Goal: Task Accomplishment & Management: Manage account settings

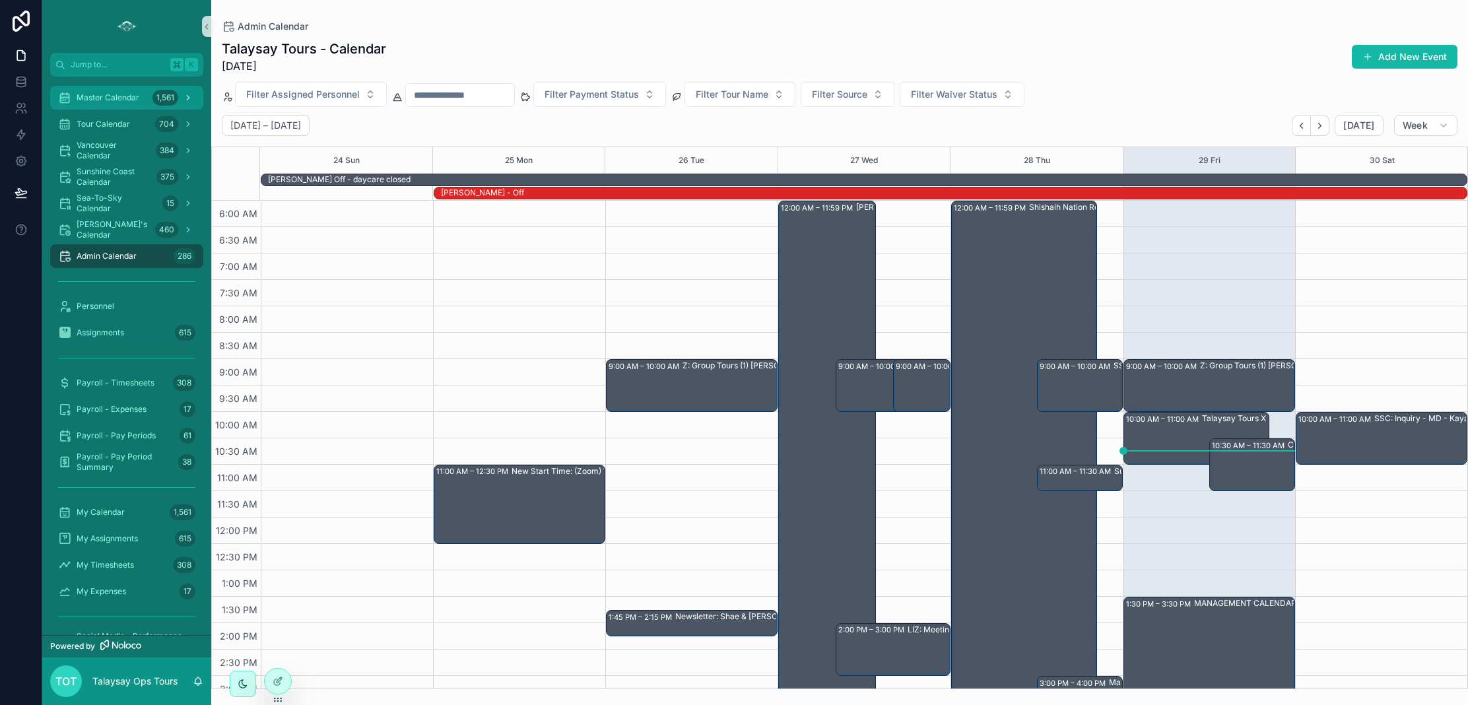
click at [113, 98] on span "Master Calendar" at bounding box center [108, 97] width 63 height 11
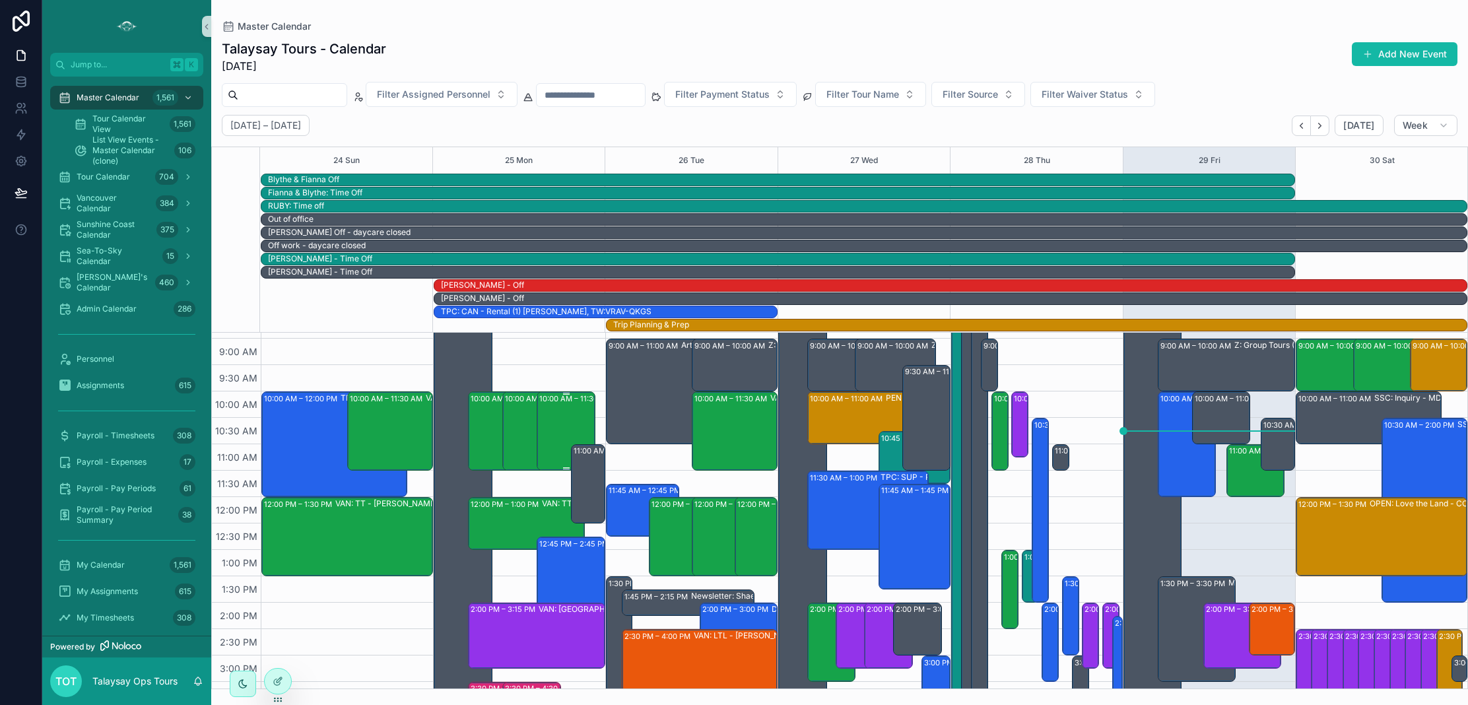
scroll to position [157, 0]
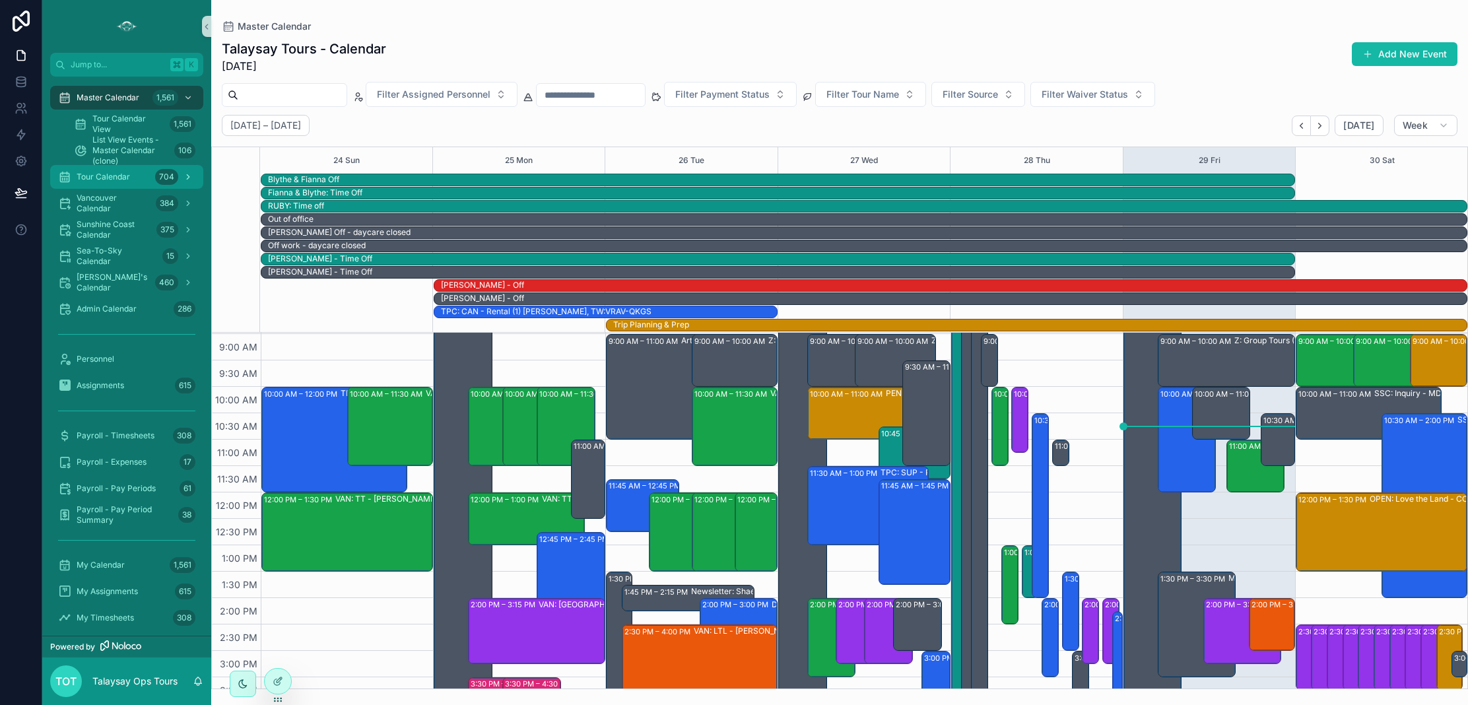
click at [84, 183] on div "Tour Calendar 704" at bounding box center [126, 176] width 137 height 21
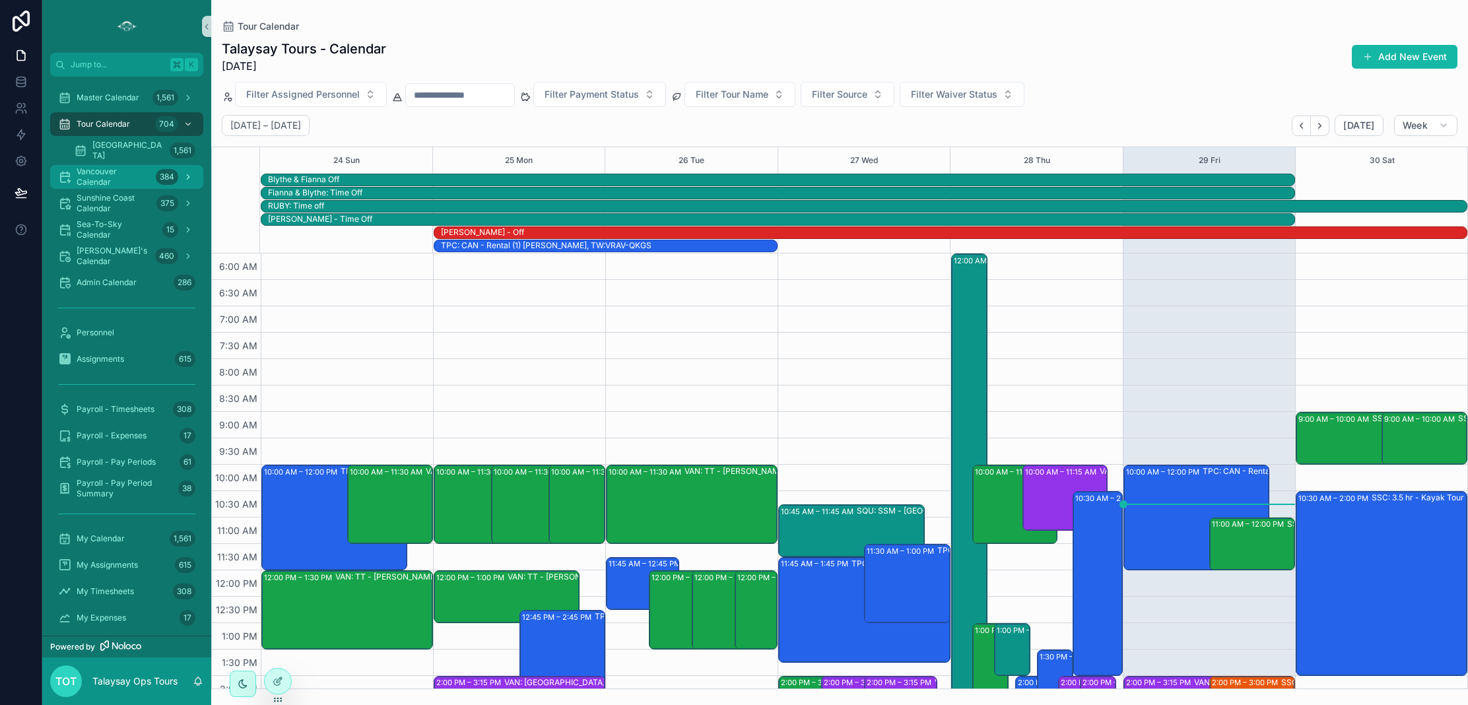
scroll to position [317, 0]
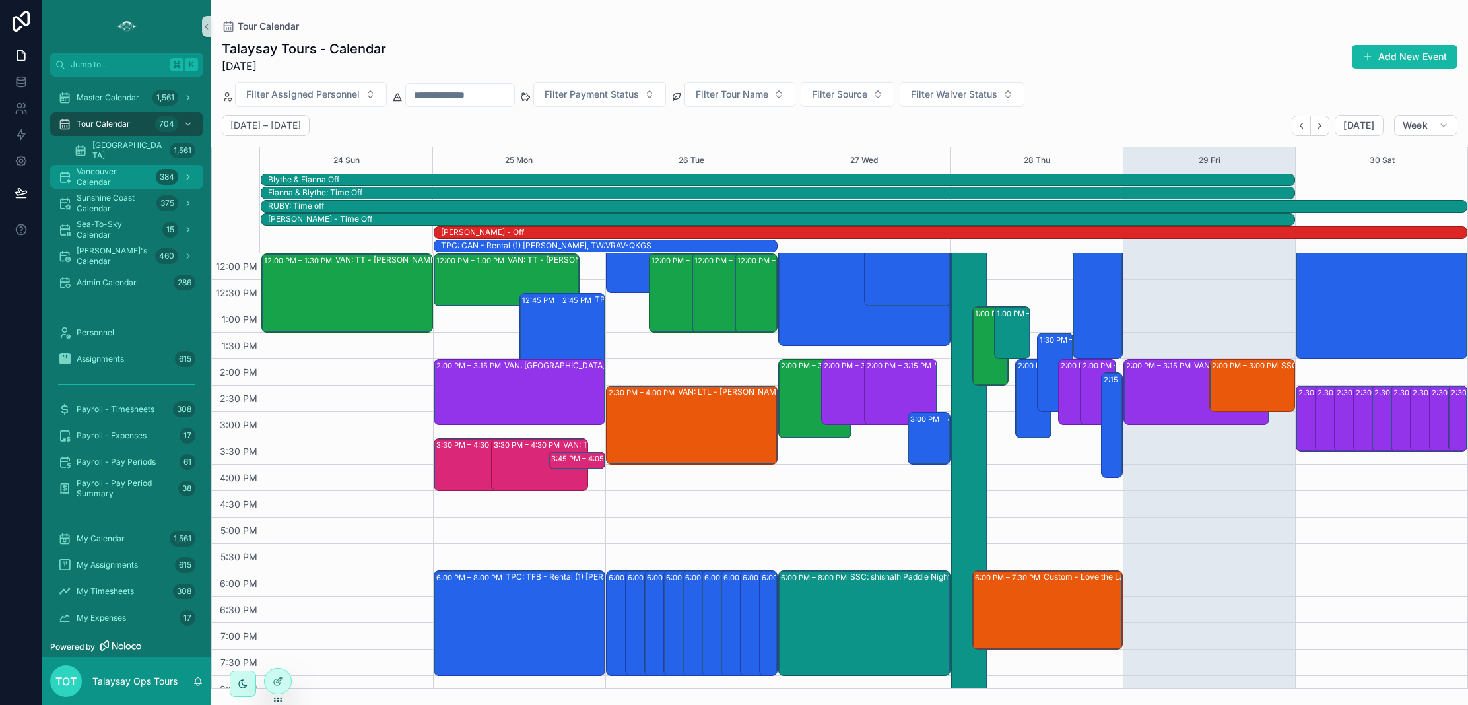
click at [87, 176] on span "Vancouver Calendar" at bounding box center [114, 176] width 74 height 21
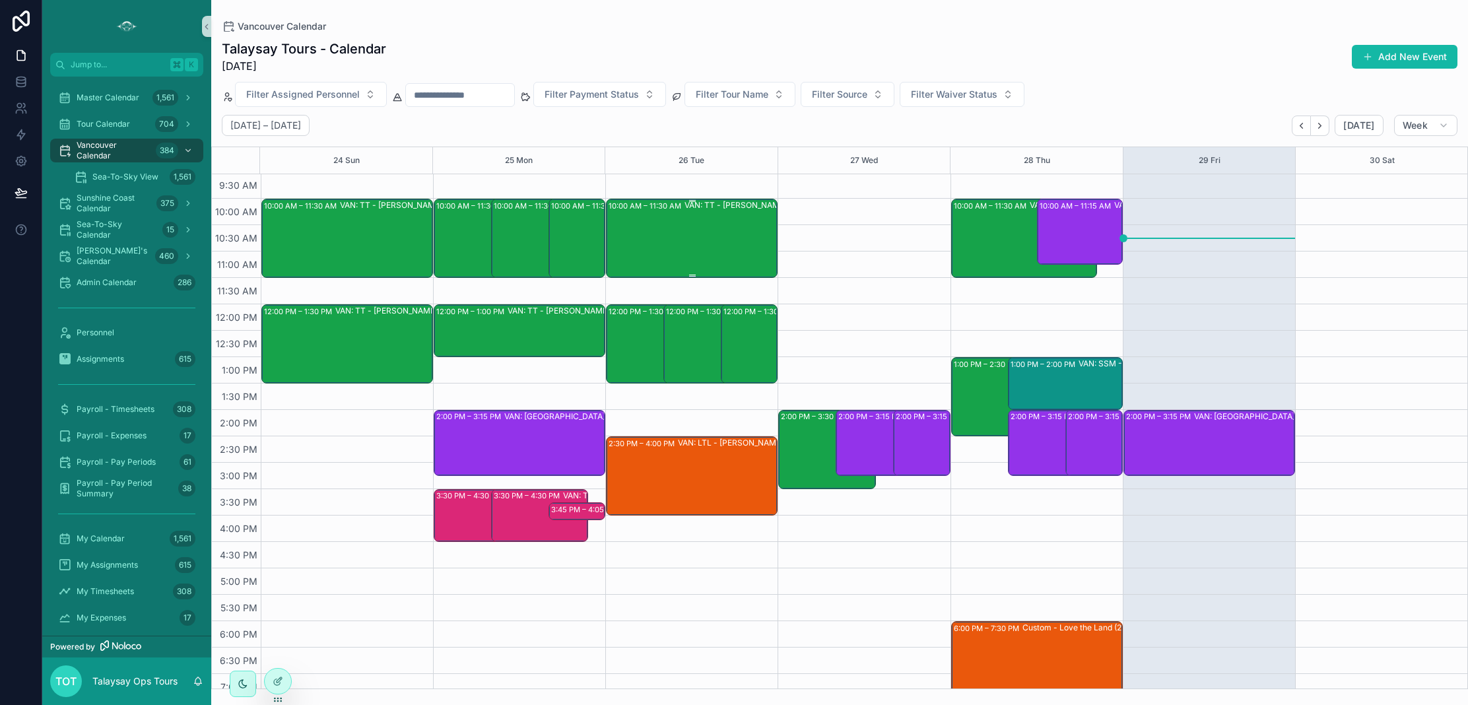
scroll to position [190, 0]
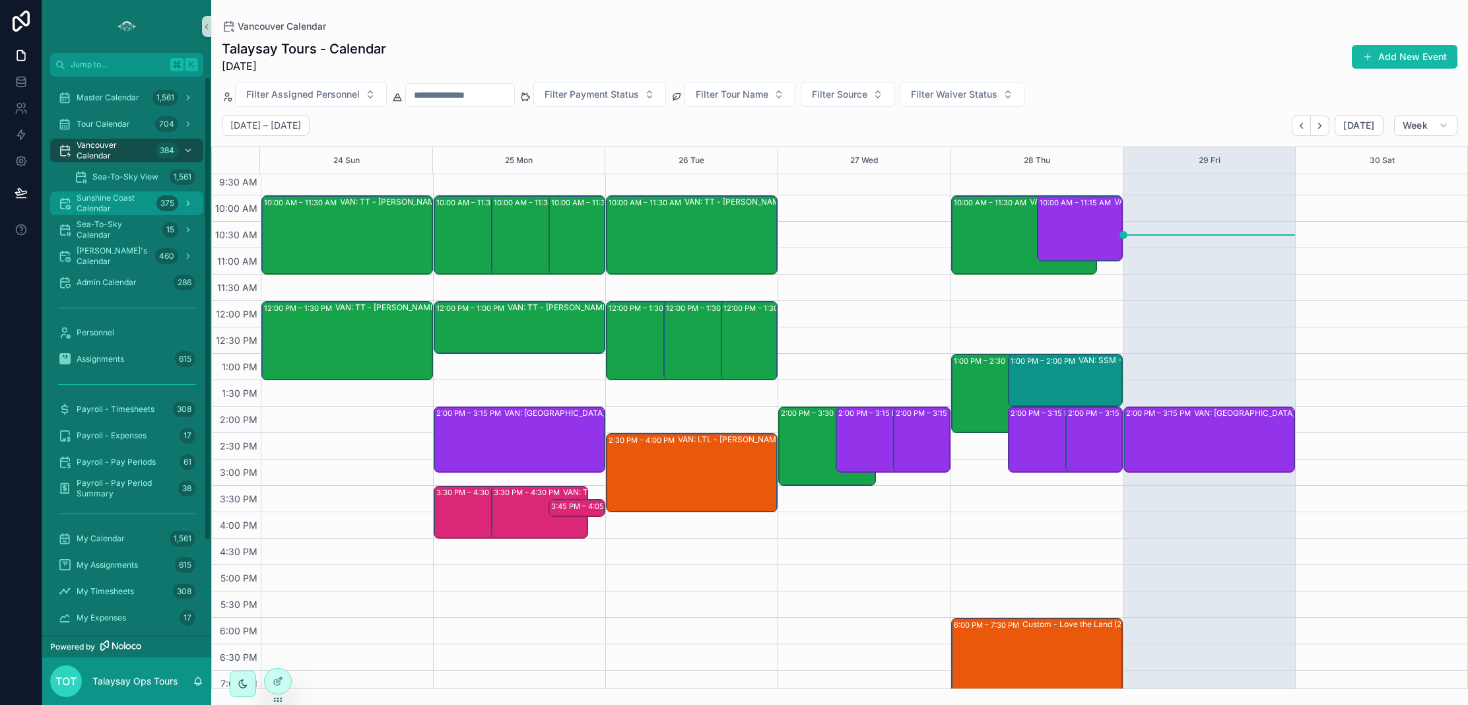
click at [91, 208] on span "Sunshine Coast Calendar" at bounding box center [114, 203] width 75 height 21
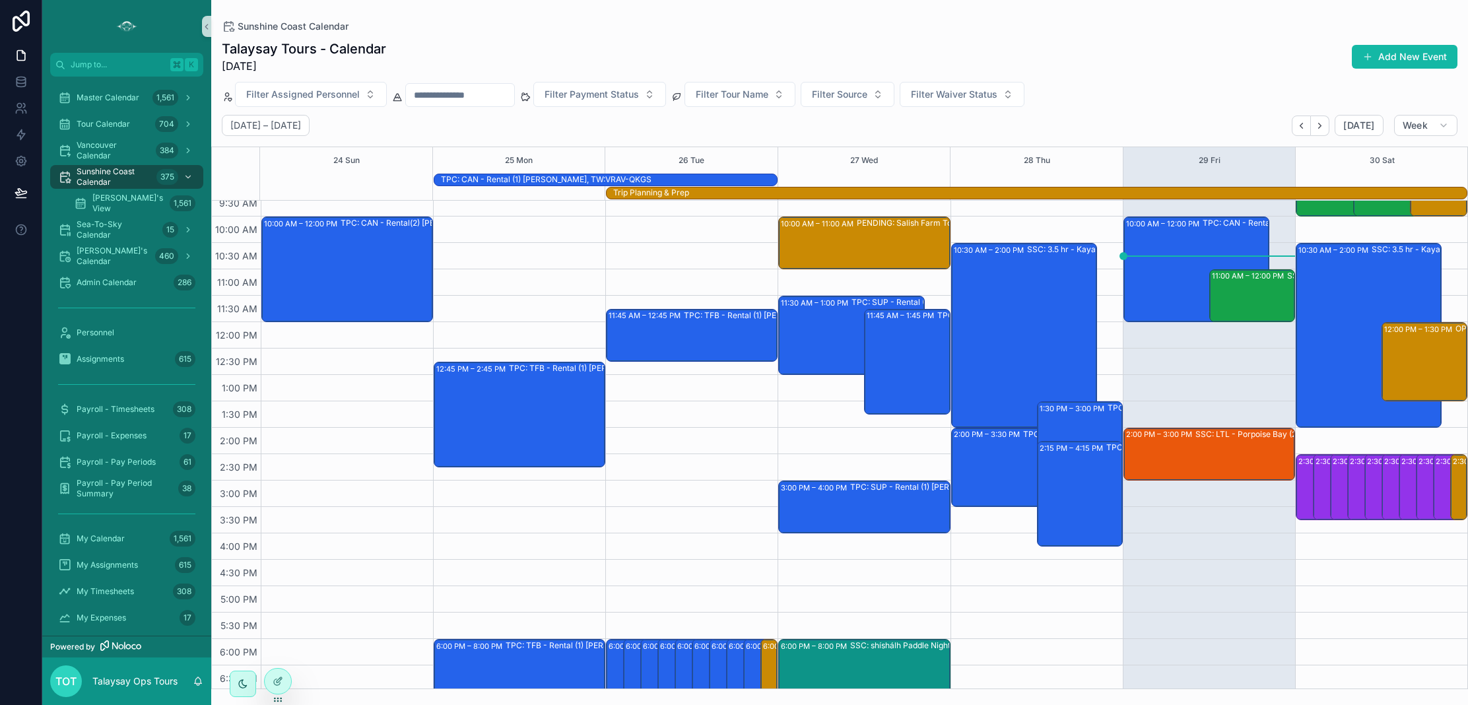
scroll to position [200, 0]
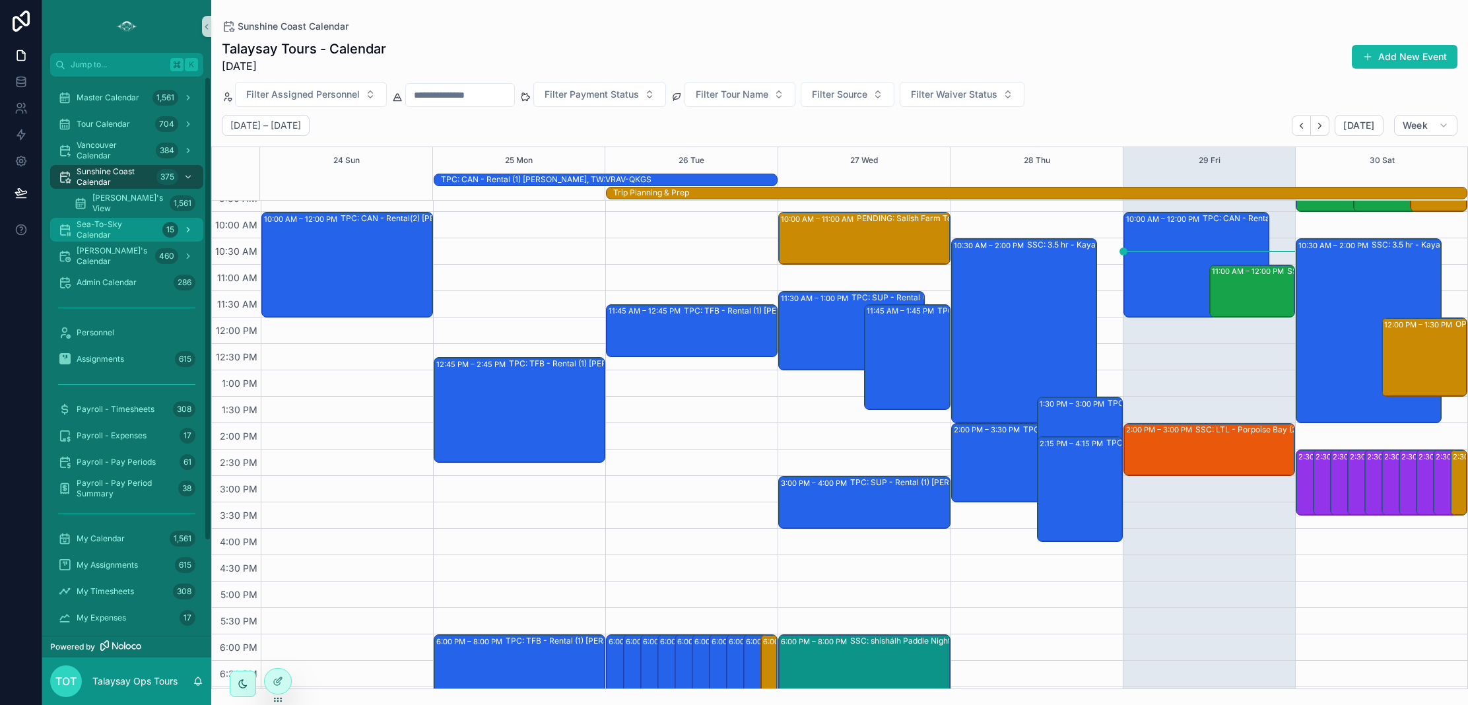
click at [97, 232] on span "Sea-To-Sky Calendar" at bounding box center [117, 229] width 81 height 21
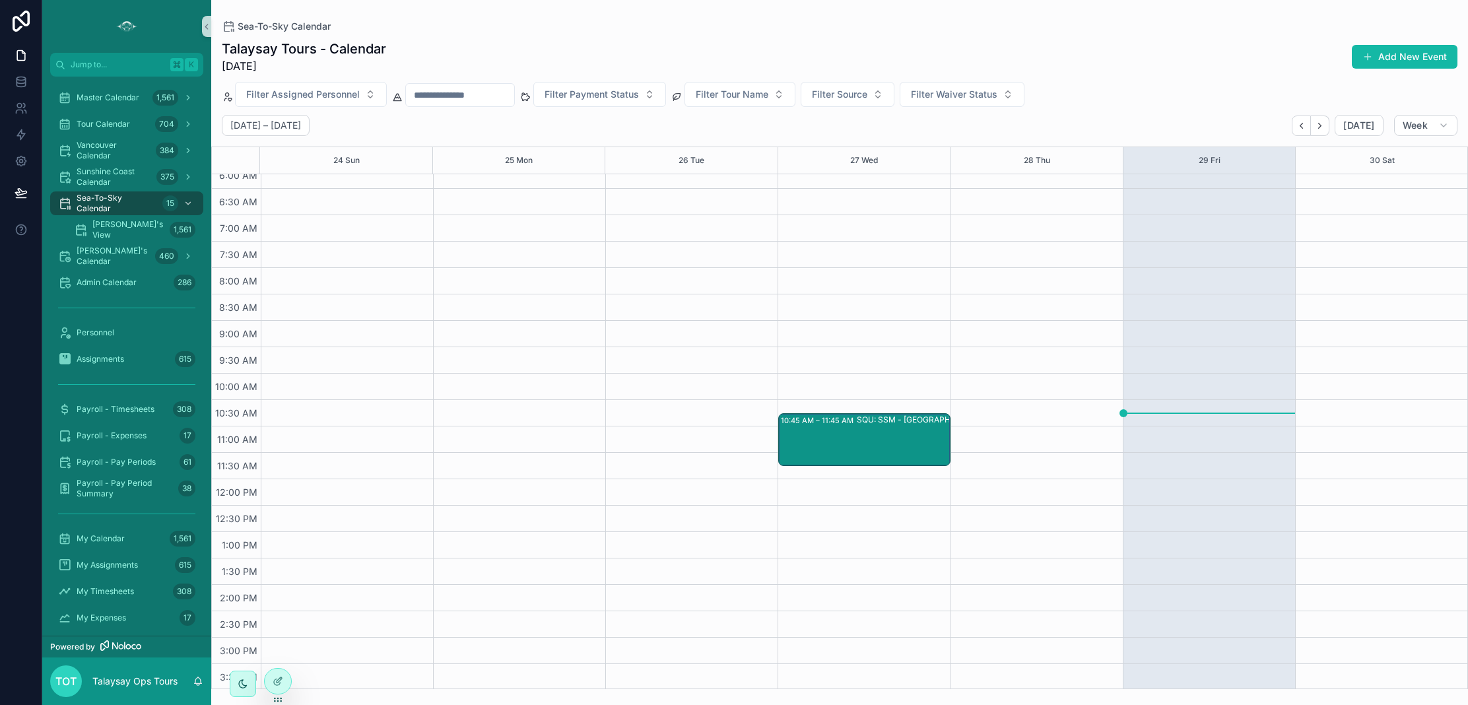
scroll to position [14, 0]
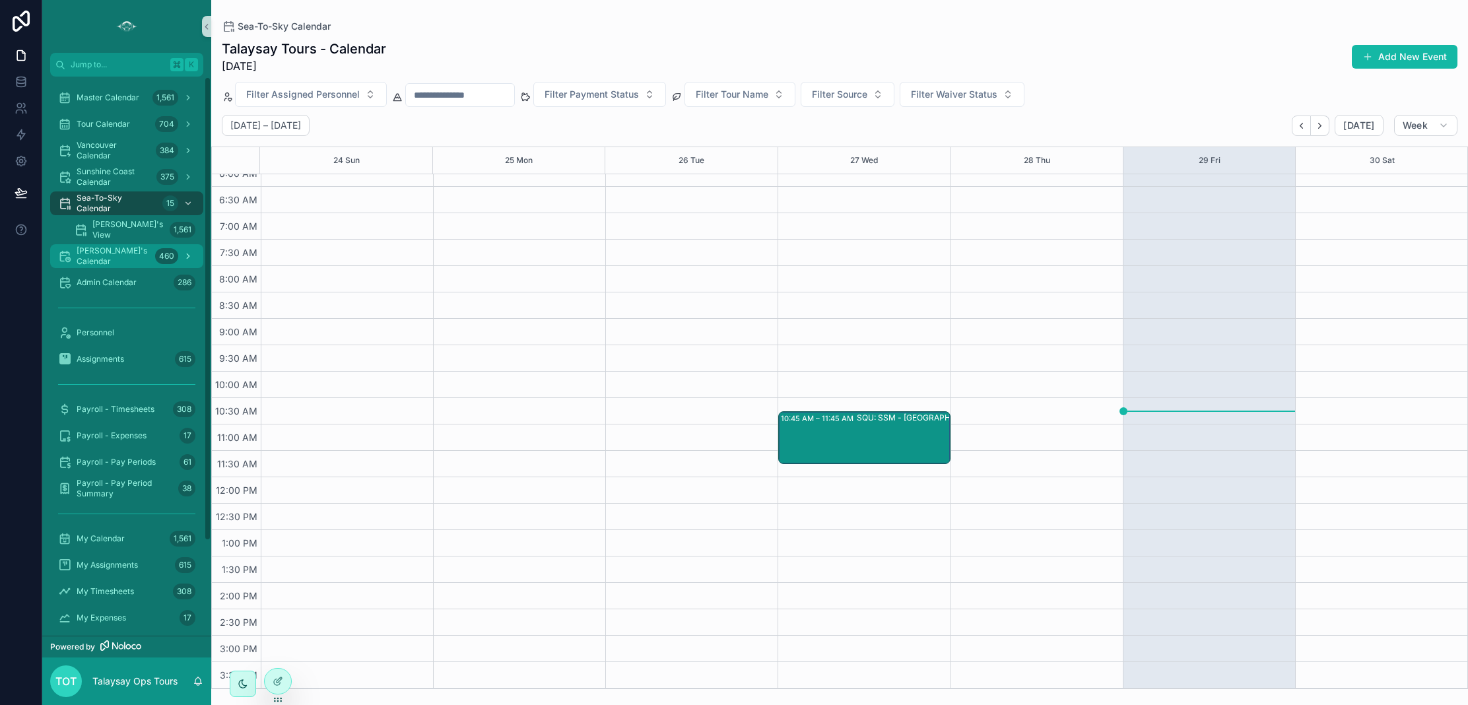
click at [115, 259] on span "[PERSON_NAME]'s Calendar" at bounding box center [113, 256] width 73 height 21
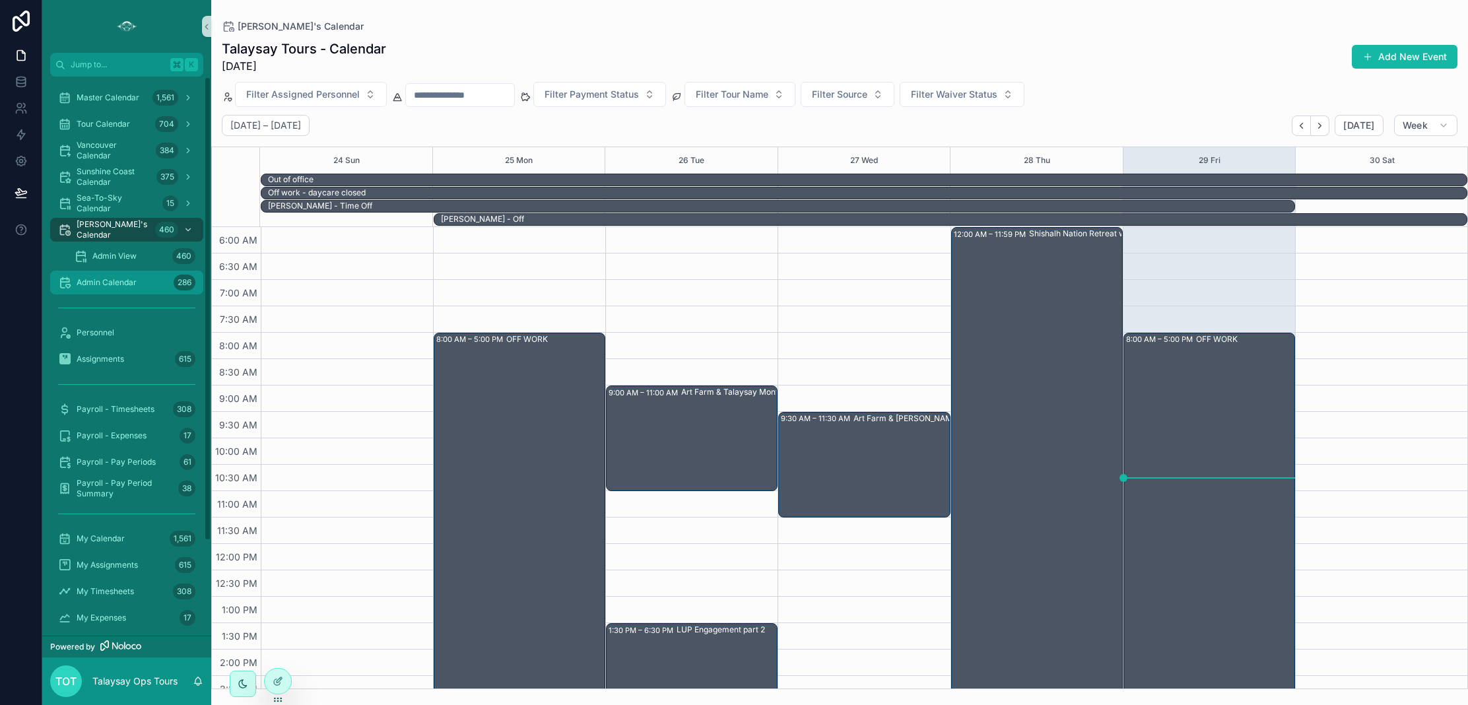
click at [96, 281] on span "Admin Calendar" at bounding box center [107, 282] width 60 height 11
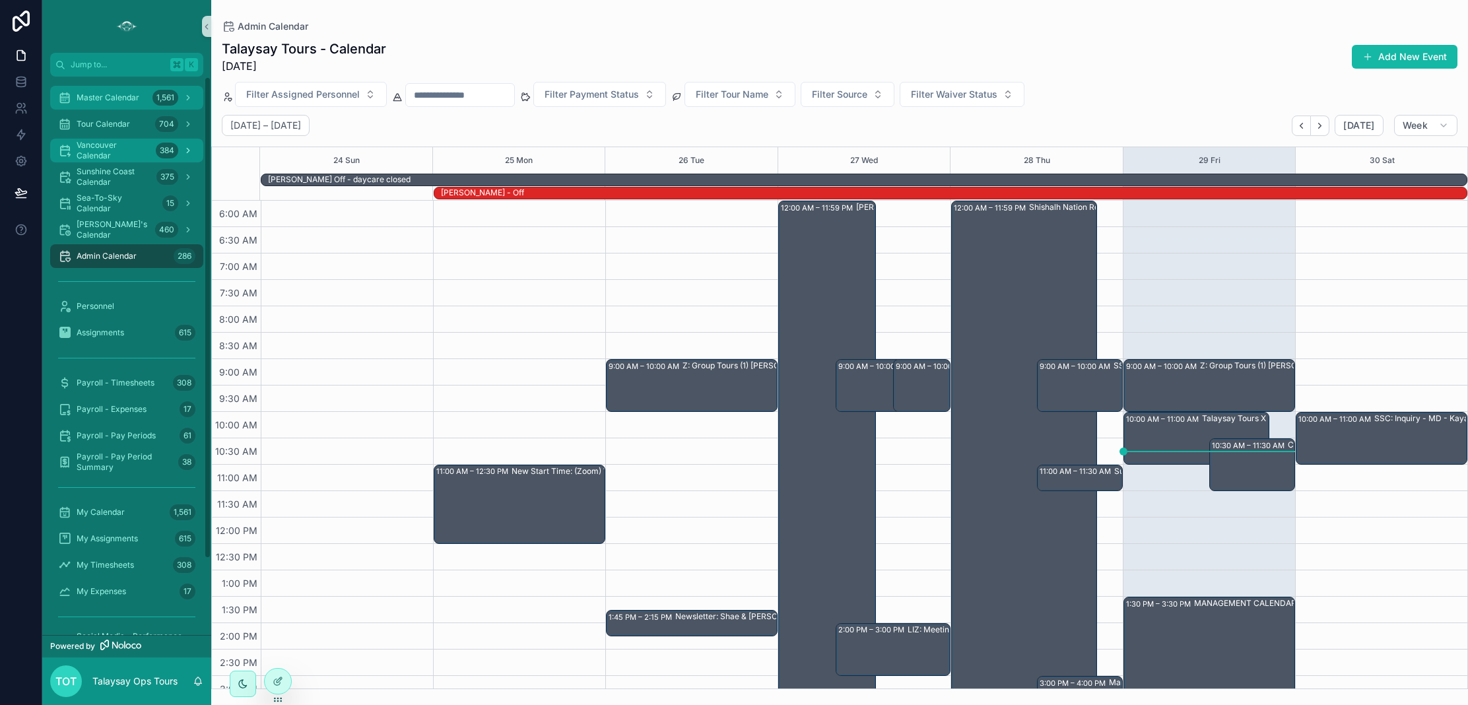
drag, startPoint x: 80, startPoint y: 98, endPoint x: 167, endPoint y: 193, distance: 129.4
click at [80, 98] on span "Master Calendar" at bounding box center [108, 97] width 63 height 11
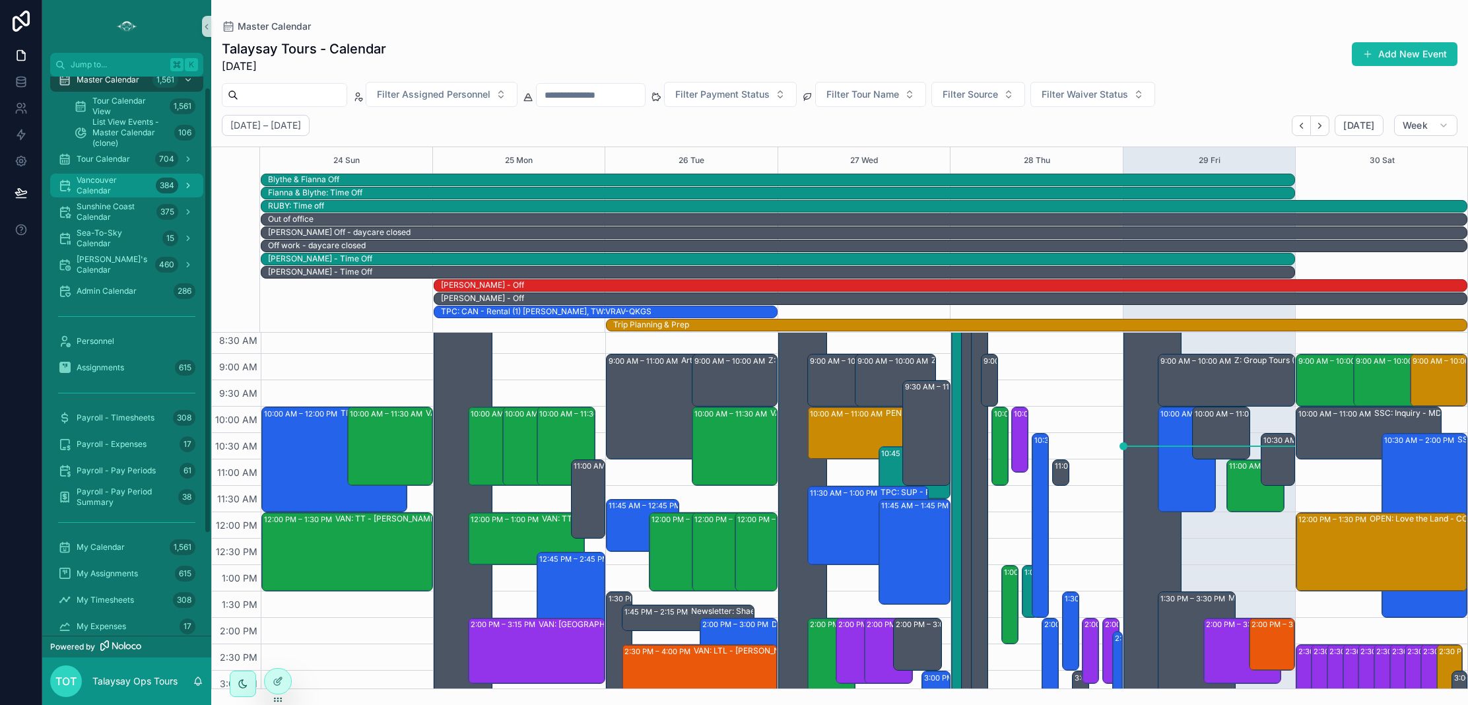
scroll to position [20, 0]
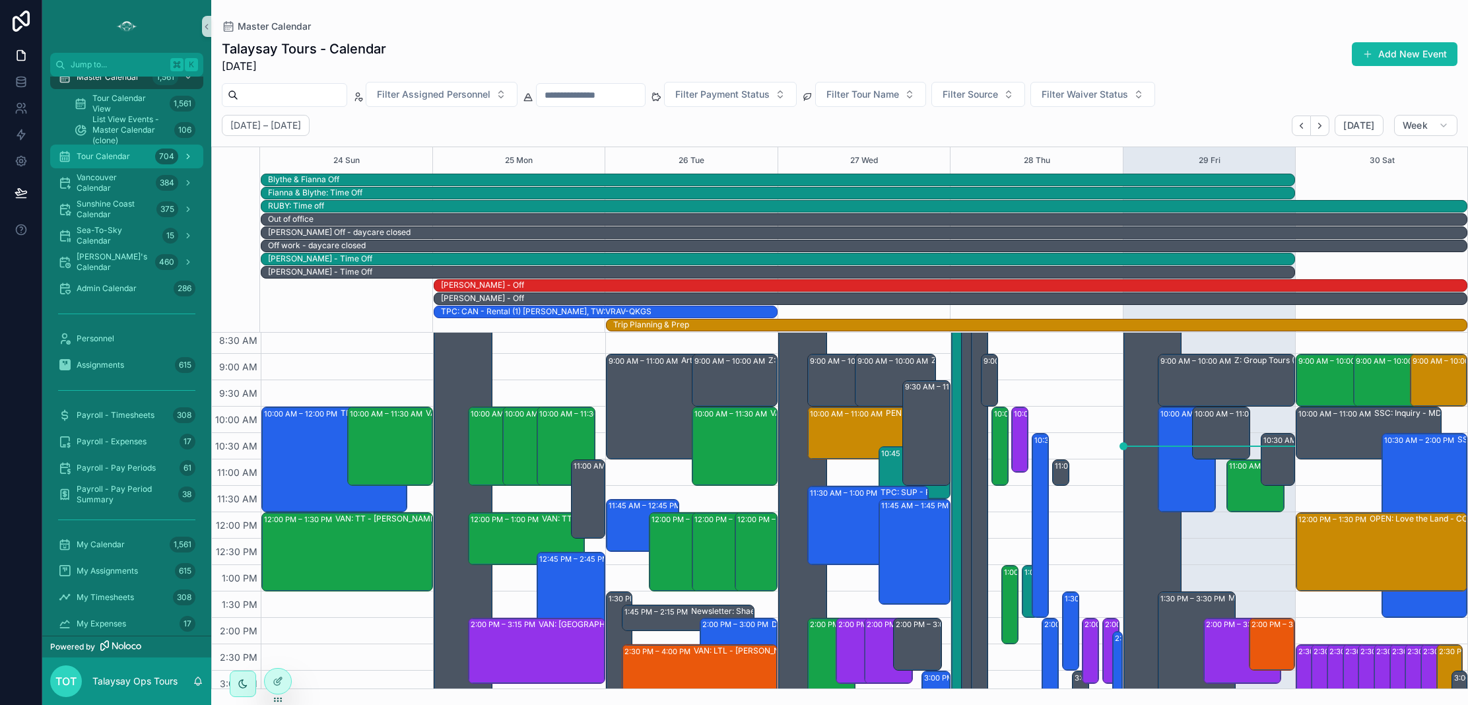
click at [88, 159] on span "Tour Calendar" at bounding box center [103, 156] width 53 height 11
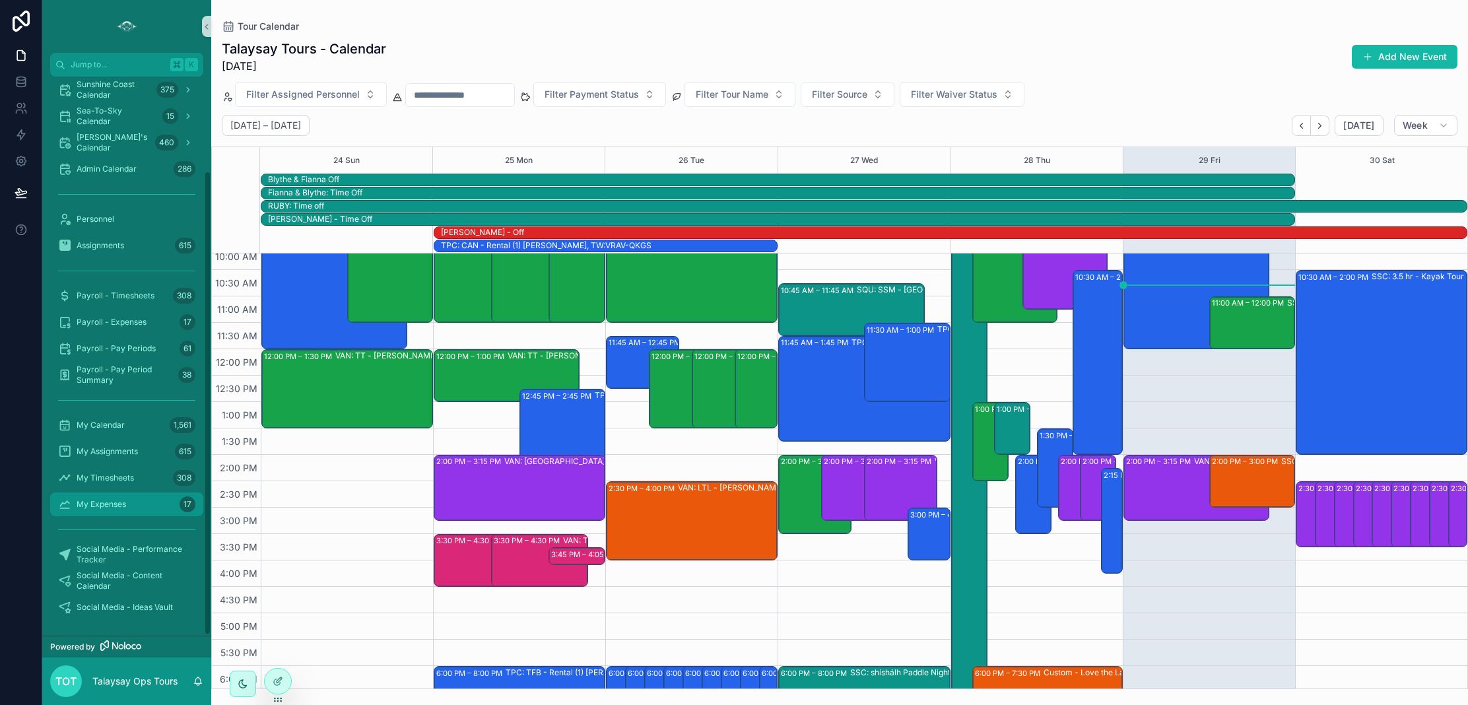
scroll to position [114, 0]
click at [109, 426] on span "My Calendar" at bounding box center [101, 424] width 48 height 11
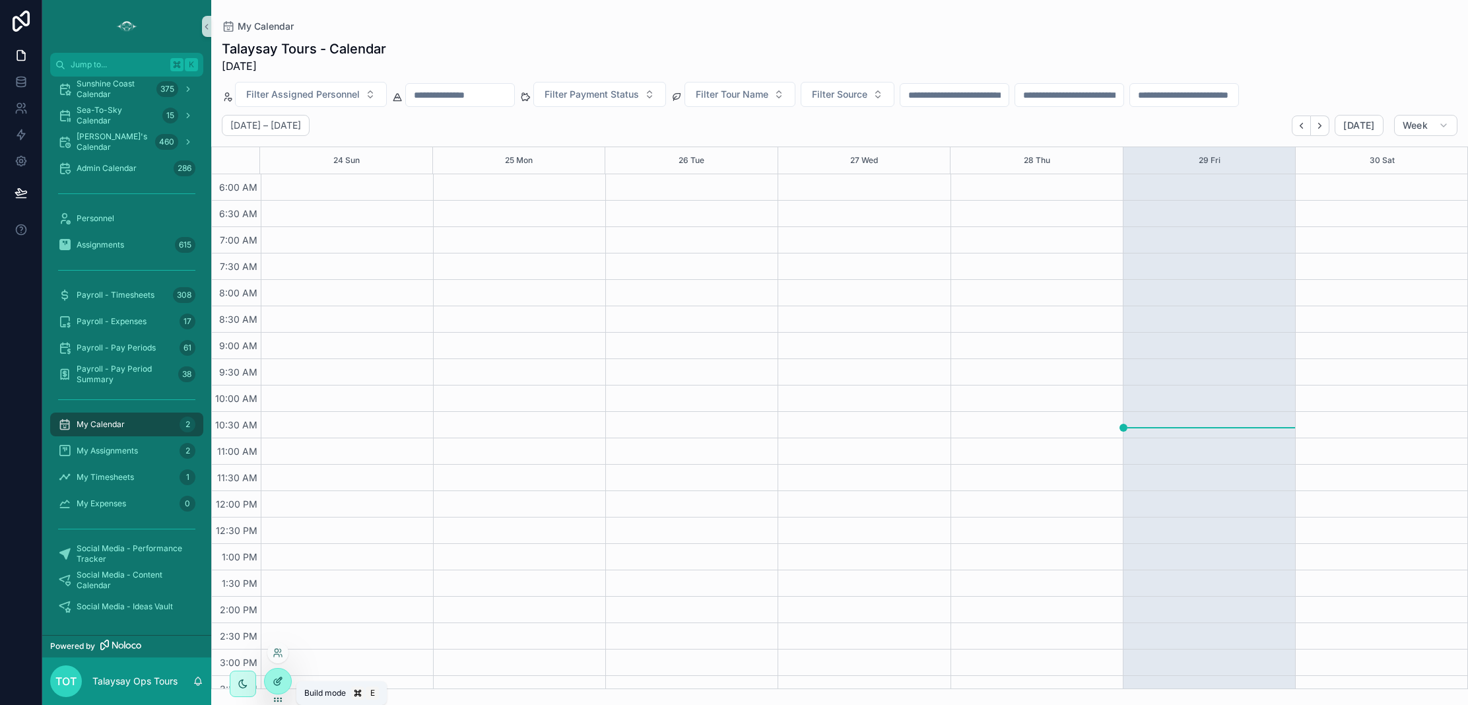
click at [277, 680] on icon at bounding box center [279, 679] width 5 height 5
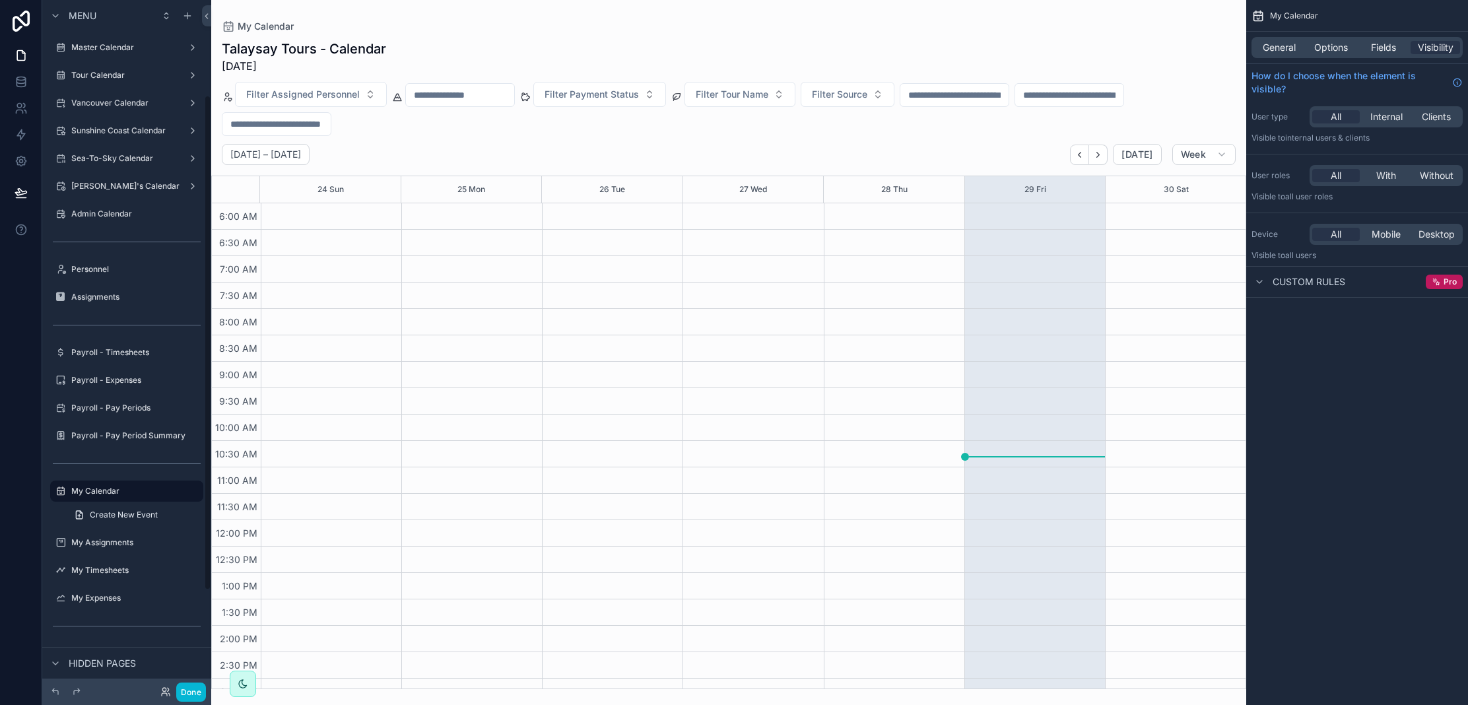
scroll to position [307, 0]
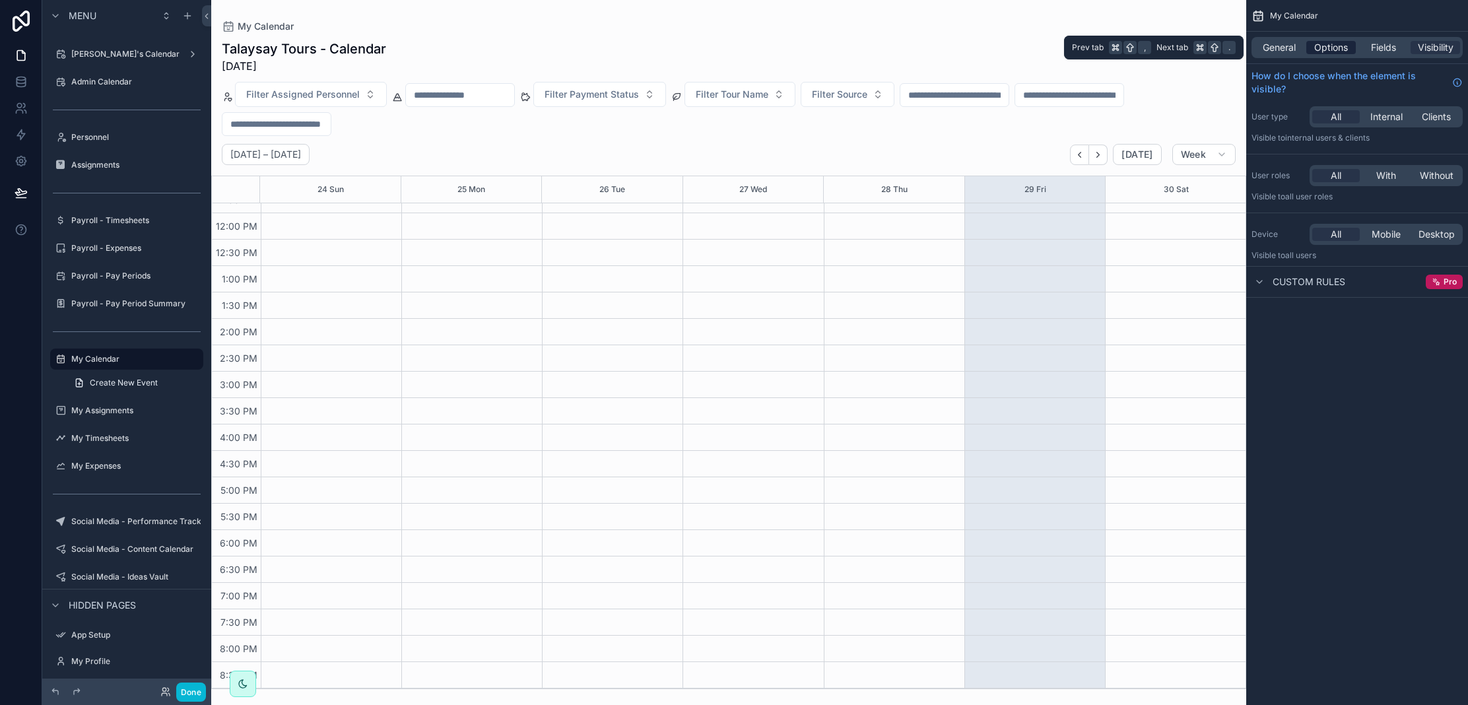
click at [1328, 53] on span "Options" at bounding box center [1331, 47] width 34 height 13
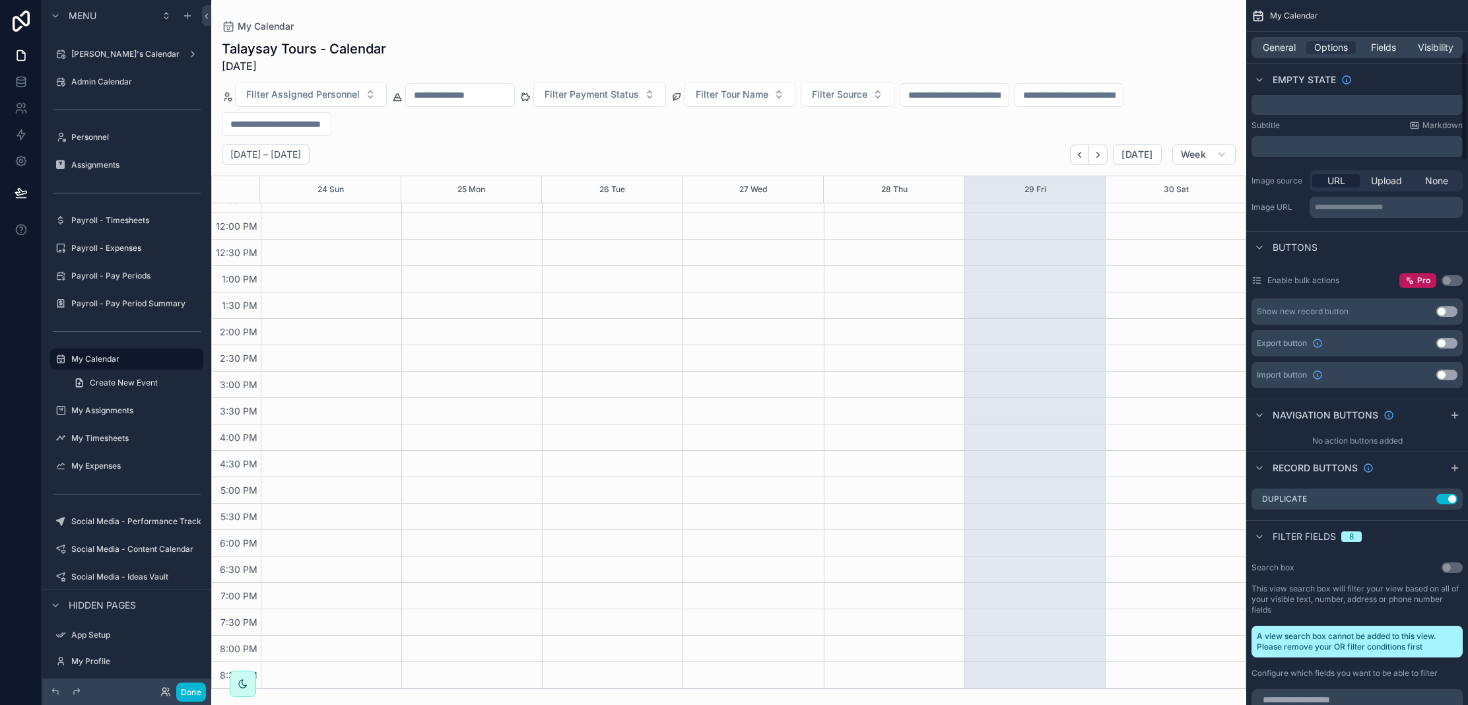
scroll to position [329, 0]
click at [1444, 344] on button "Use setting" at bounding box center [1446, 340] width 21 height 11
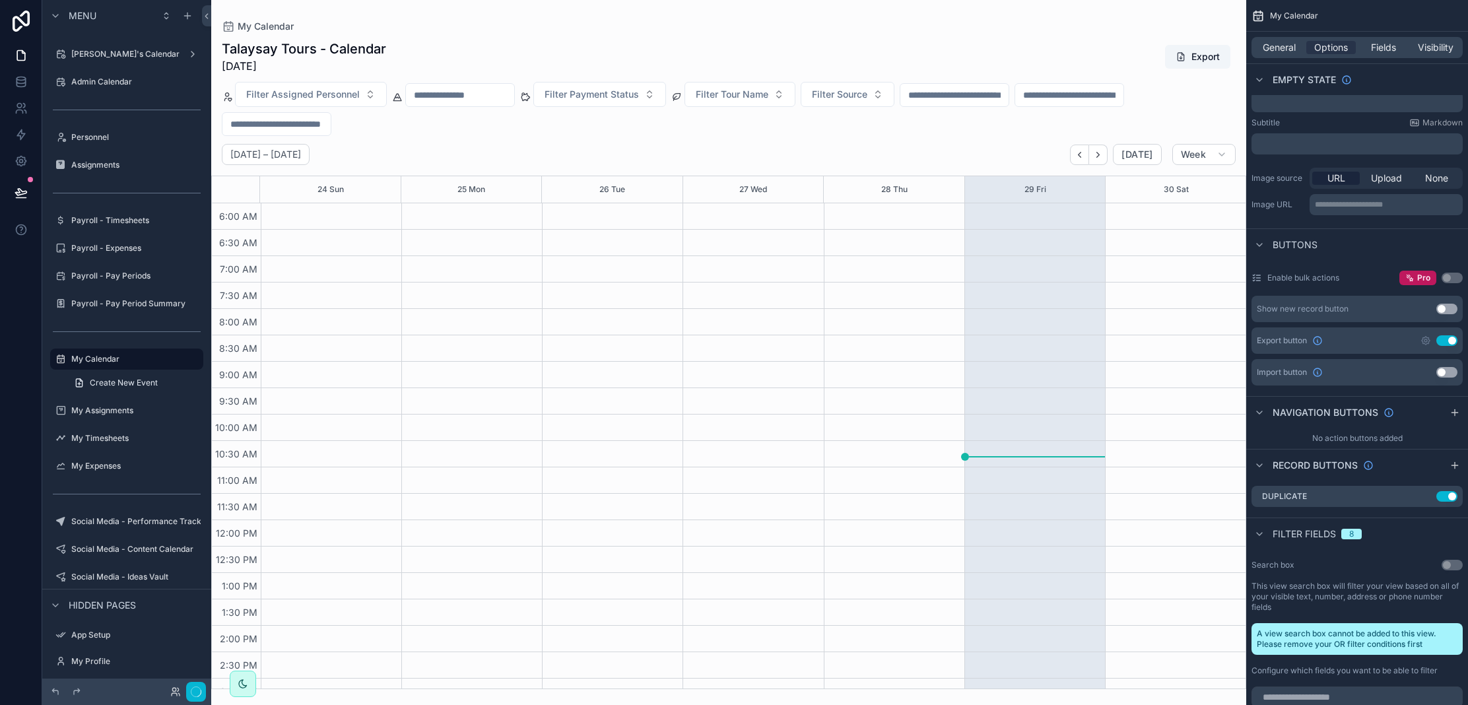
scroll to position [307, 0]
click at [195, 694] on button "Done" at bounding box center [191, 691] width 30 height 19
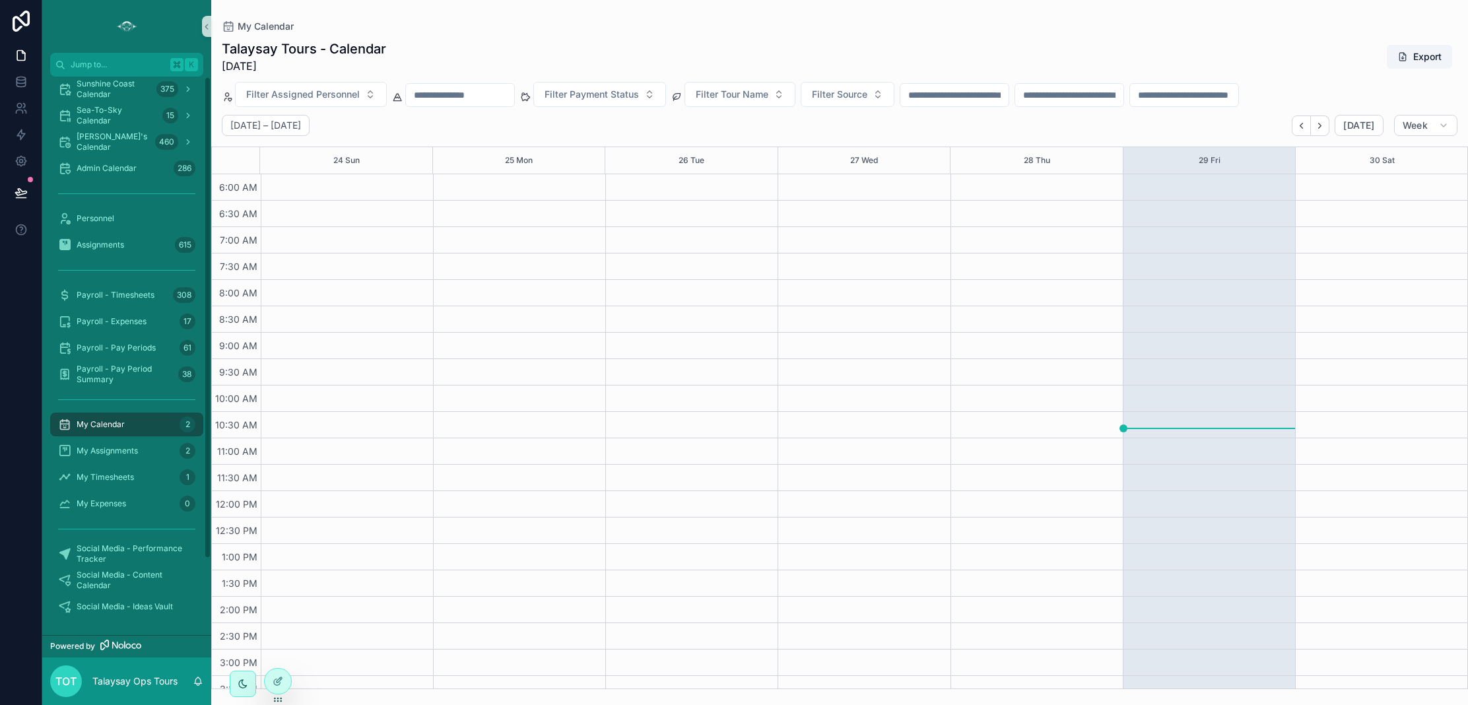
scroll to position [0, 0]
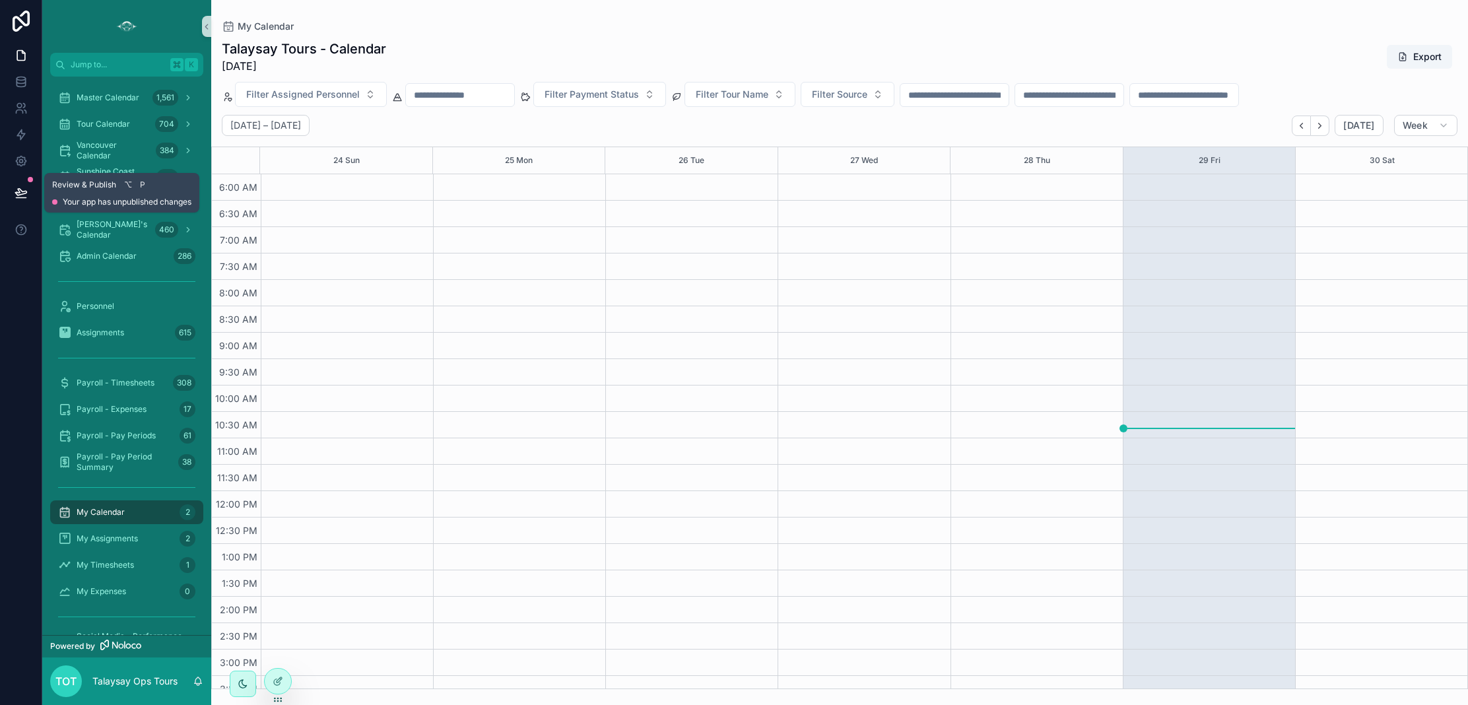
click at [17, 197] on icon at bounding box center [21, 192] width 13 height 13
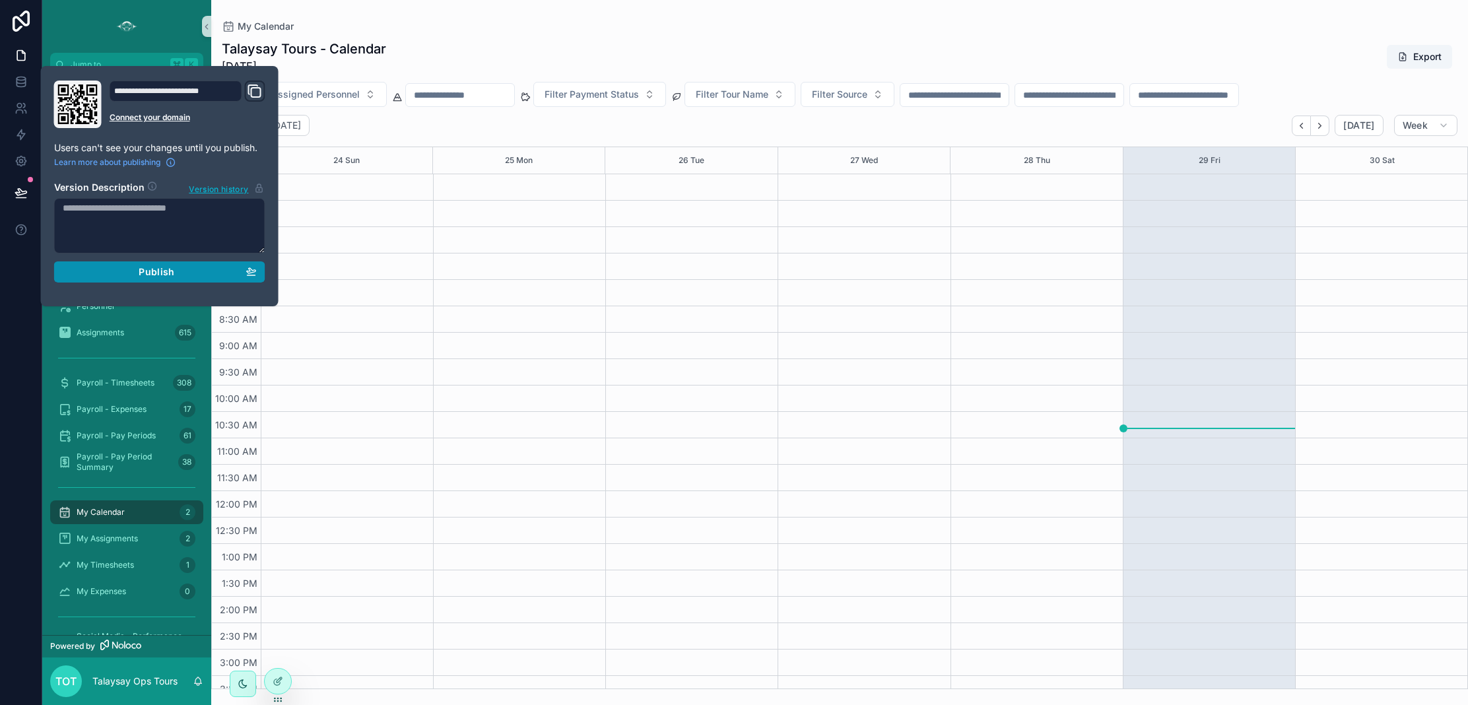
click at [149, 275] on span "Publish" at bounding box center [157, 272] width 36 height 12
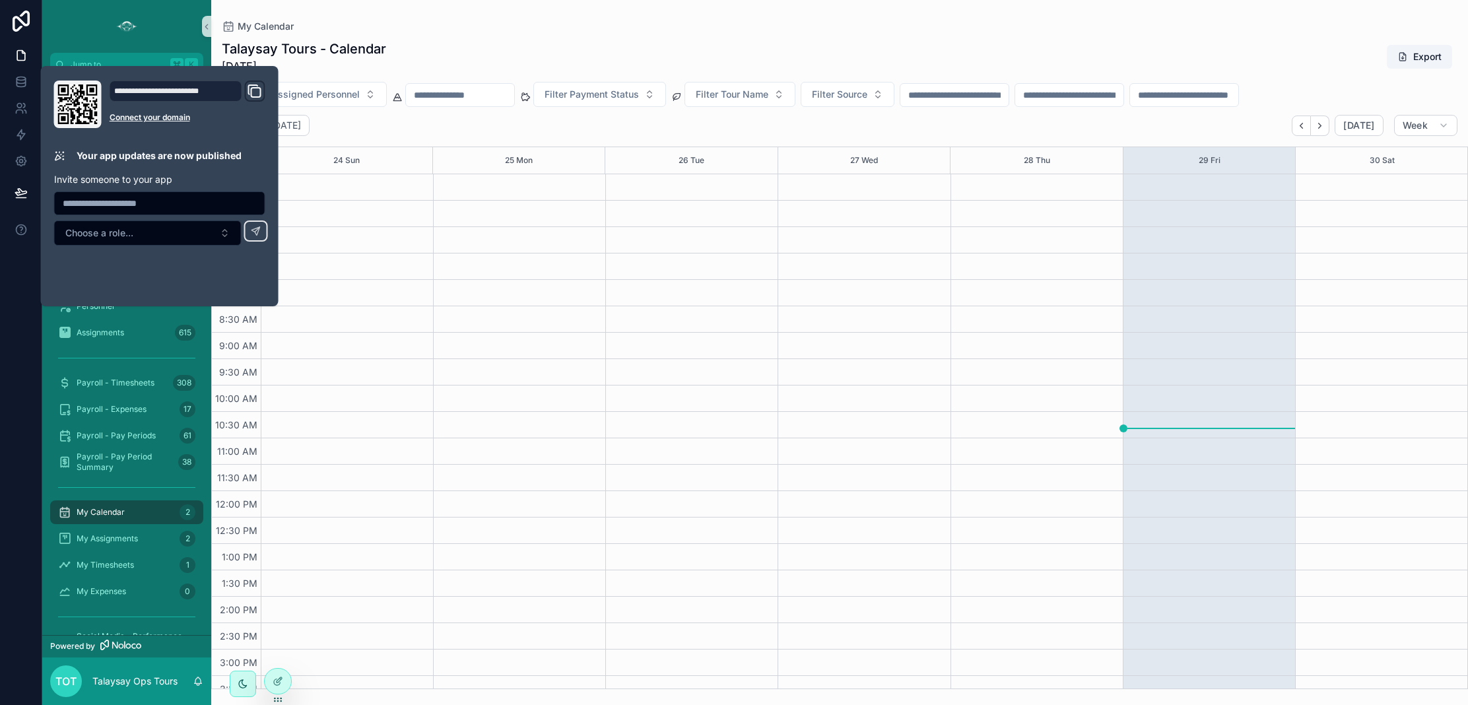
scroll to position [278, 0]
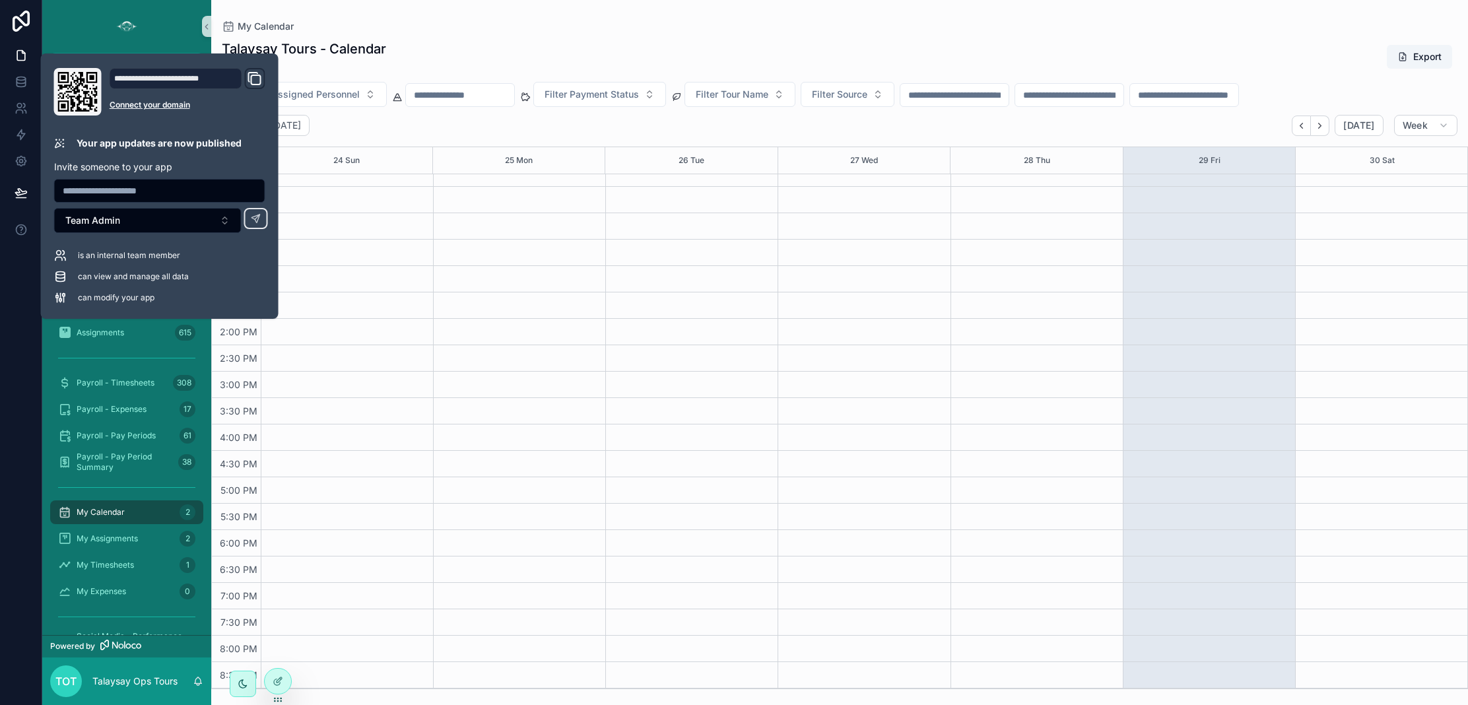
click at [509, 36] on div "Talaysay Tours - Calendar [DATE] Export Filter Assigned Personnel Filter Paymen…" at bounding box center [839, 360] width 1257 height 657
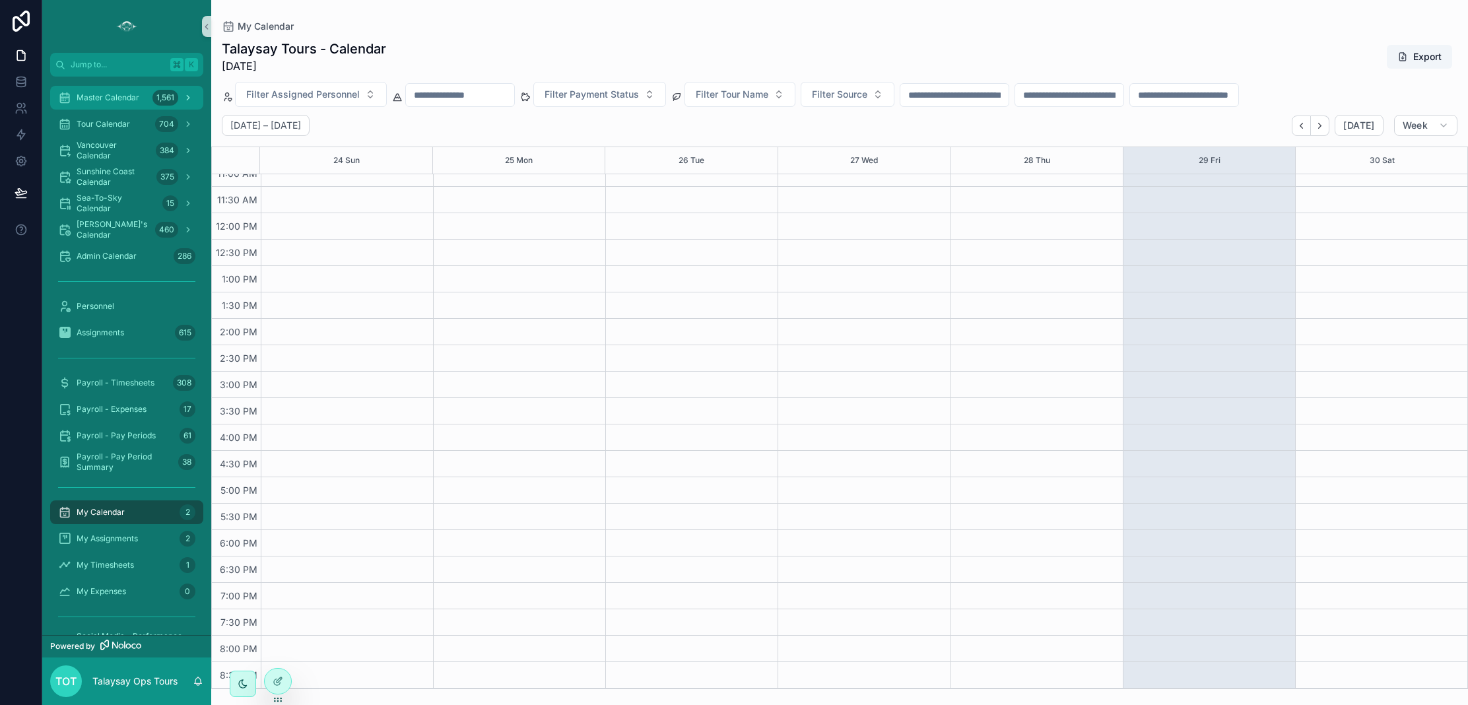
drag, startPoint x: 112, startPoint y: 101, endPoint x: 123, endPoint y: 109, distance: 13.2
click at [112, 101] on span "Master Calendar" at bounding box center [108, 97] width 63 height 11
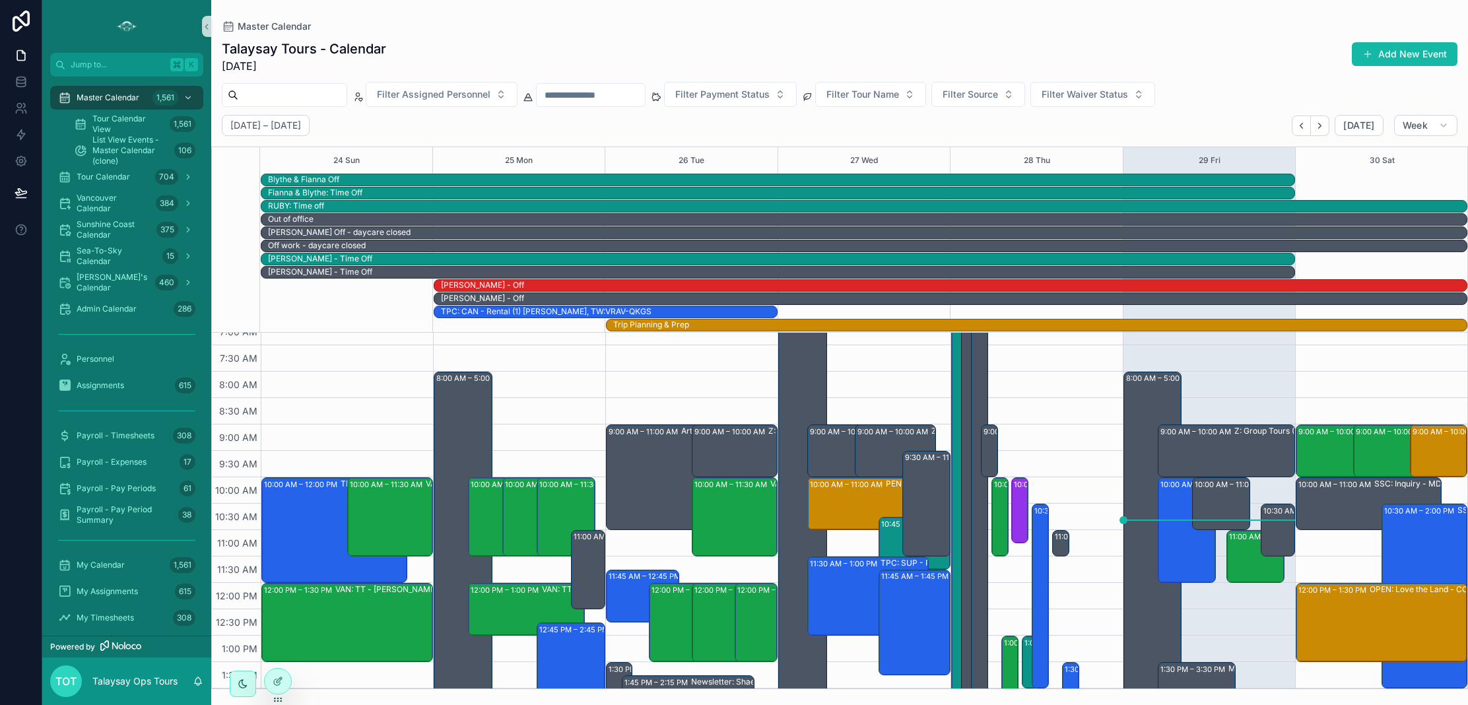
scroll to position [57, 0]
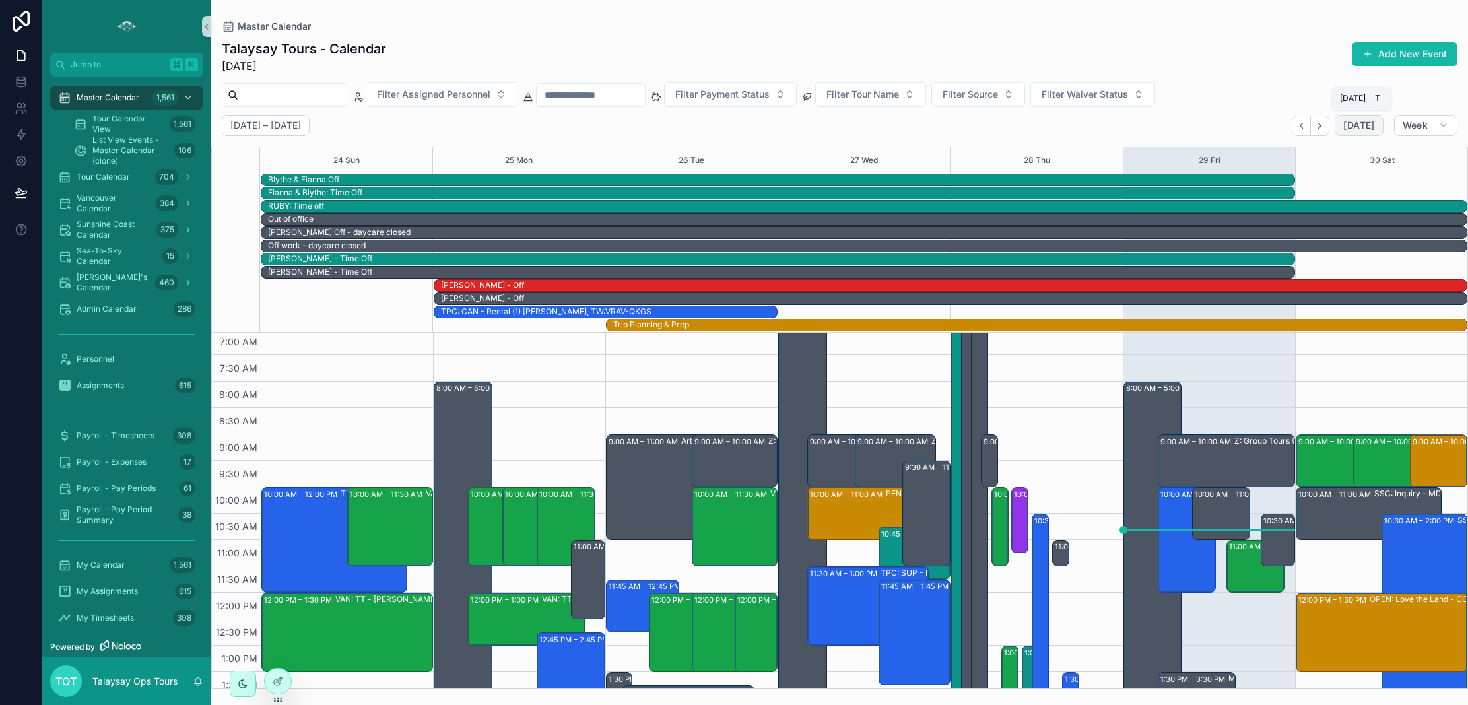
click at [1359, 125] on span "[DATE]" at bounding box center [1358, 125] width 31 height 12
click at [1417, 127] on span "Week" at bounding box center [1415, 125] width 25 height 12
click at [1369, 232] on span "Day" at bounding box center [1364, 229] width 17 height 13
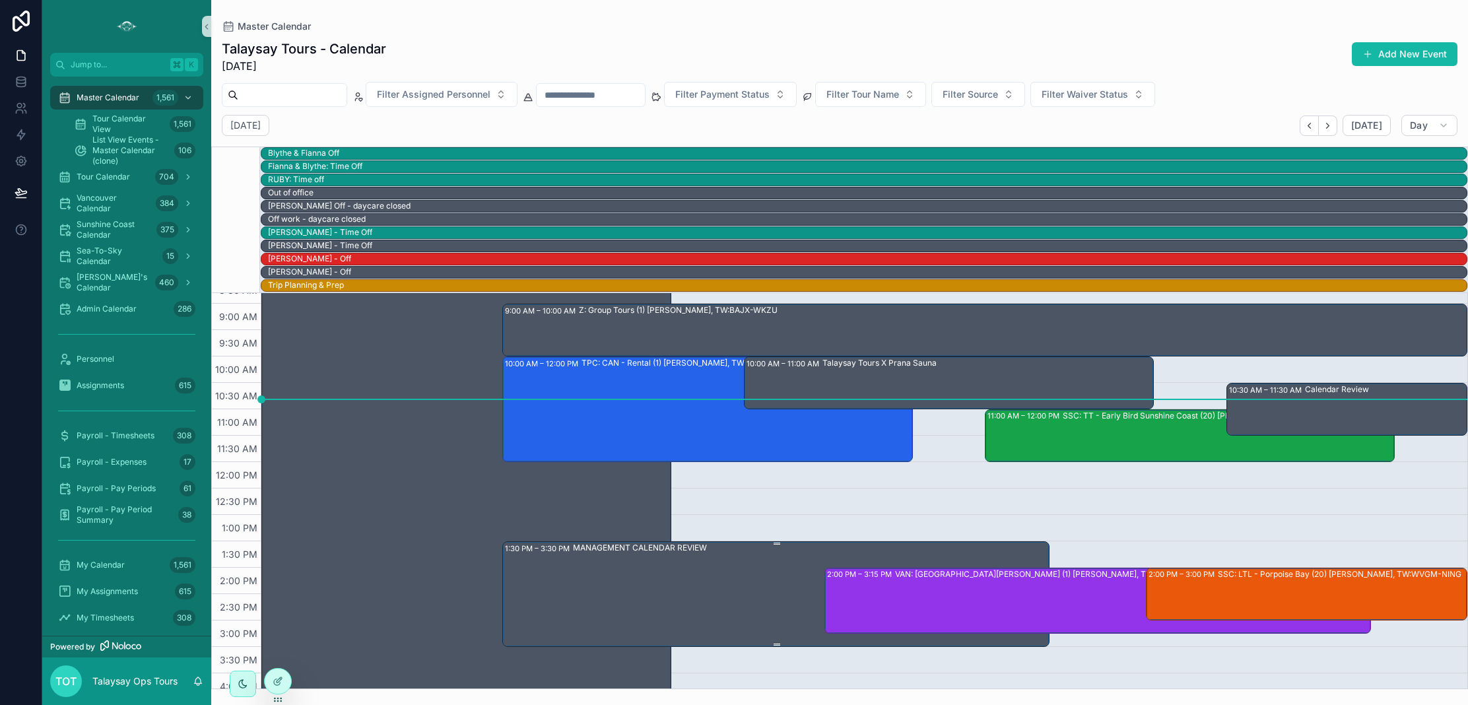
scroll to position [168, 0]
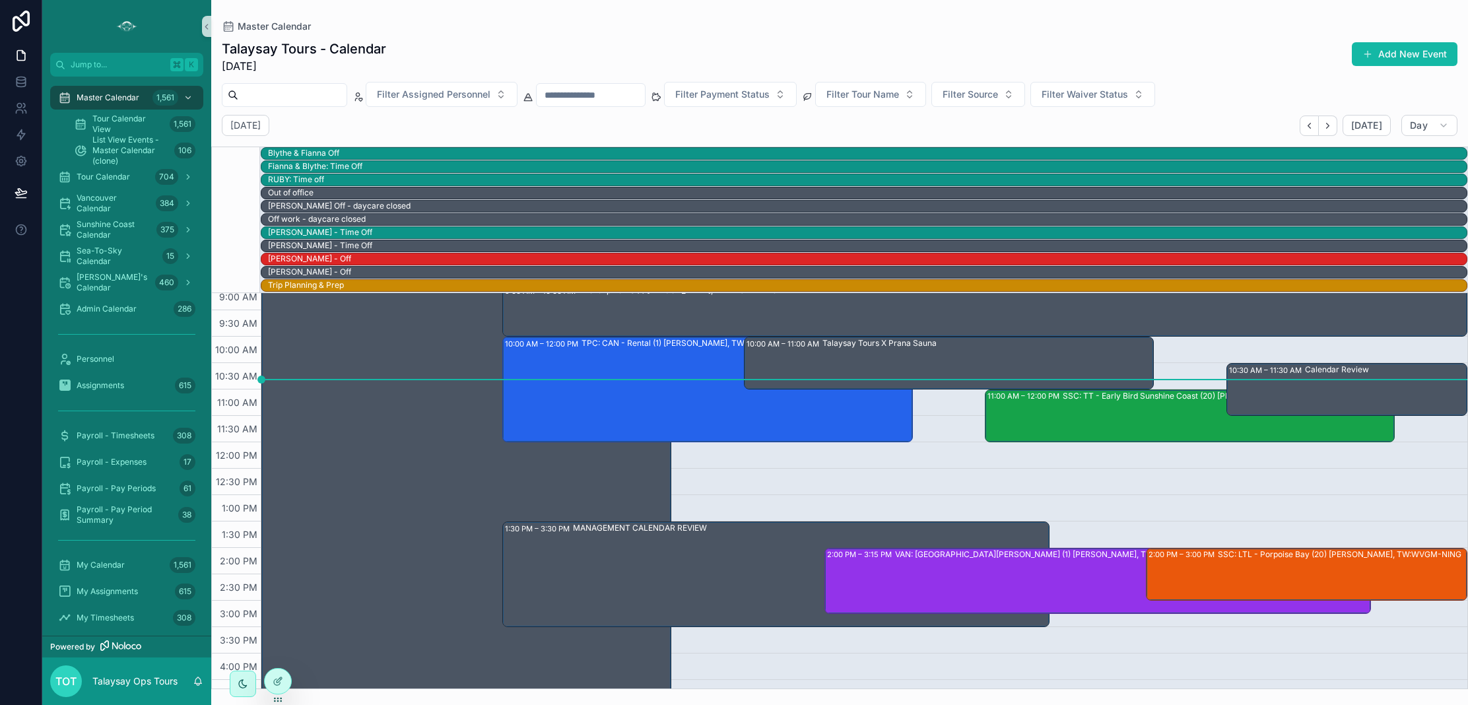
drag, startPoint x: 1191, startPoint y: 556, endPoint x: 1169, endPoint y: 550, distance: 22.6
click at [1190, 556] on div "2:00 PM – 3:00 PM" at bounding box center [1182, 554] width 69 height 13
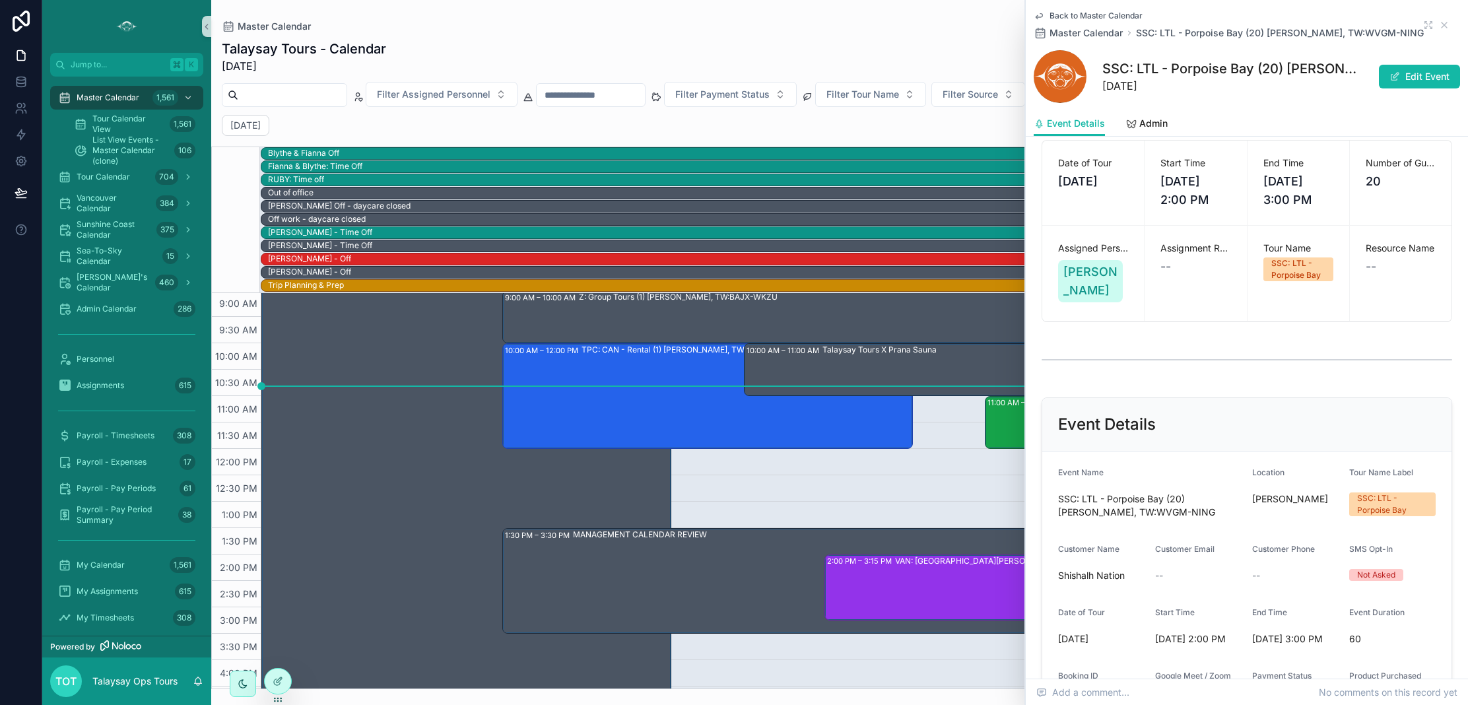
scroll to position [288, 0]
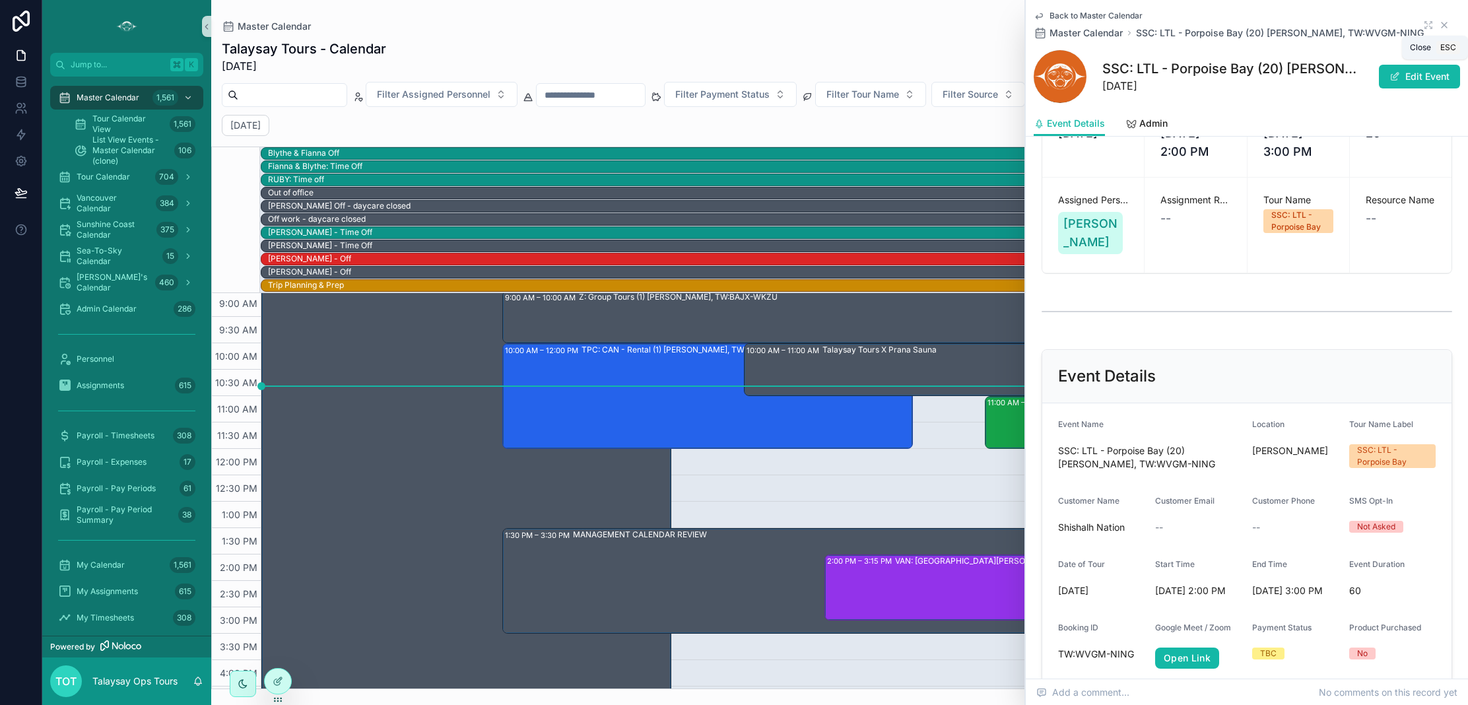
click at [1447, 21] on icon "scrollable content" at bounding box center [1444, 25] width 11 height 11
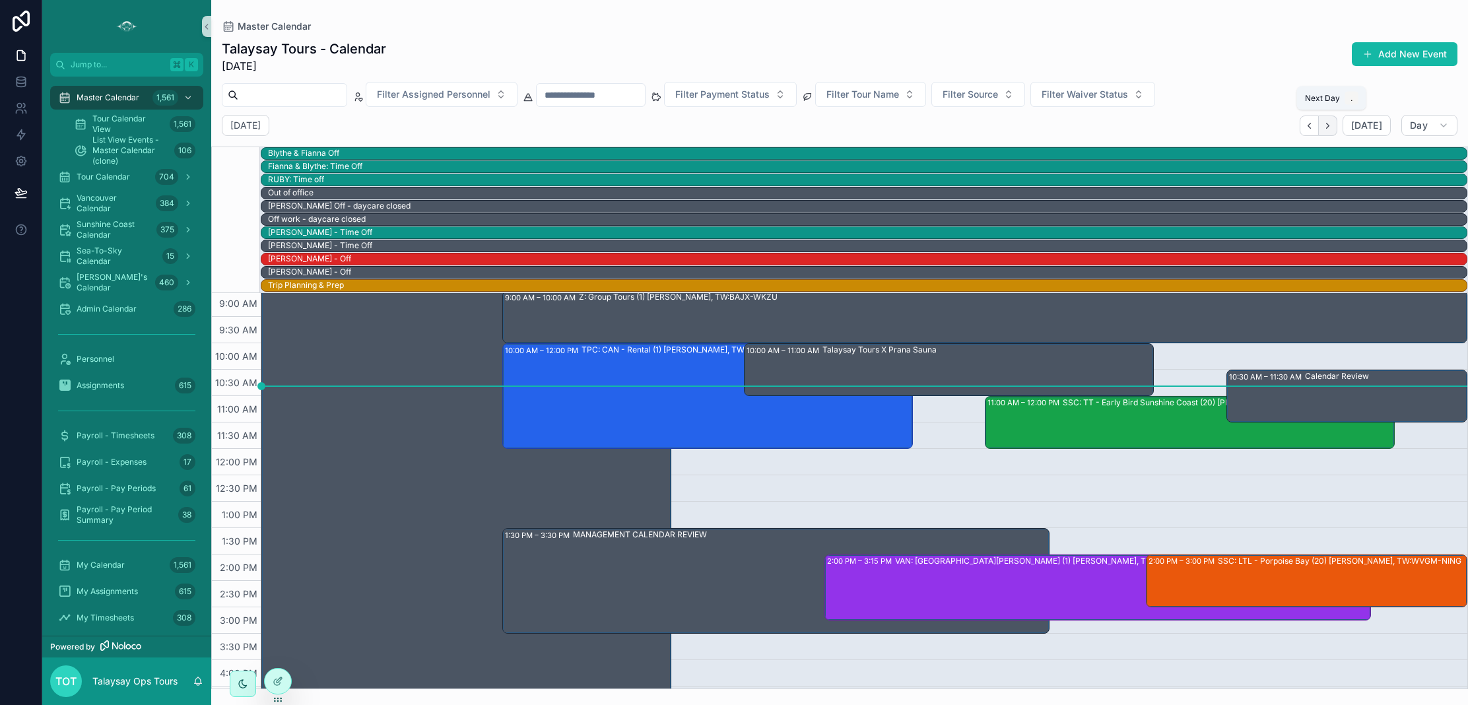
click at [1333, 123] on icon "Next" at bounding box center [1328, 126] width 10 height 10
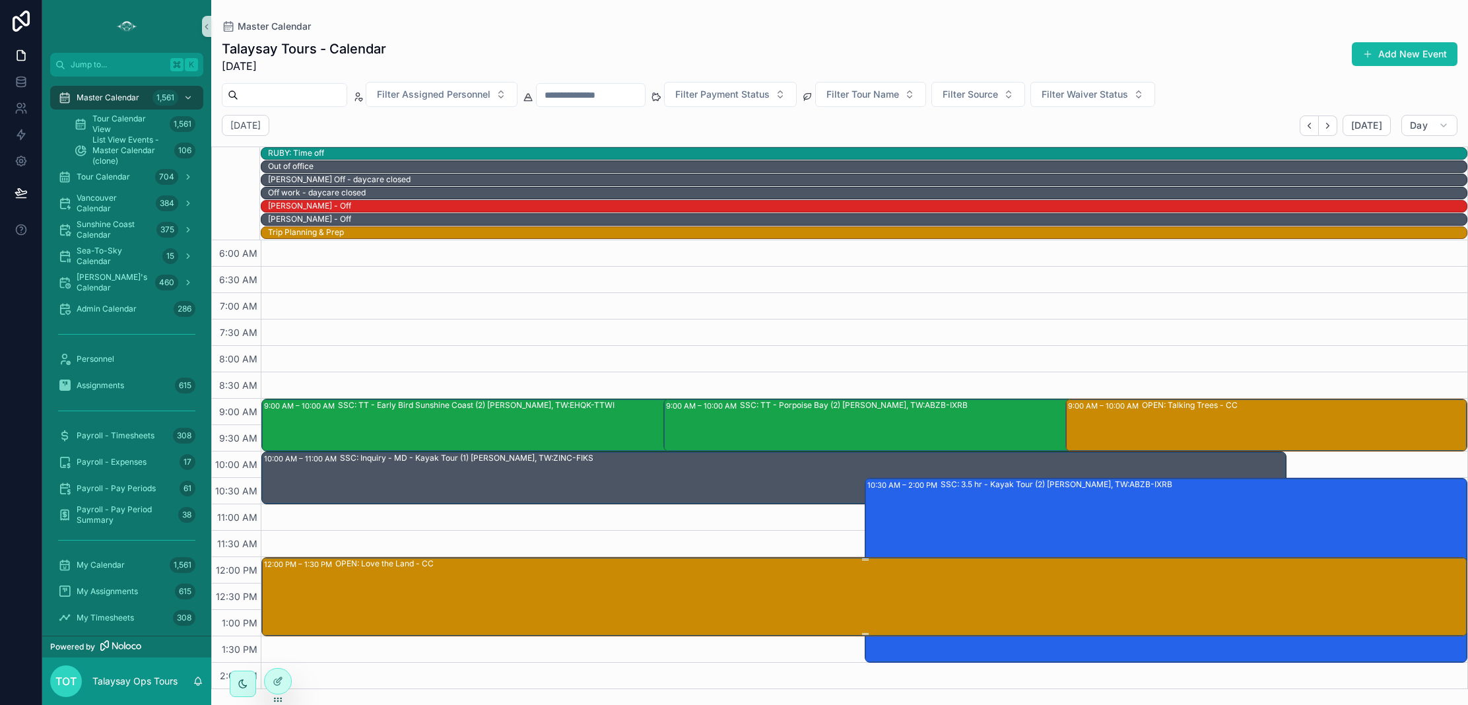
scroll to position [25, 0]
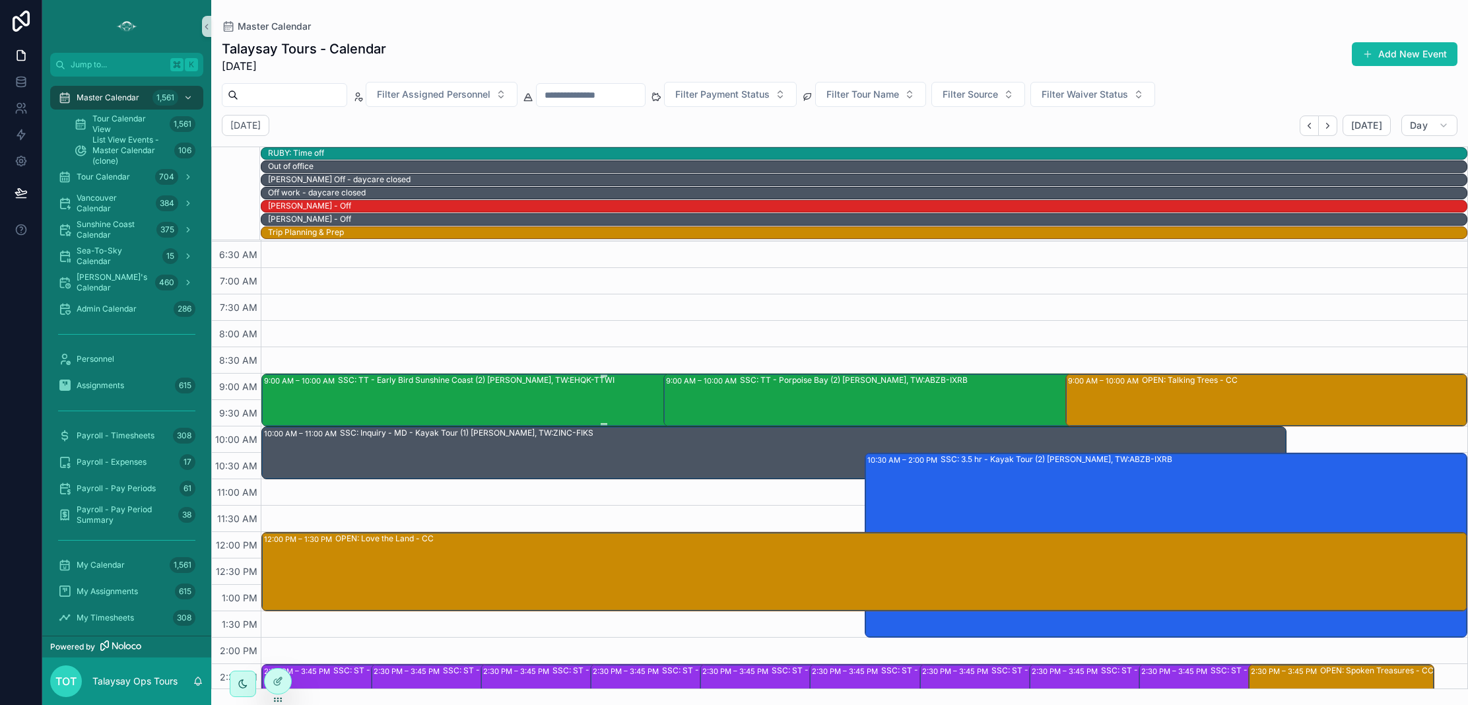
click at [522, 382] on div "SSC: TT - Early Bird Sunshine Coast (2) [PERSON_NAME], TW:EHQK-TTWI" at bounding box center [476, 380] width 277 height 11
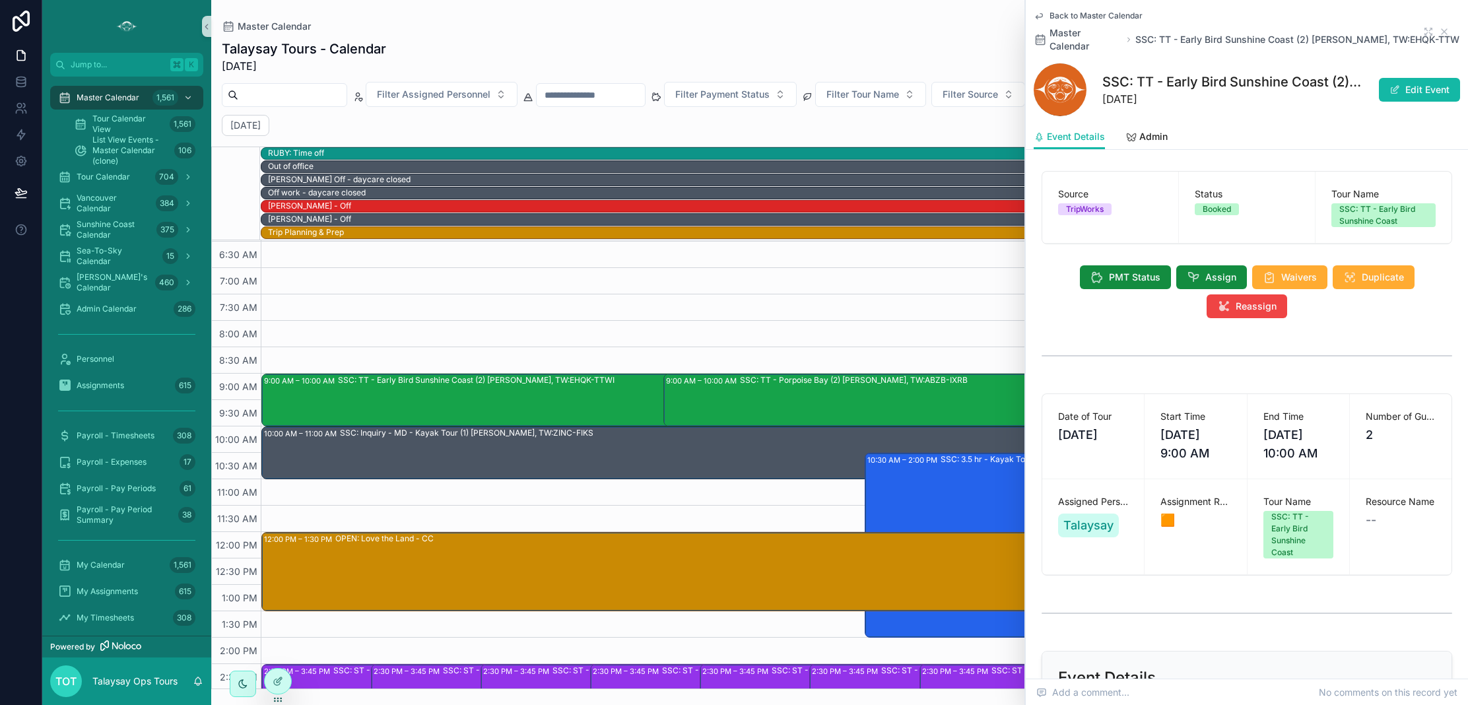
drag, startPoint x: 1445, startPoint y: 30, endPoint x: 1402, endPoint y: 49, distance: 47.0
click at [1445, 30] on icon "scrollable content" at bounding box center [1444, 31] width 5 height 5
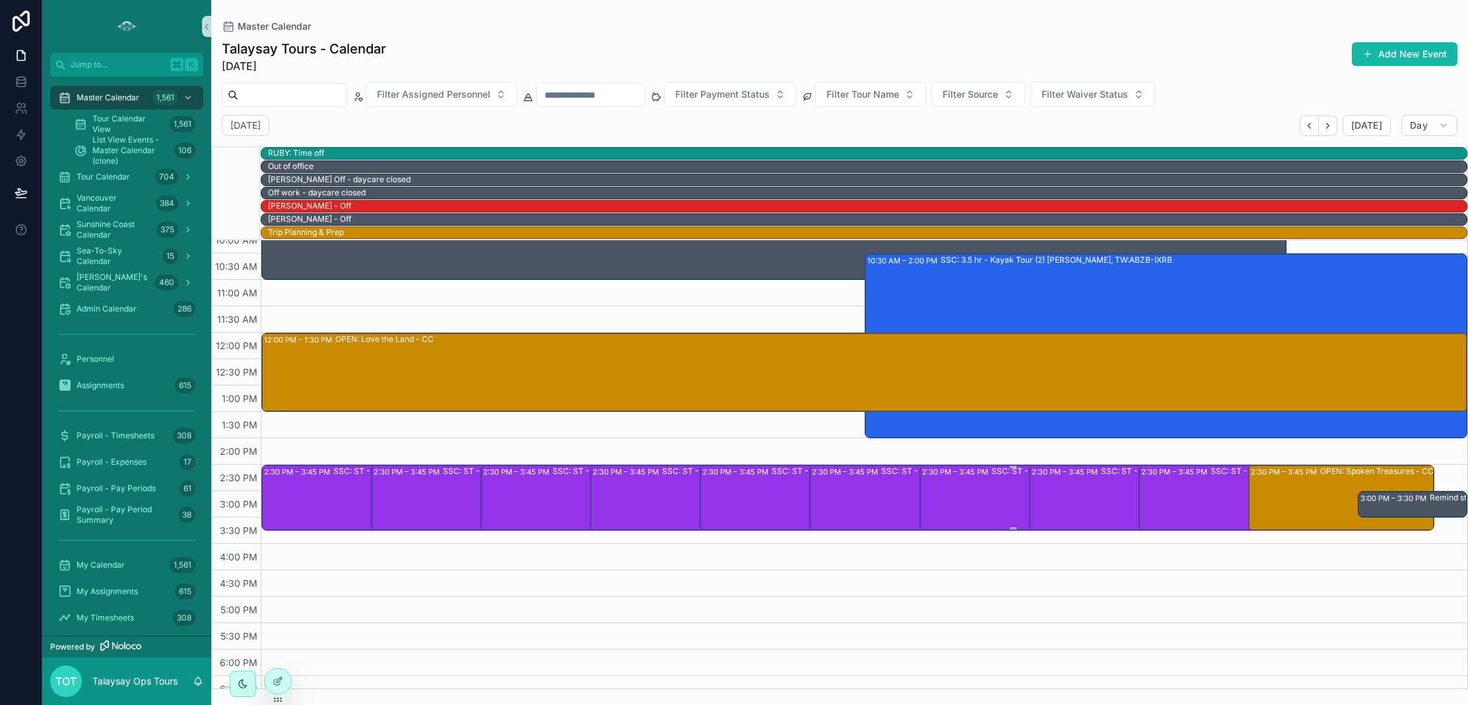
scroll to position [233, 0]
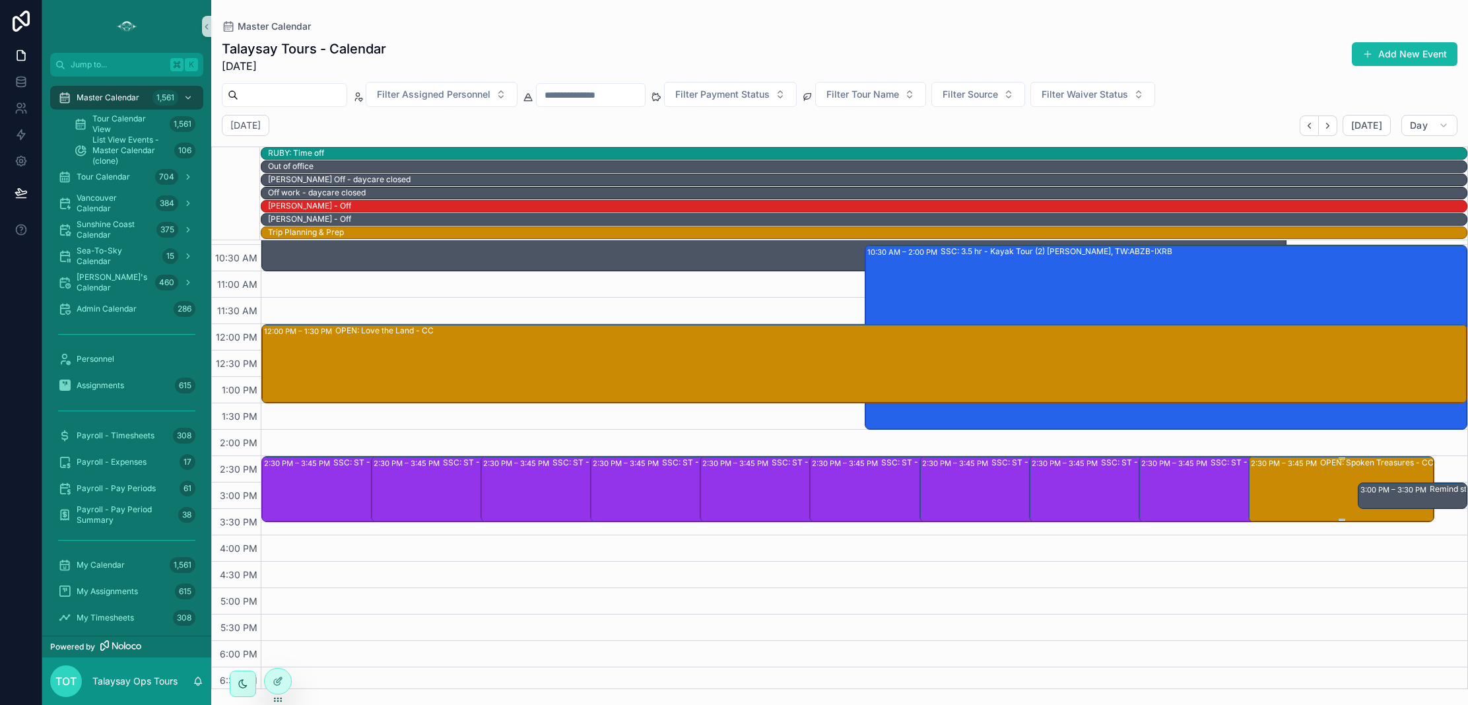
click at [1298, 497] on div "2:30 PM – 3:45 PM OPEN: Spoken Treasures - CC" at bounding box center [1342, 488] width 182 height 63
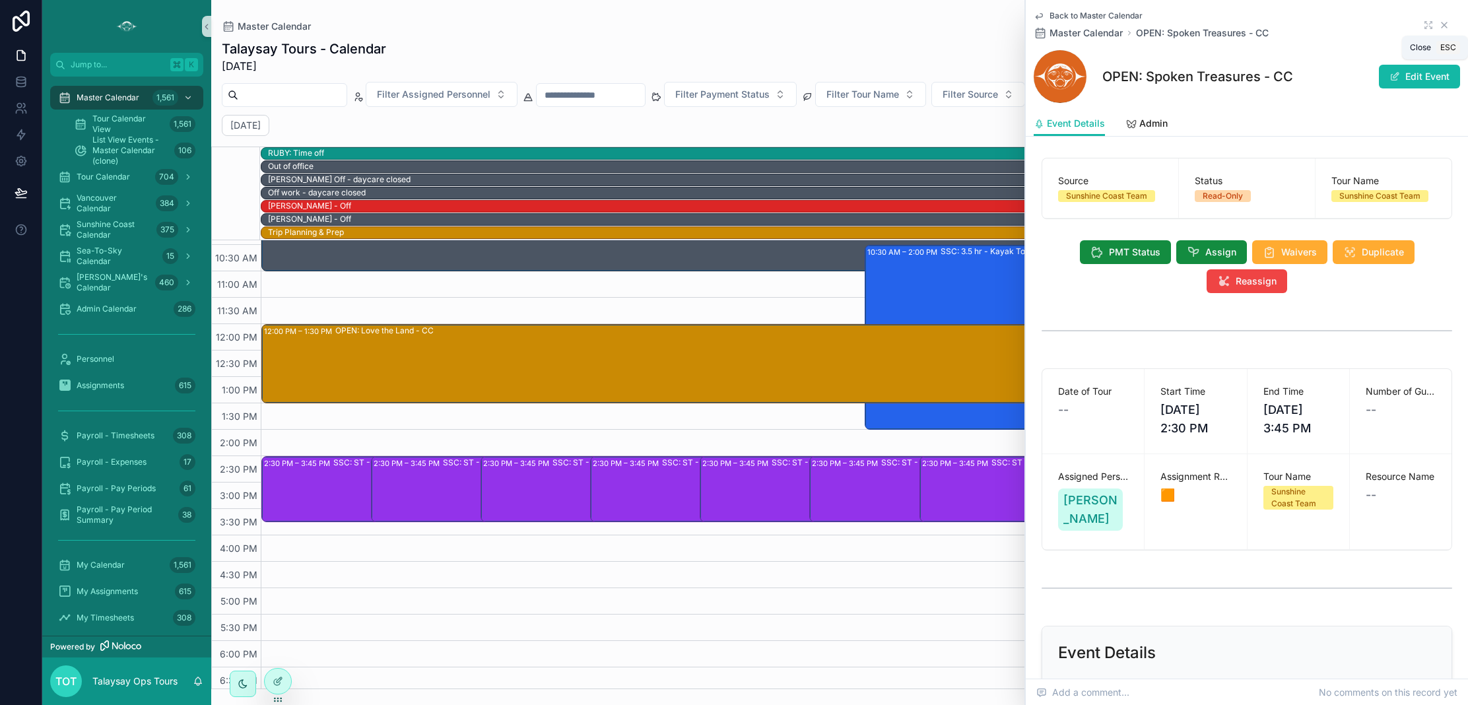
click at [1445, 26] on icon "scrollable content" at bounding box center [1444, 24] width 5 height 5
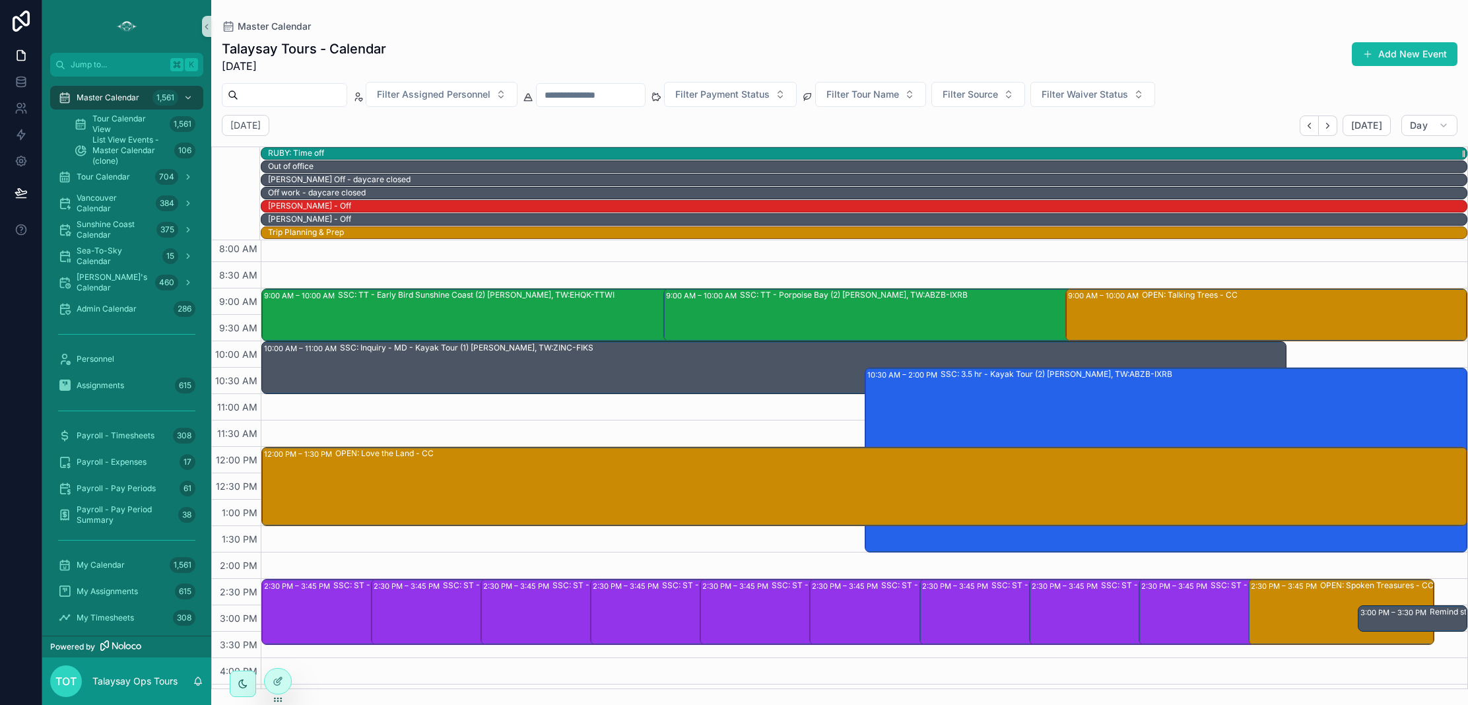
scroll to position [111, 0]
click at [1329, 125] on icon "Next" at bounding box center [1327, 125] width 3 height 5
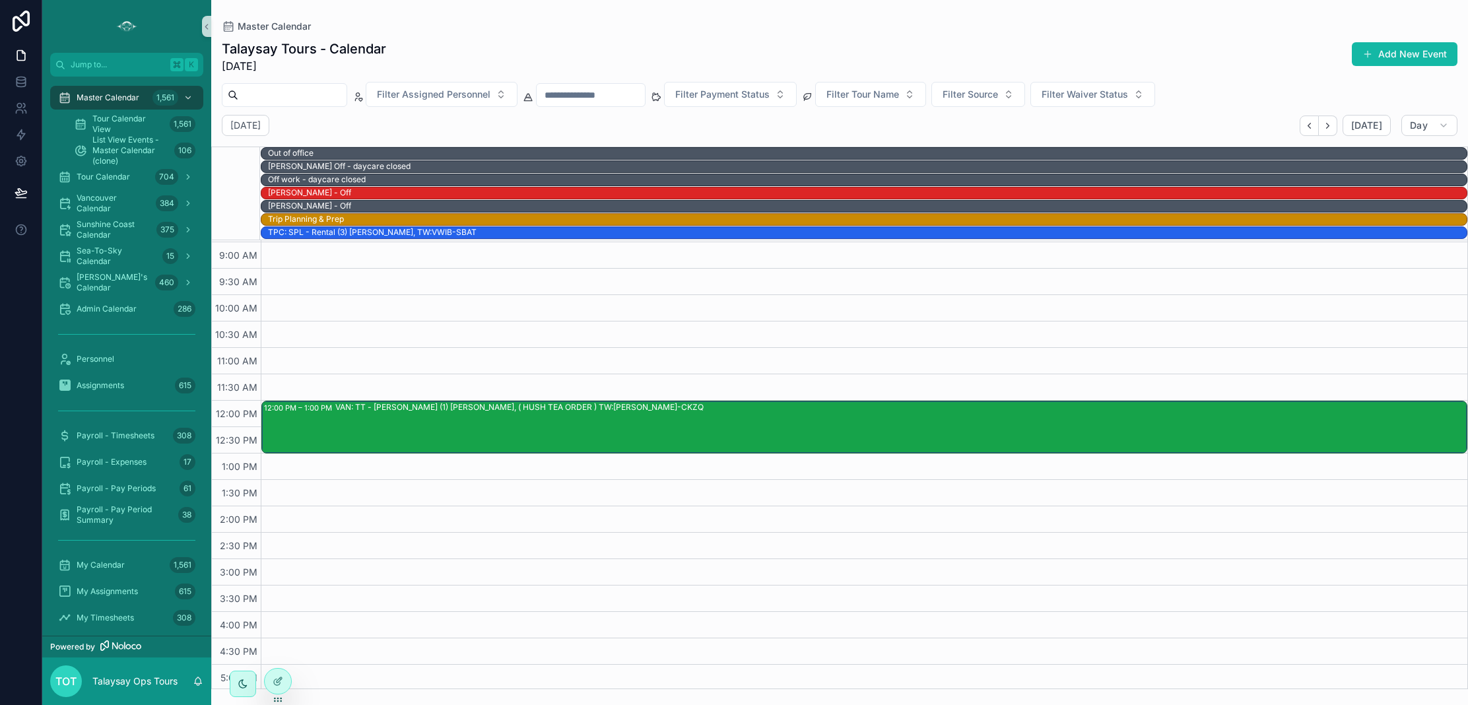
scroll to position [182, 0]
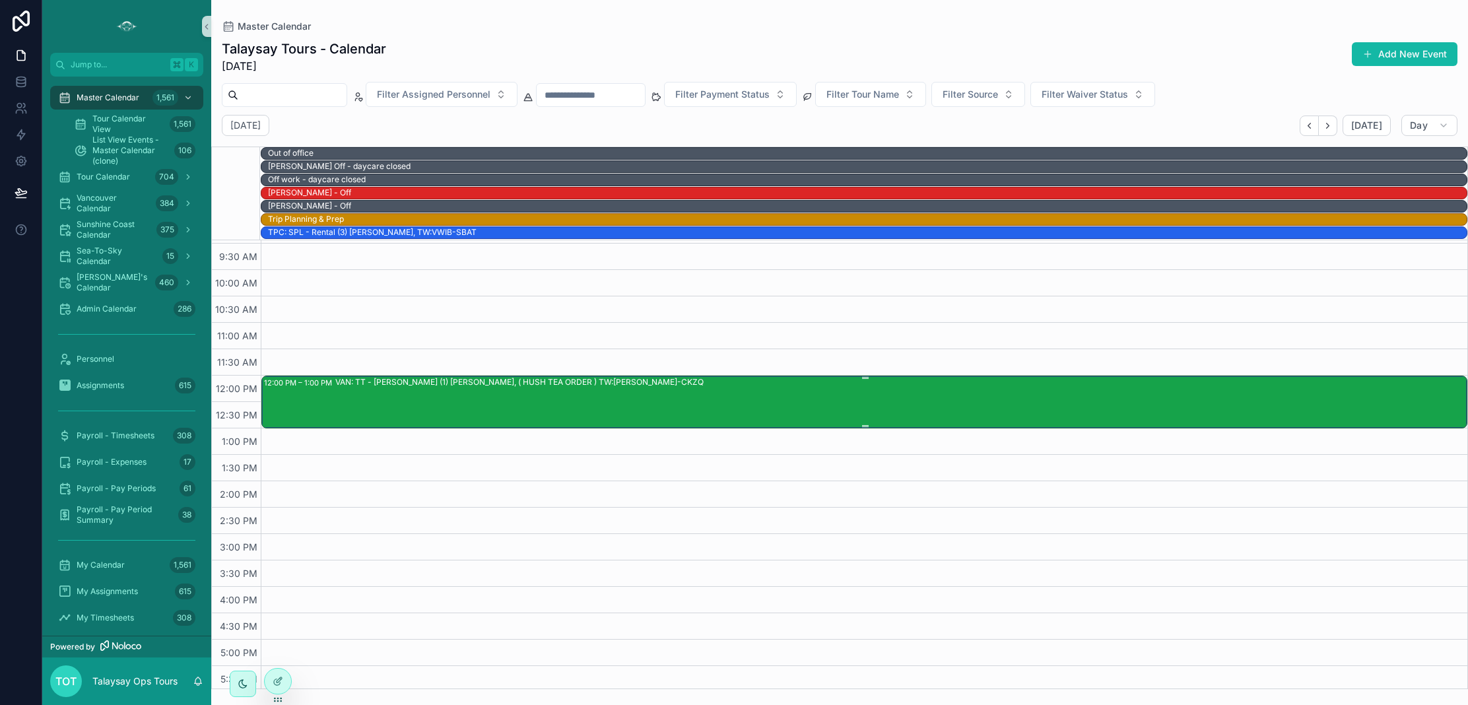
click at [649, 401] on div "VAN: TT - [PERSON_NAME] (1) [PERSON_NAME], ( HUSH TEA ORDER ) TW:[PERSON_NAME]-…" at bounding box center [900, 401] width 1131 height 50
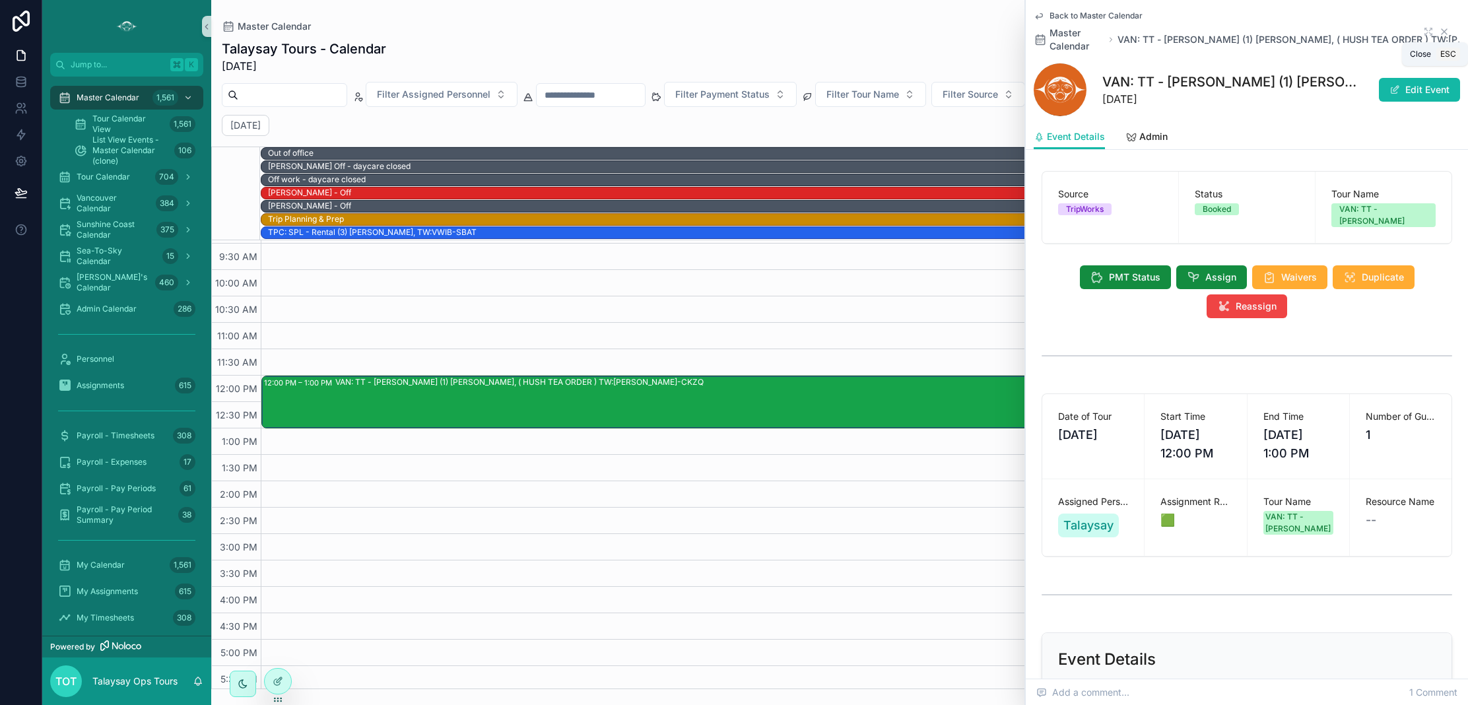
click at [1443, 30] on icon "scrollable content" at bounding box center [1444, 31] width 11 height 11
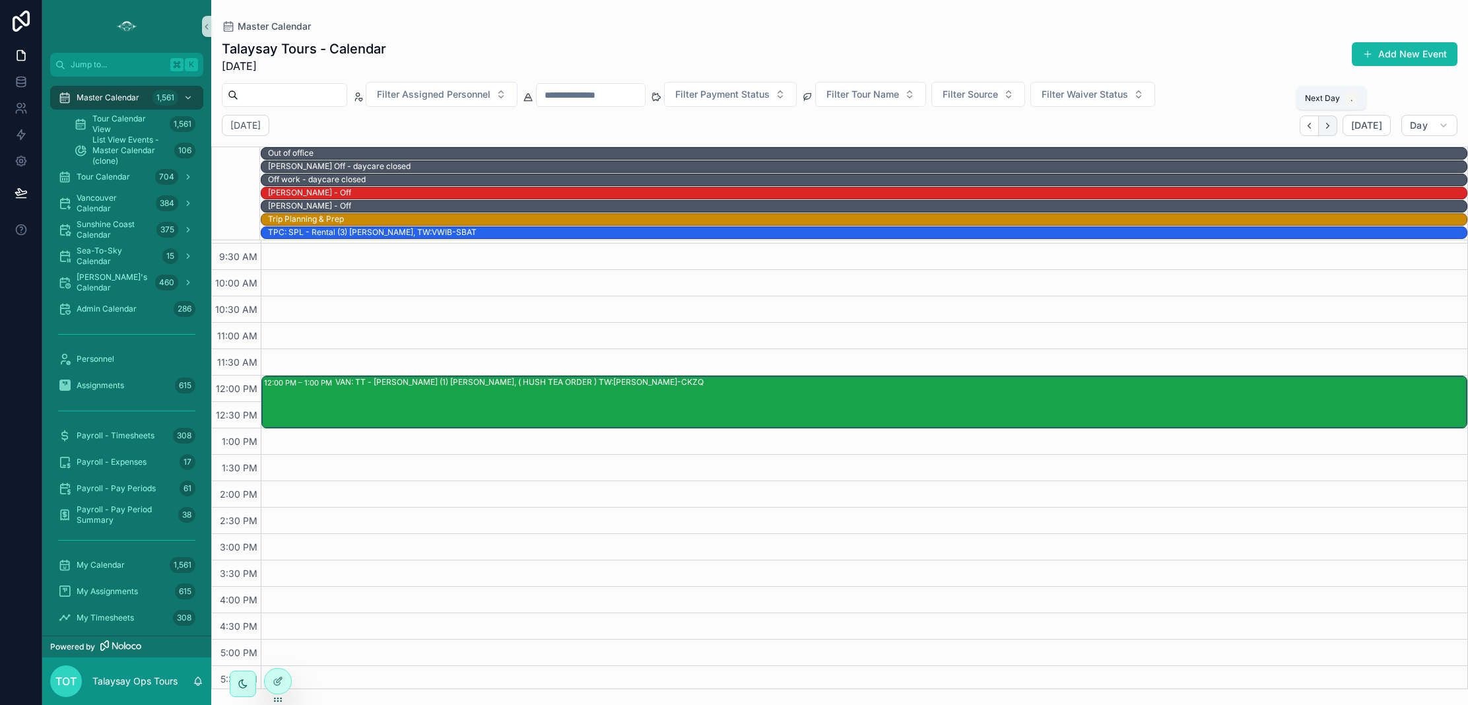
click at [1337, 127] on button "Next" at bounding box center [1328, 126] width 18 height 20
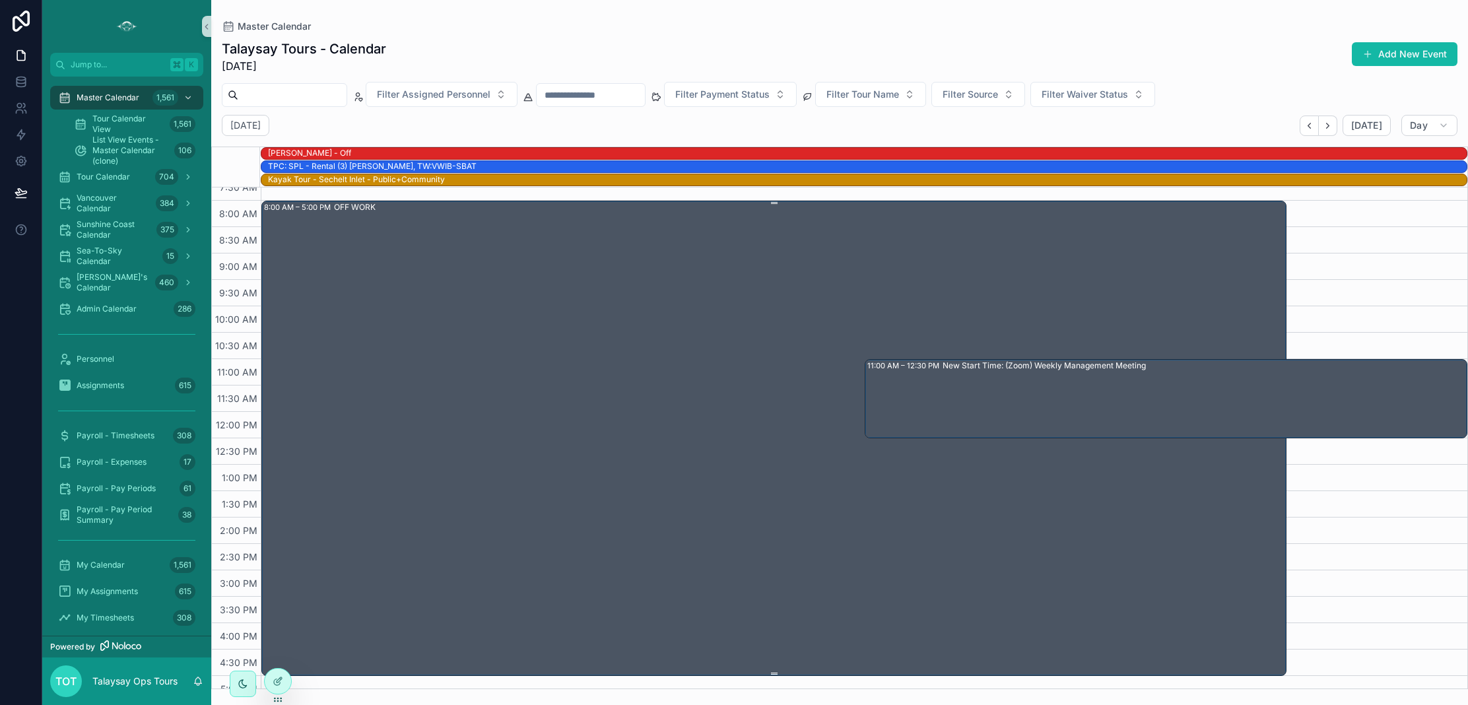
scroll to position [96, 0]
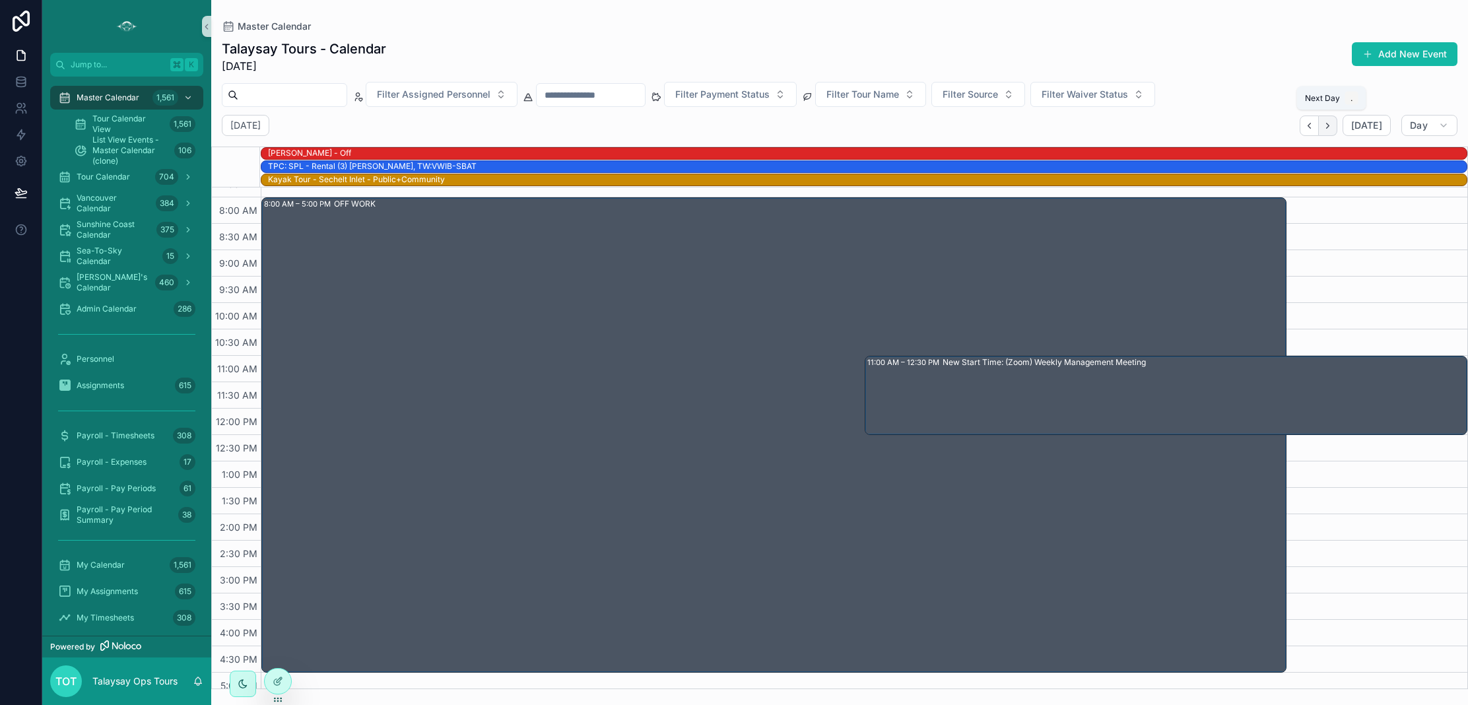
click at [1337, 127] on button "Next" at bounding box center [1328, 126] width 18 height 20
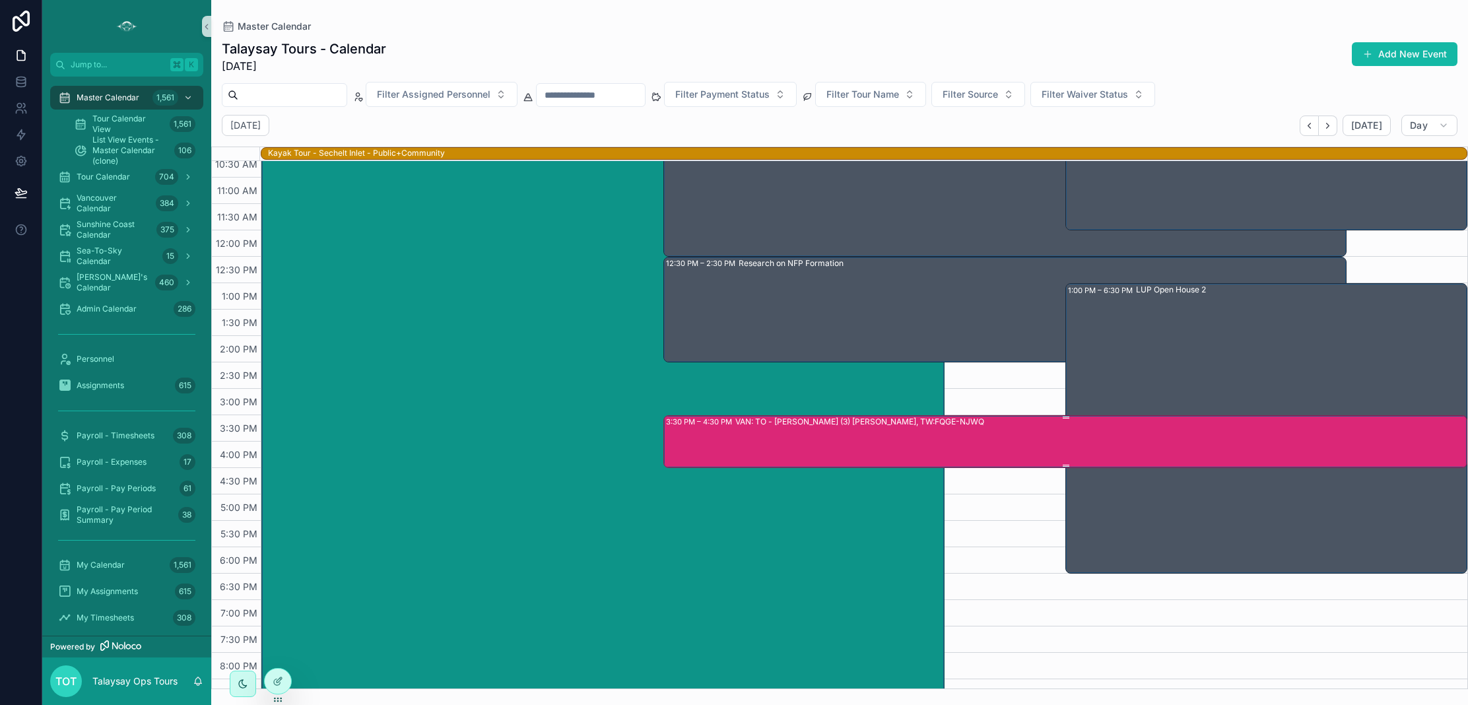
scroll to position [265, 0]
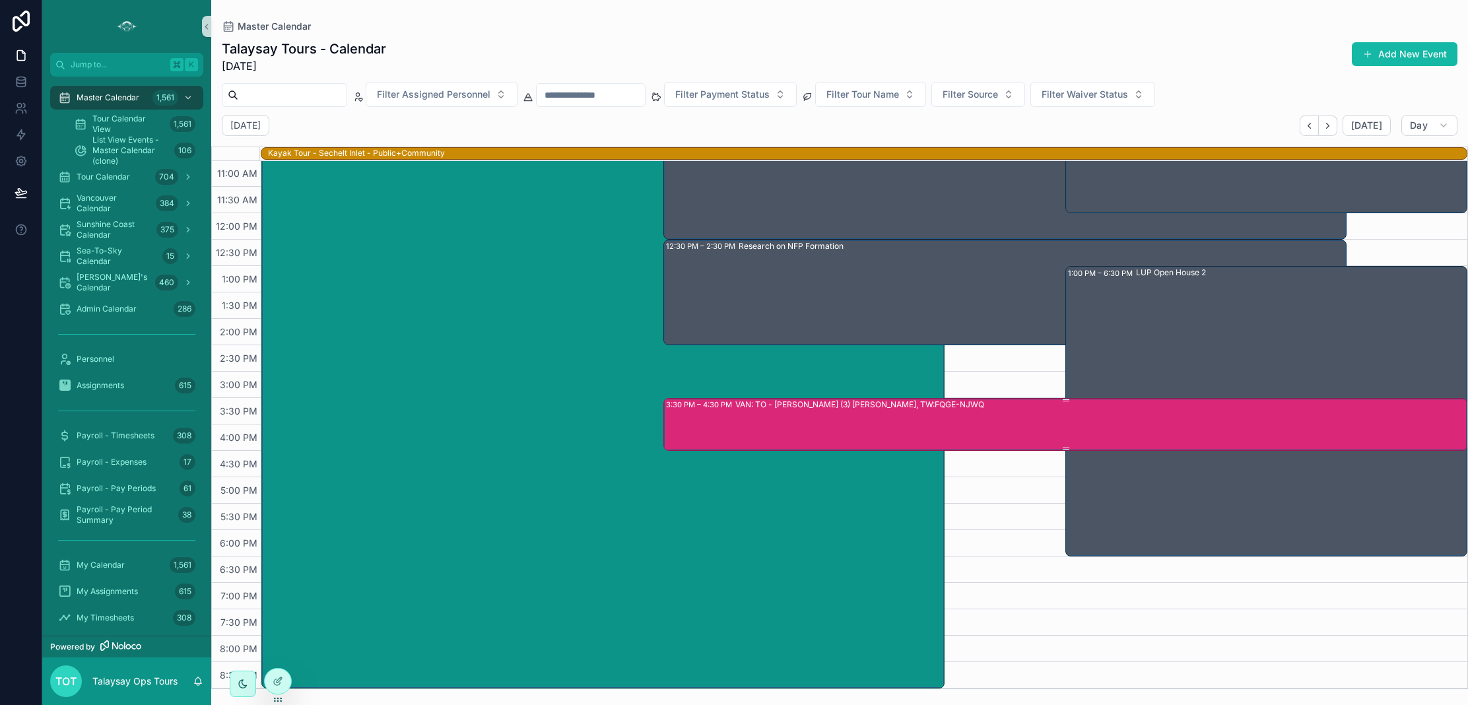
click at [871, 426] on div "VAN: TO - [PERSON_NAME] (3) [PERSON_NAME], TW:FQGE-NJWQ" at bounding box center [1100, 424] width 731 height 50
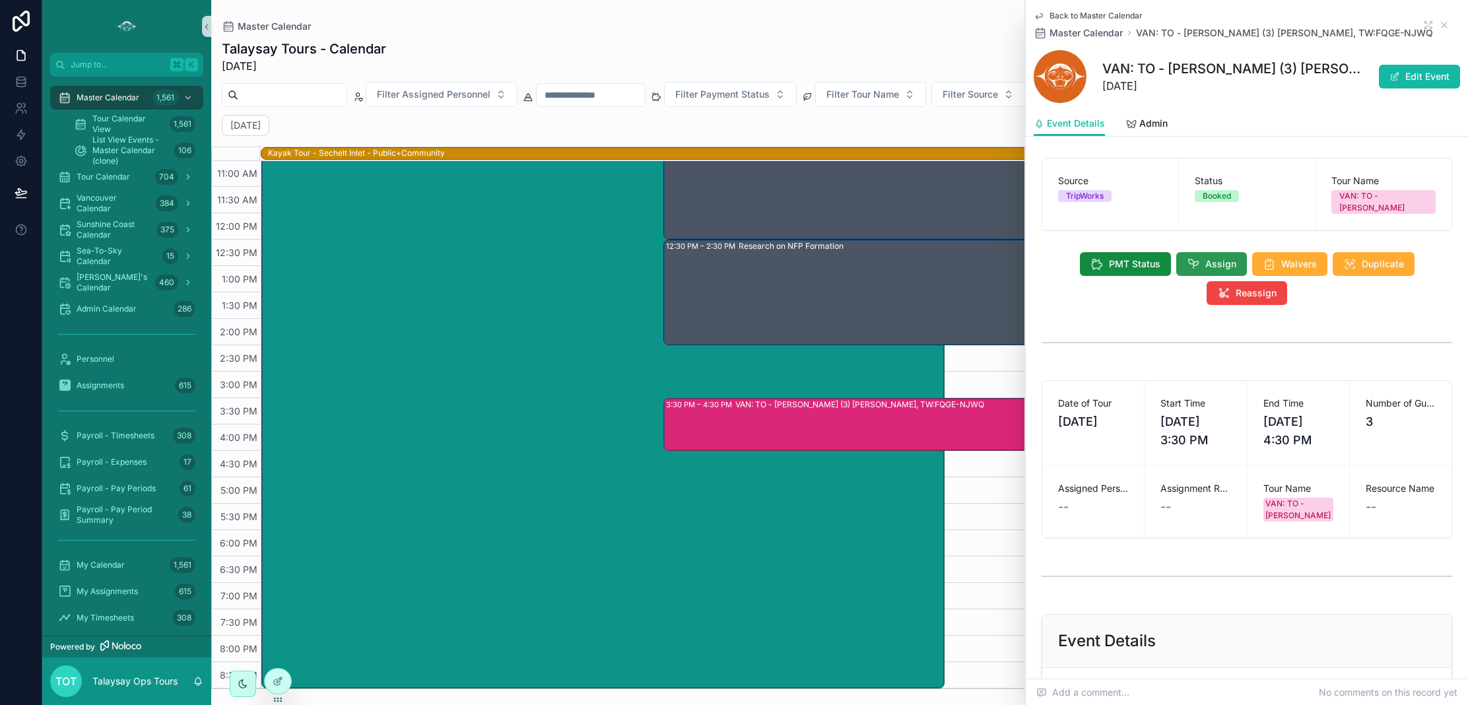
click at [1211, 257] on span "Assign" at bounding box center [1220, 263] width 31 height 13
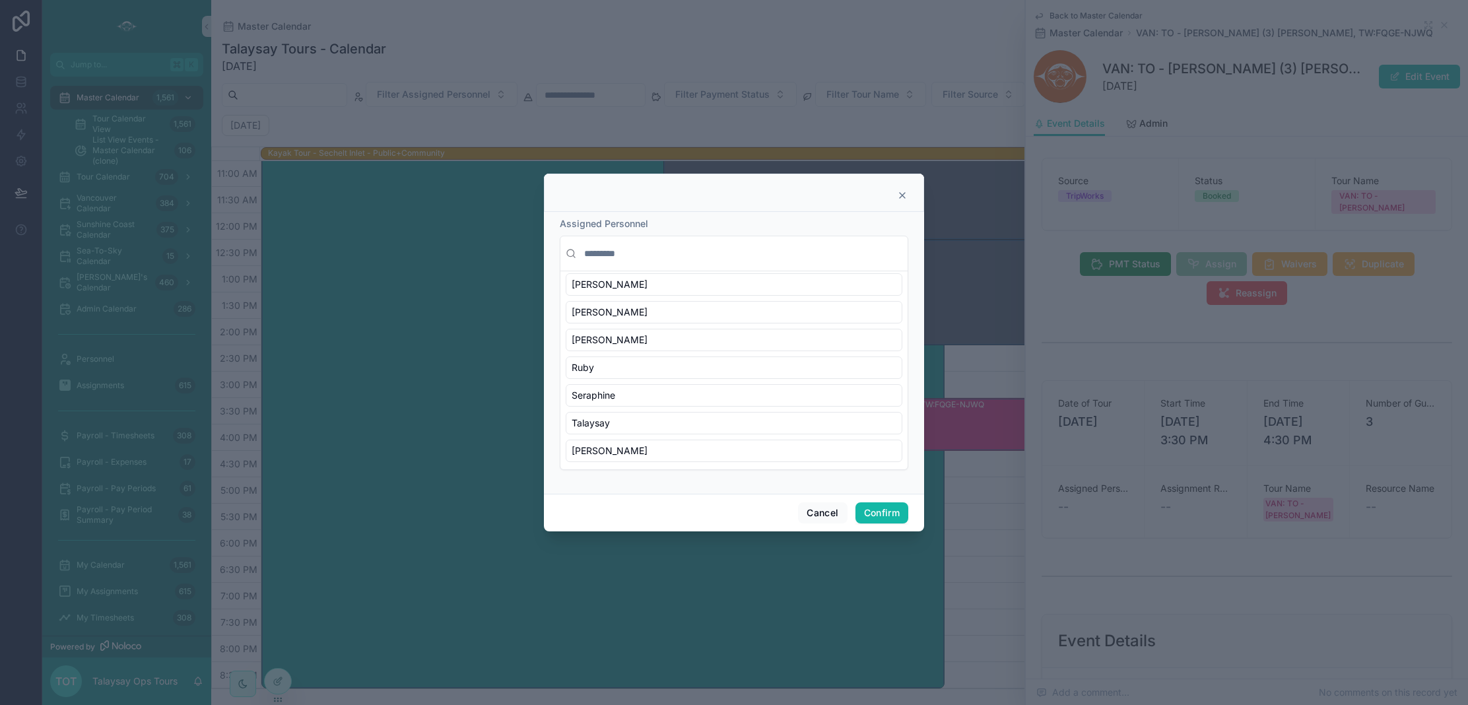
scroll to position [533, 0]
click at [625, 389] on div "Seraphine" at bounding box center [734, 394] width 337 height 22
click at [872, 509] on button "Confirm" at bounding box center [881, 512] width 53 height 21
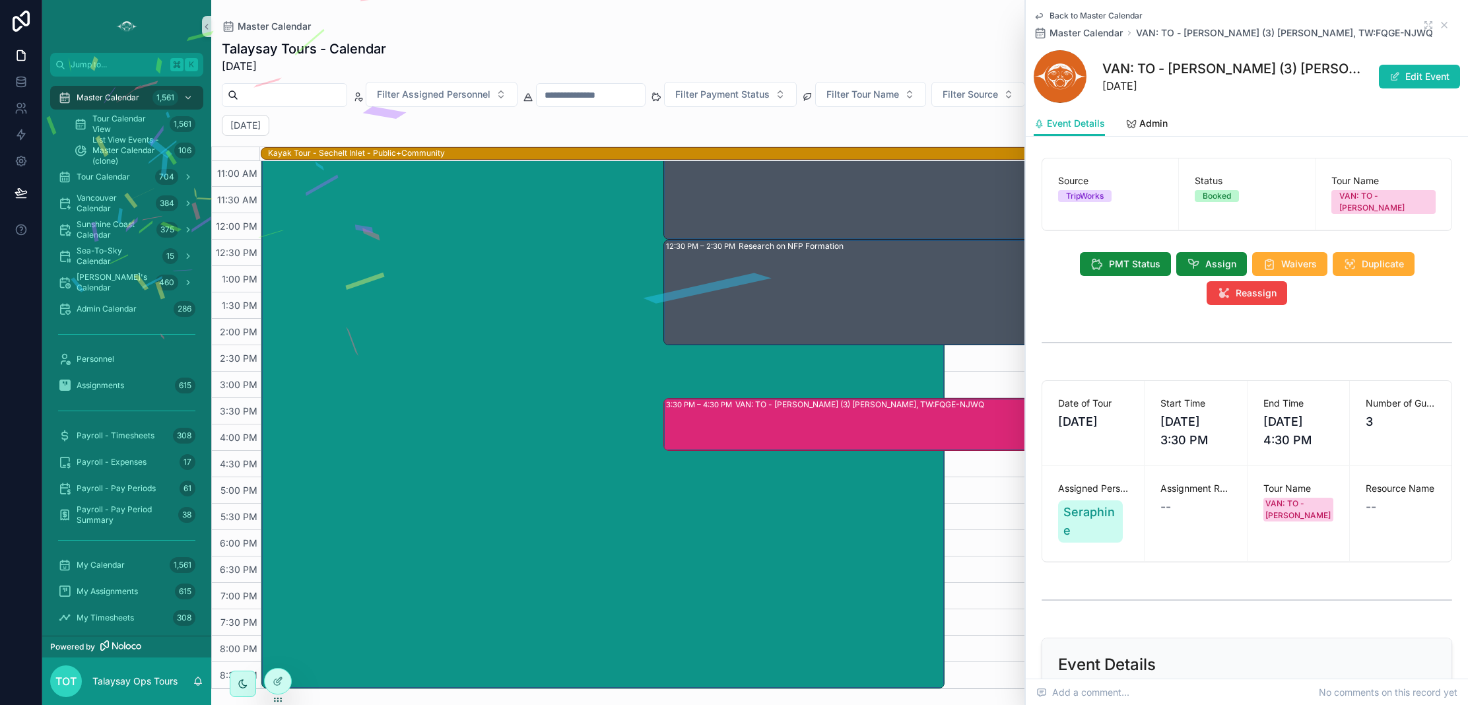
drag, startPoint x: 1445, startPoint y: 20, endPoint x: 1441, endPoint y: 29, distance: 10.1
click at [1445, 20] on icon "scrollable content" at bounding box center [1444, 25] width 11 height 11
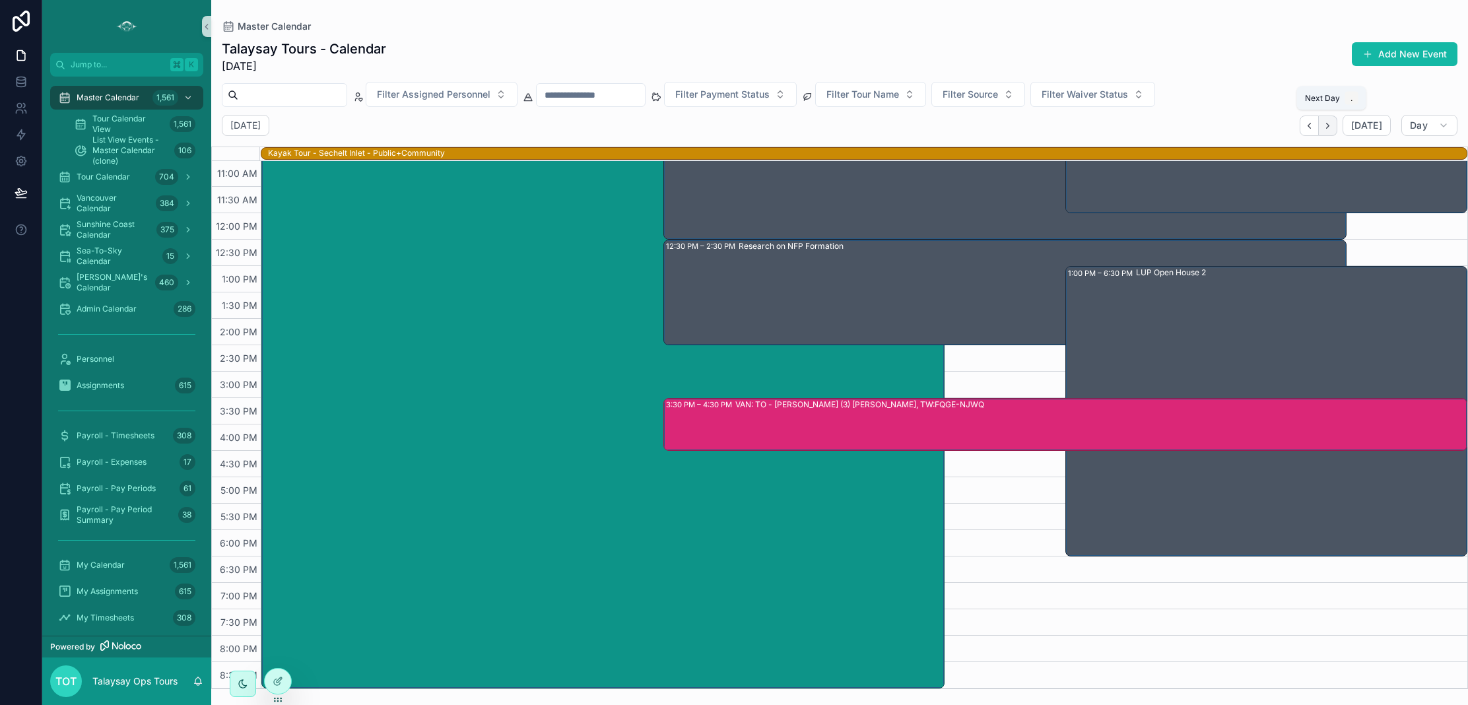
click at [1331, 129] on icon "Next" at bounding box center [1328, 126] width 10 height 10
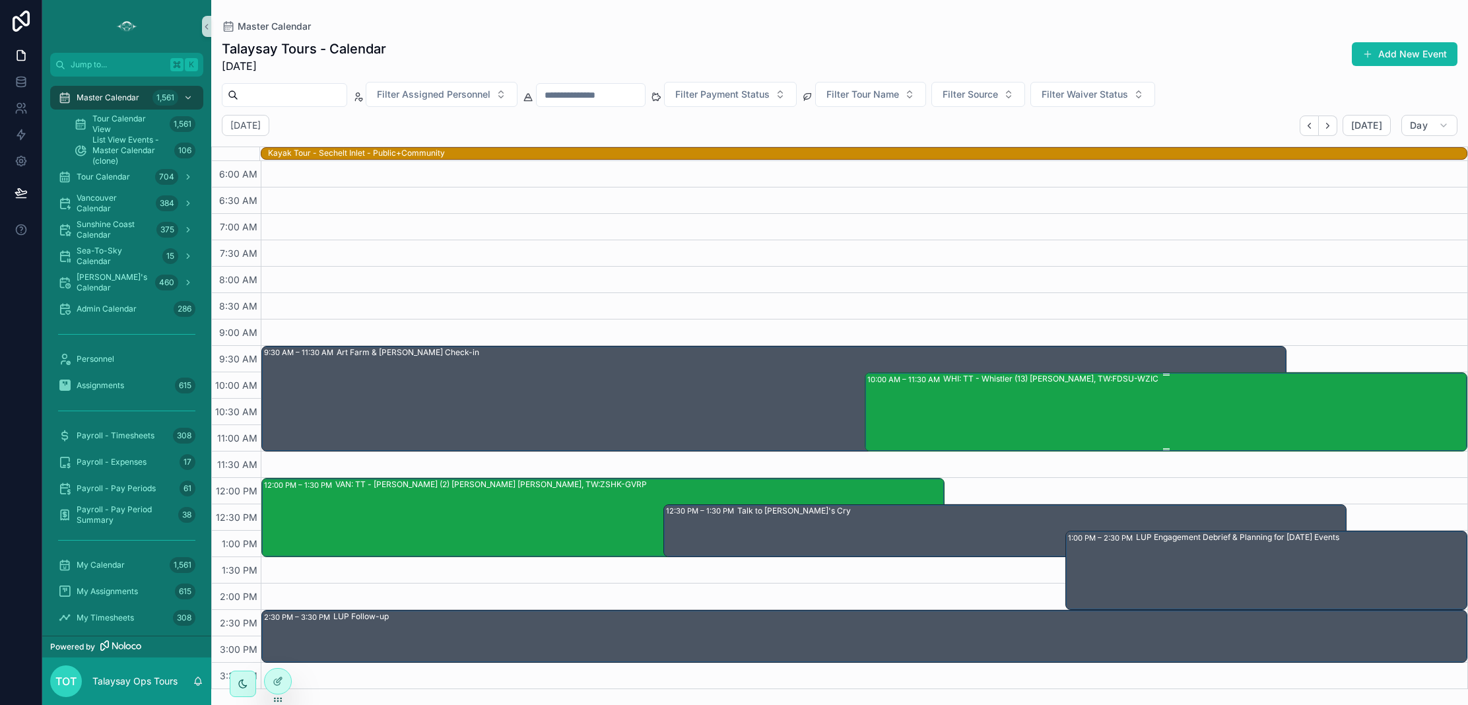
click at [921, 405] on div "10:00 AM – 11:30 AM WHI: TT - Whistler (13) [PERSON_NAME], TW:FDSU-WZIC" at bounding box center [1166, 412] width 599 height 77
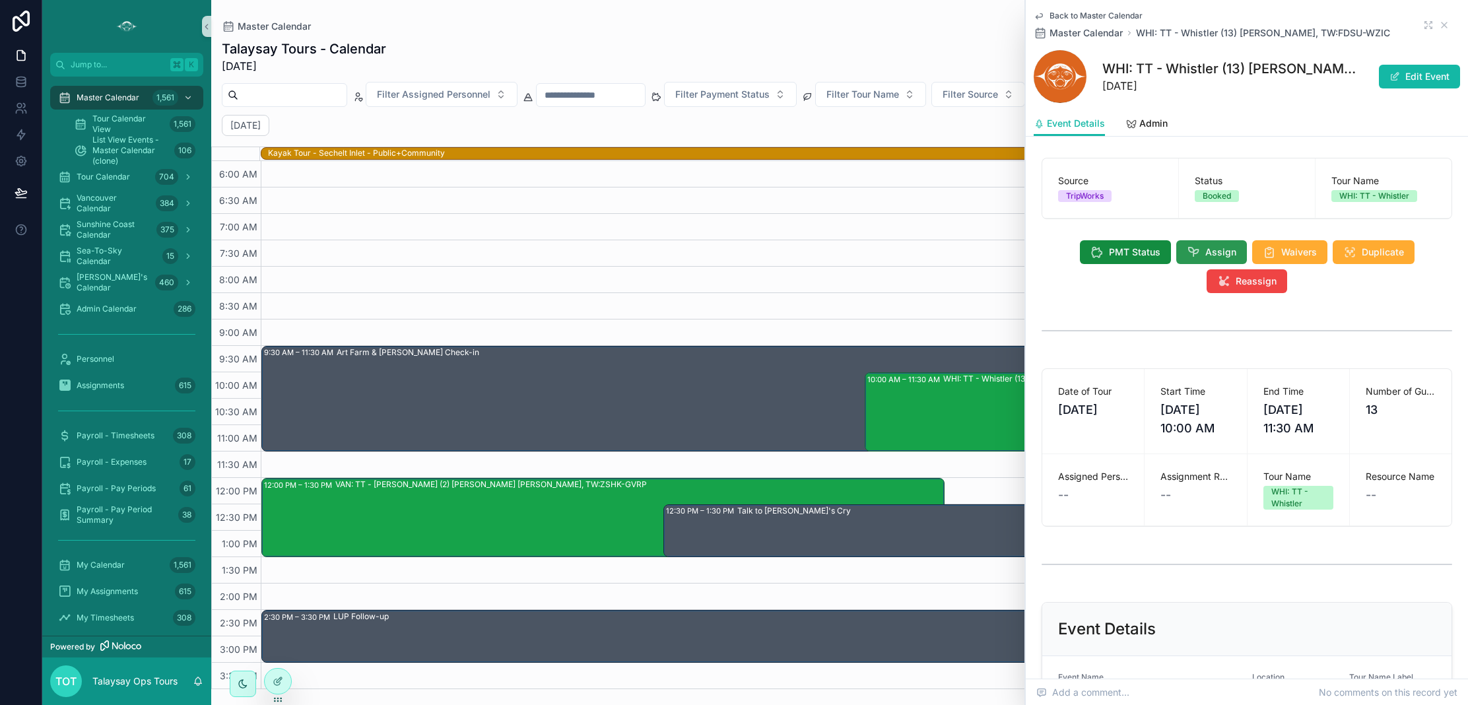
click at [1193, 255] on icon "scrollable content" at bounding box center [1193, 252] width 13 height 13
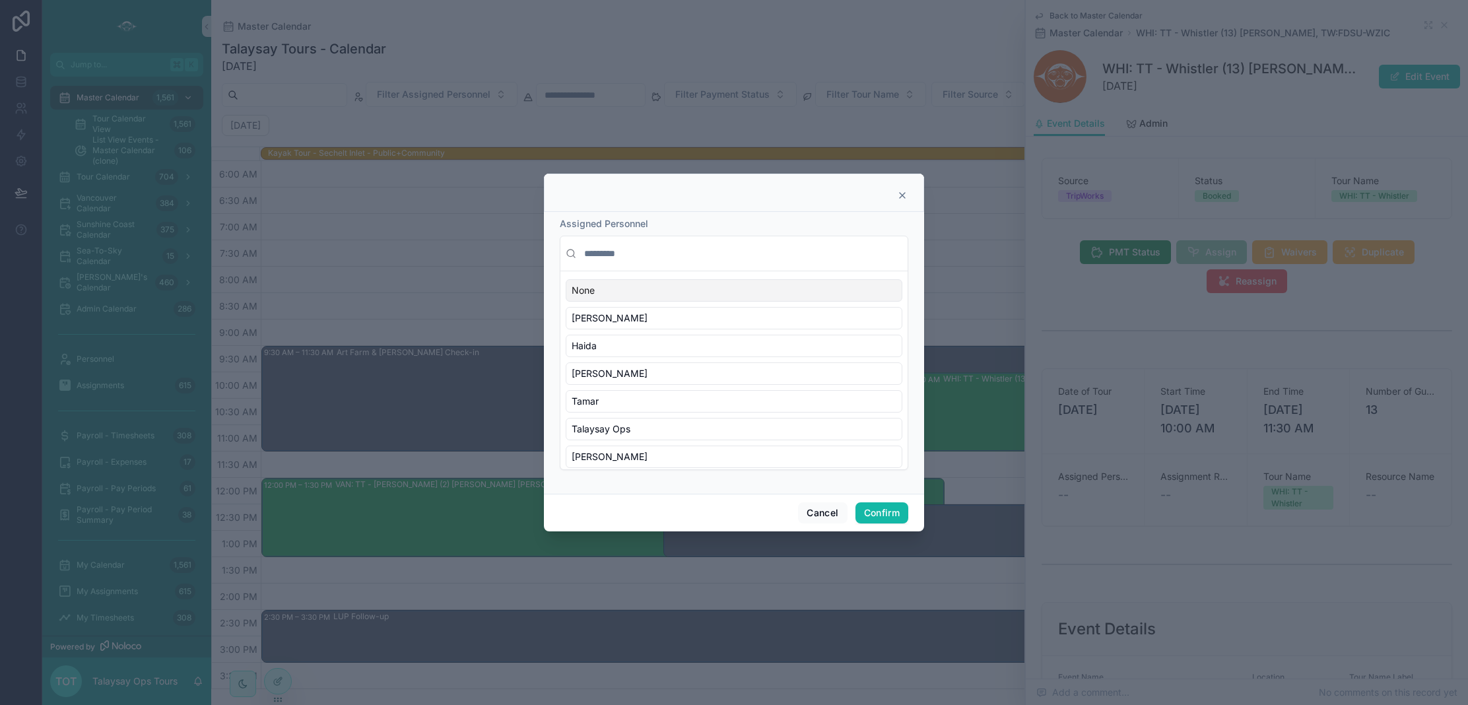
click at [636, 254] on input "text" at bounding box center [742, 254] width 321 height 24
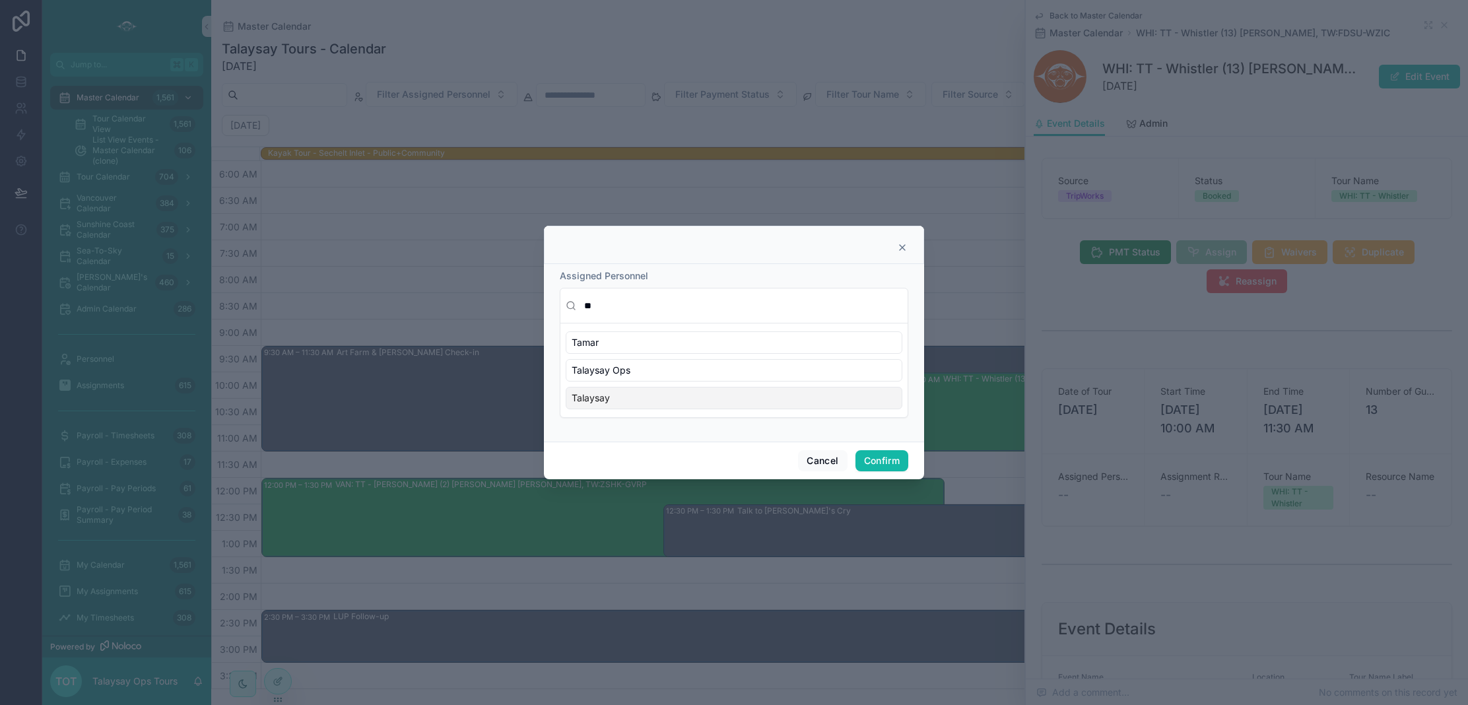
type input "**"
drag, startPoint x: 676, startPoint y: 392, endPoint x: 700, endPoint y: 416, distance: 34.1
click at [676, 392] on div "Talaysay" at bounding box center [734, 398] width 337 height 22
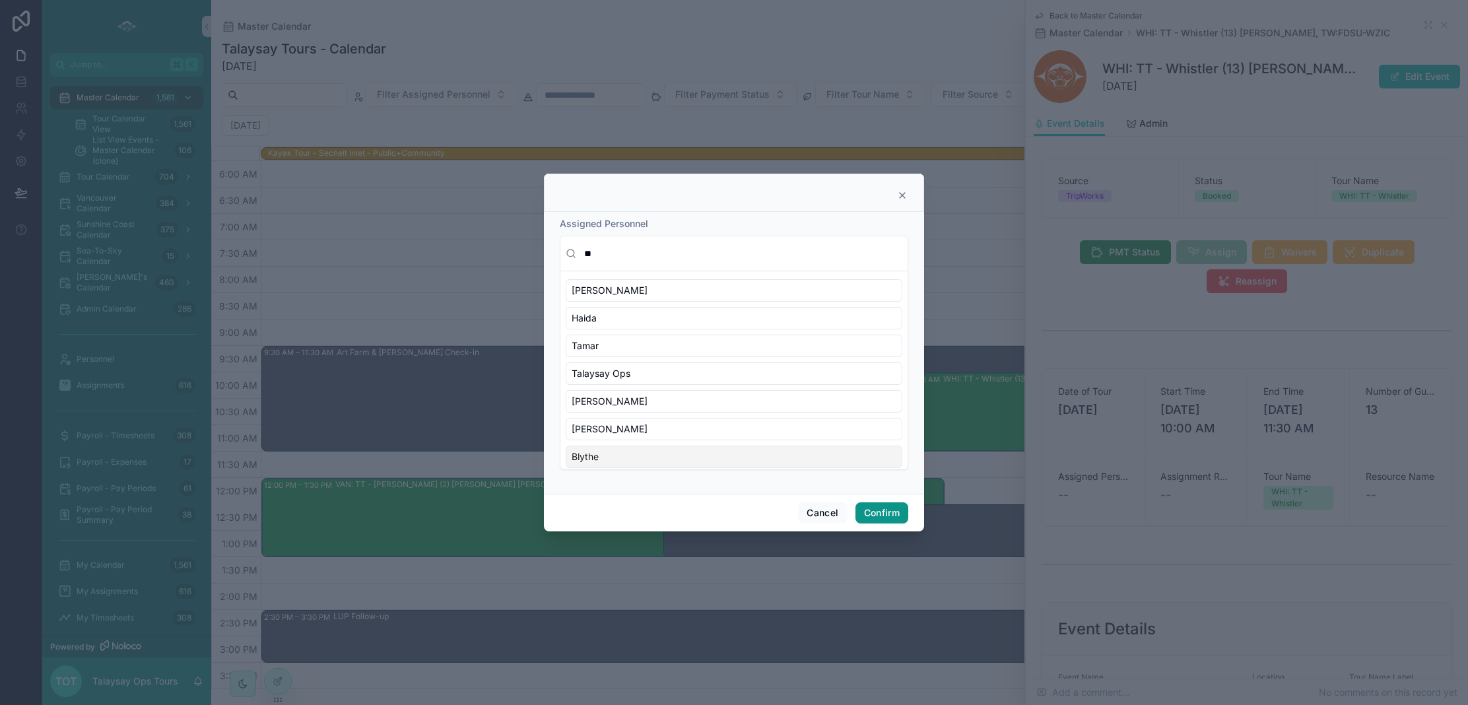
click at [876, 508] on button "Confirm" at bounding box center [881, 512] width 53 height 21
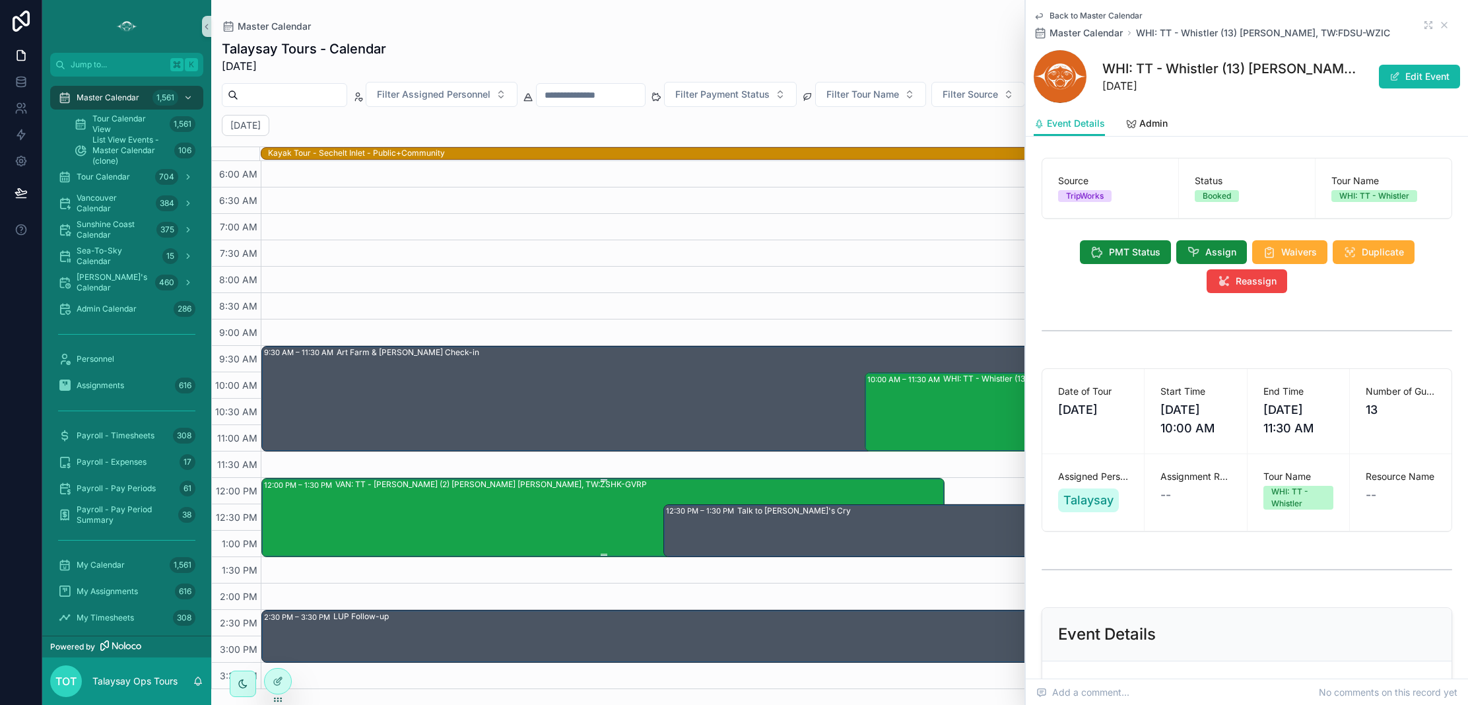
click at [543, 519] on div "VAN: TT - [PERSON_NAME] (2) [PERSON_NAME] [PERSON_NAME], TW:ZSHK-GVRP" at bounding box center [639, 517] width 608 height 77
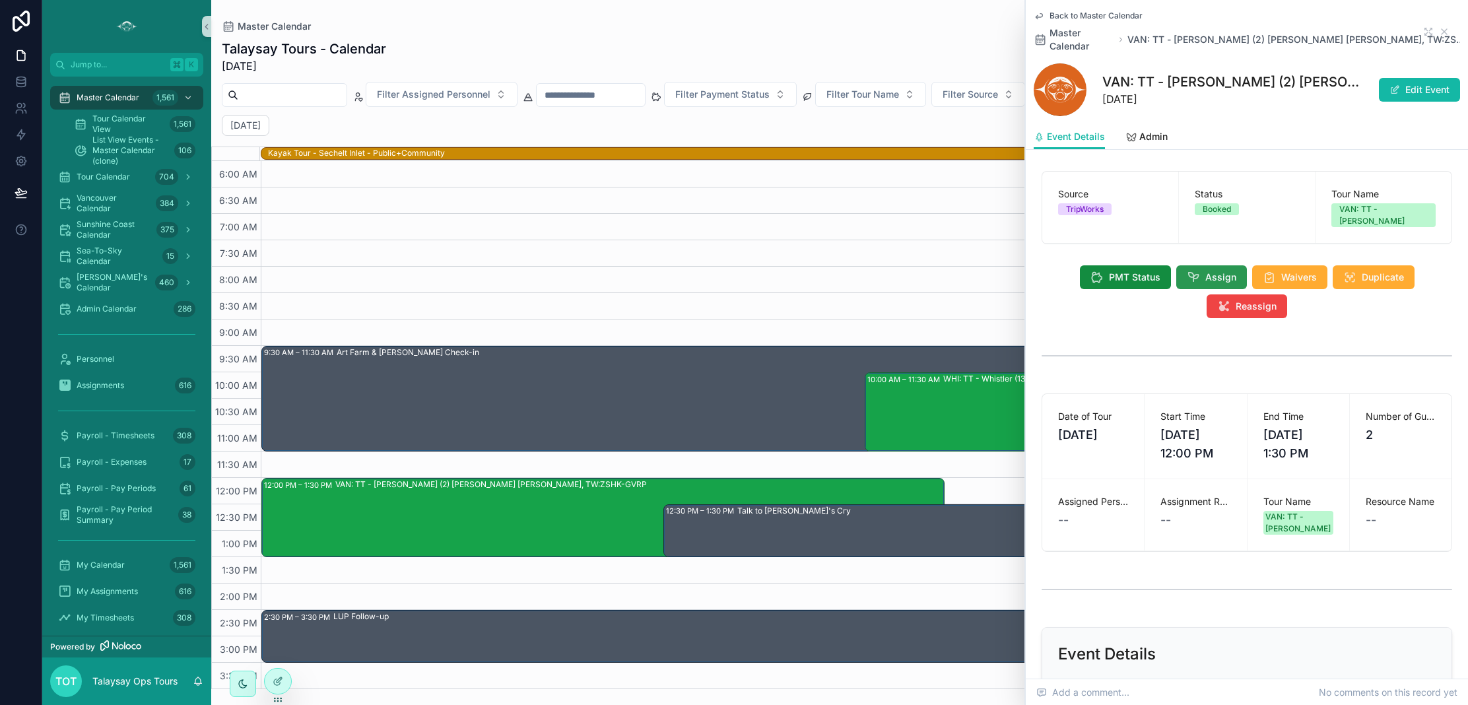
click at [1201, 265] on button "Assign" at bounding box center [1211, 277] width 71 height 24
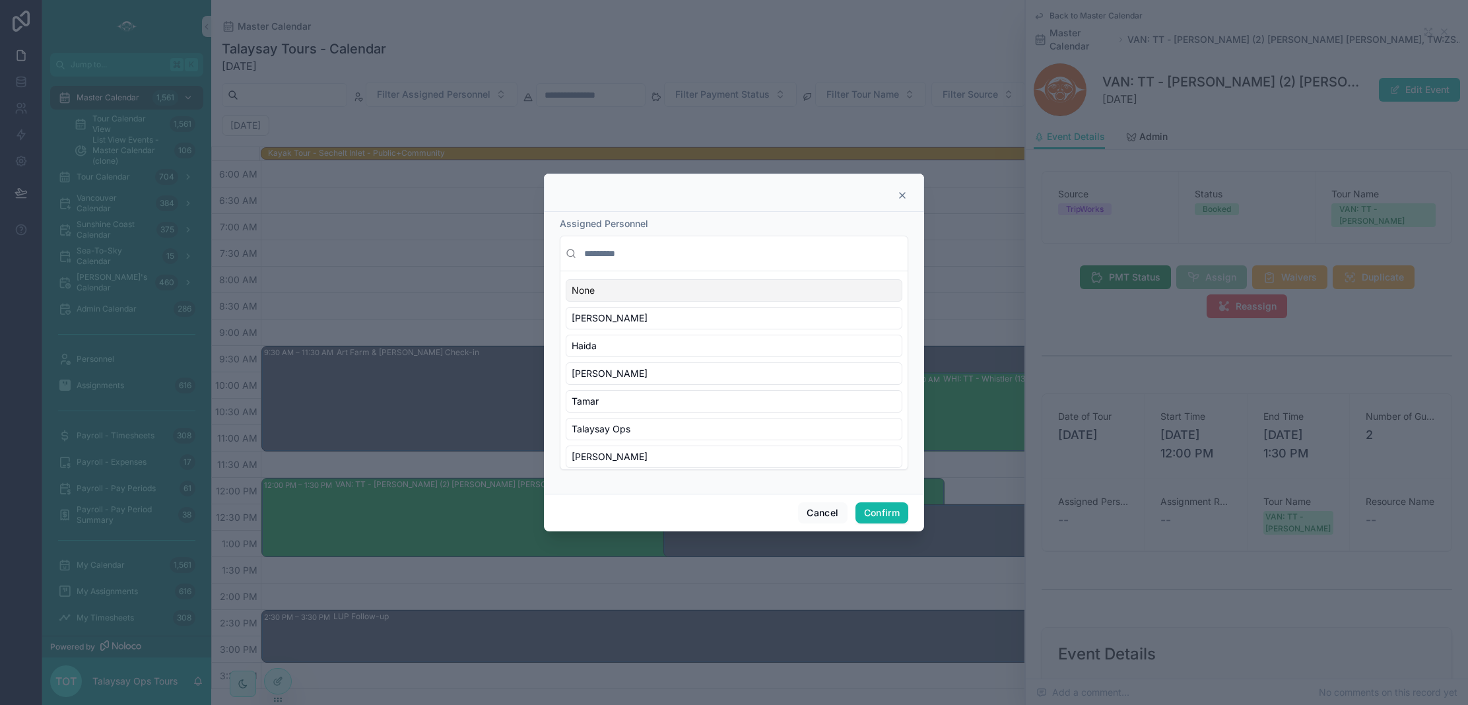
click at [611, 254] on input "text" at bounding box center [742, 254] width 321 height 24
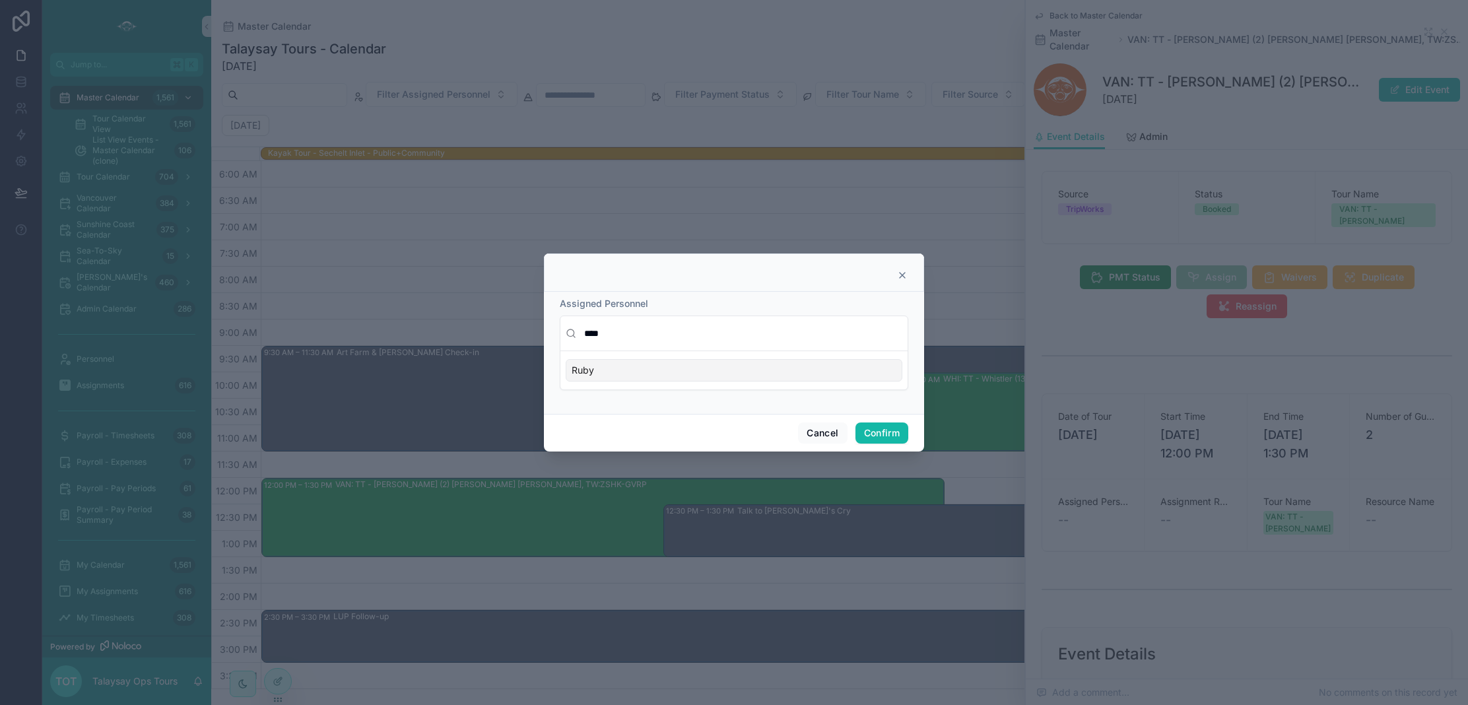
type input "****"
click at [618, 372] on div "Ruby" at bounding box center [734, 370] width 337 height 22
click at [874, 430] on button "Confirm" at bounding box center [881, 432] width 53 height 21
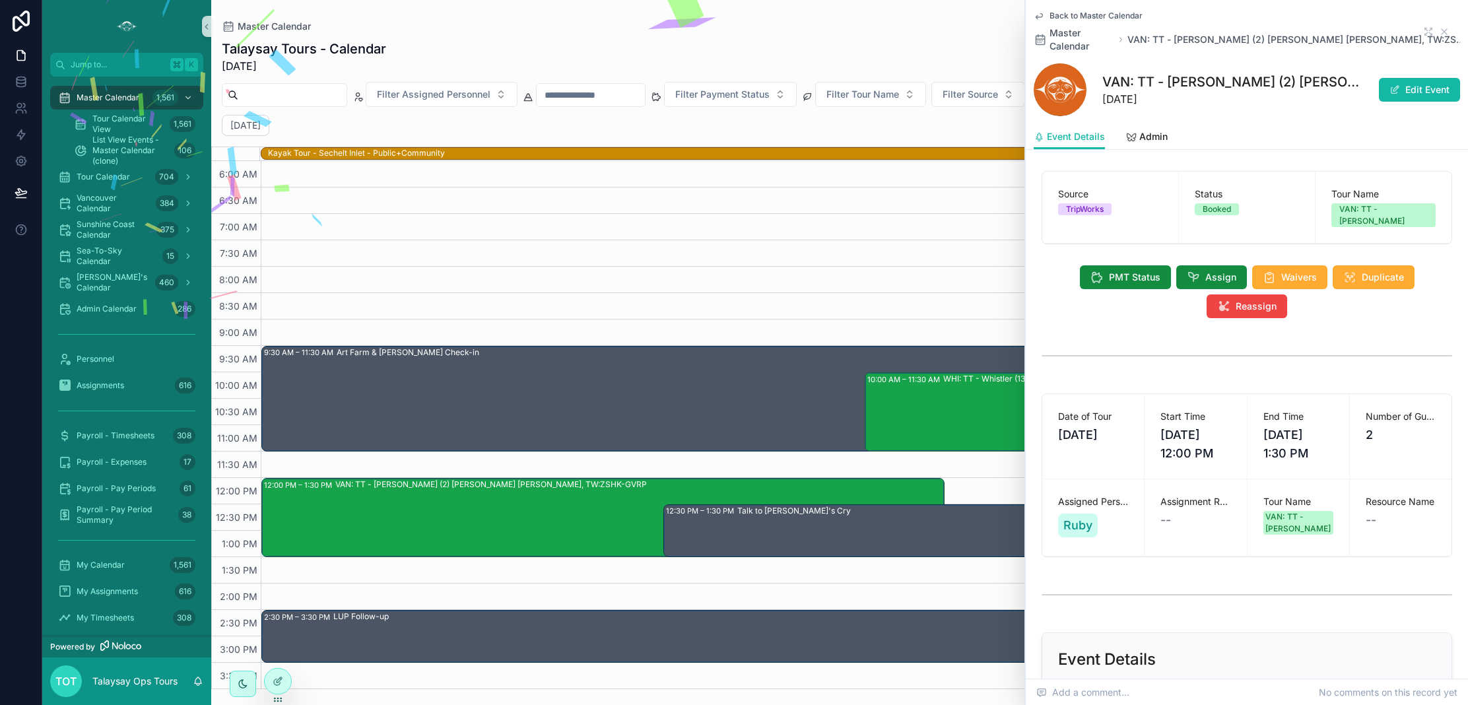
click at [937, 205] on div "9:30 AM – 11:30 AM Art Farm & [PERSON_NAME] Check-in 12:00 PM – 1:30 PM VAN: [G…" at bounding box center [864, 557] width 1207 height 792
click at [1447, 26] on icon "scrollable content" at bounding box center [1444, 31] width 11 height 11
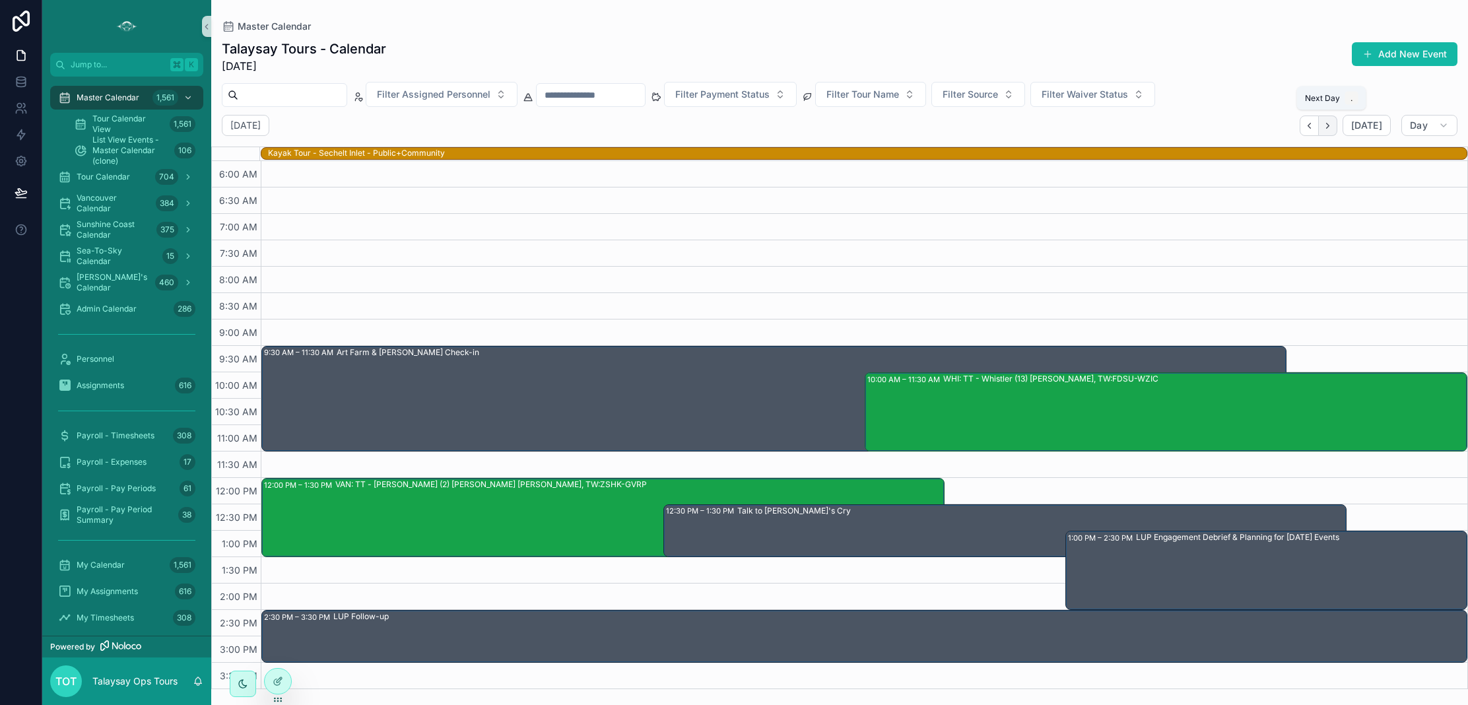
click at [1327, 126] on icon "Next" at bounding box center [1328, 126] width 10 height 10
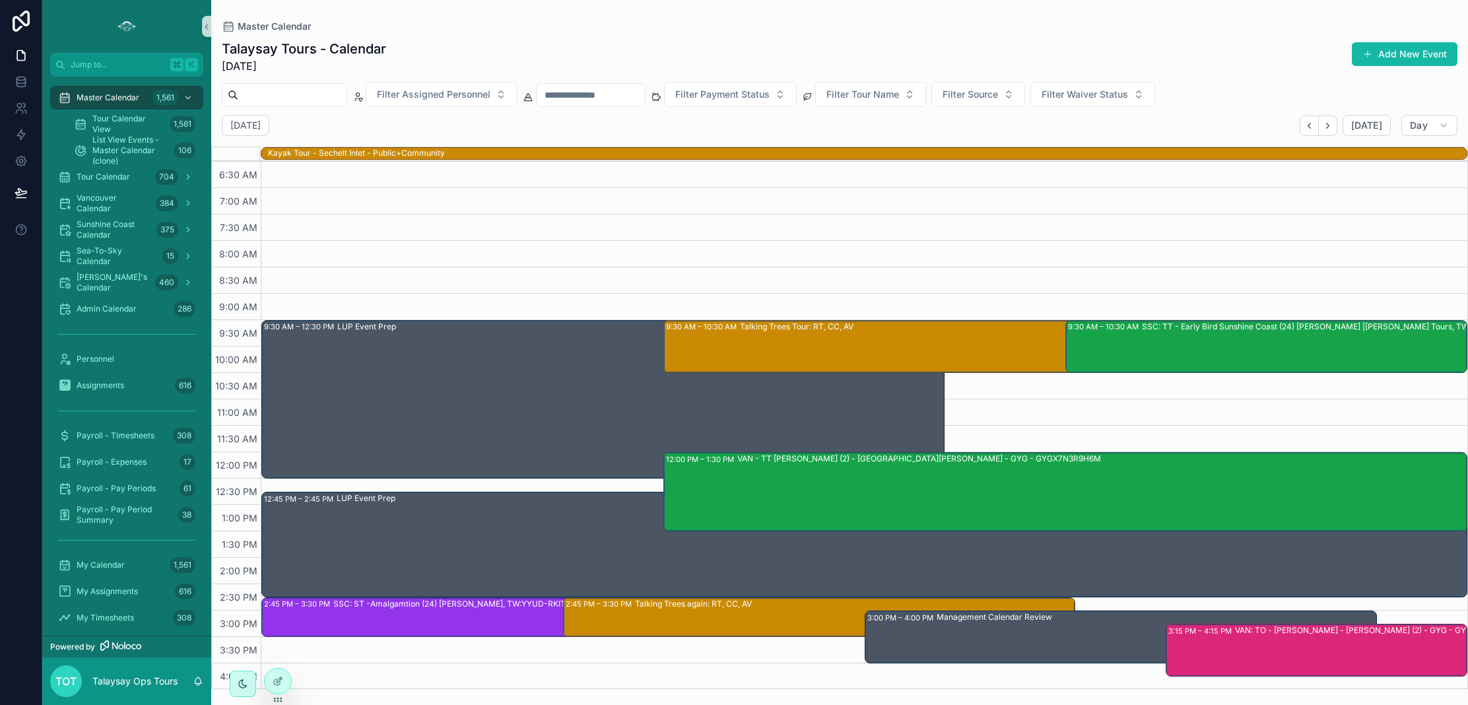
scroll to position [28, 0]
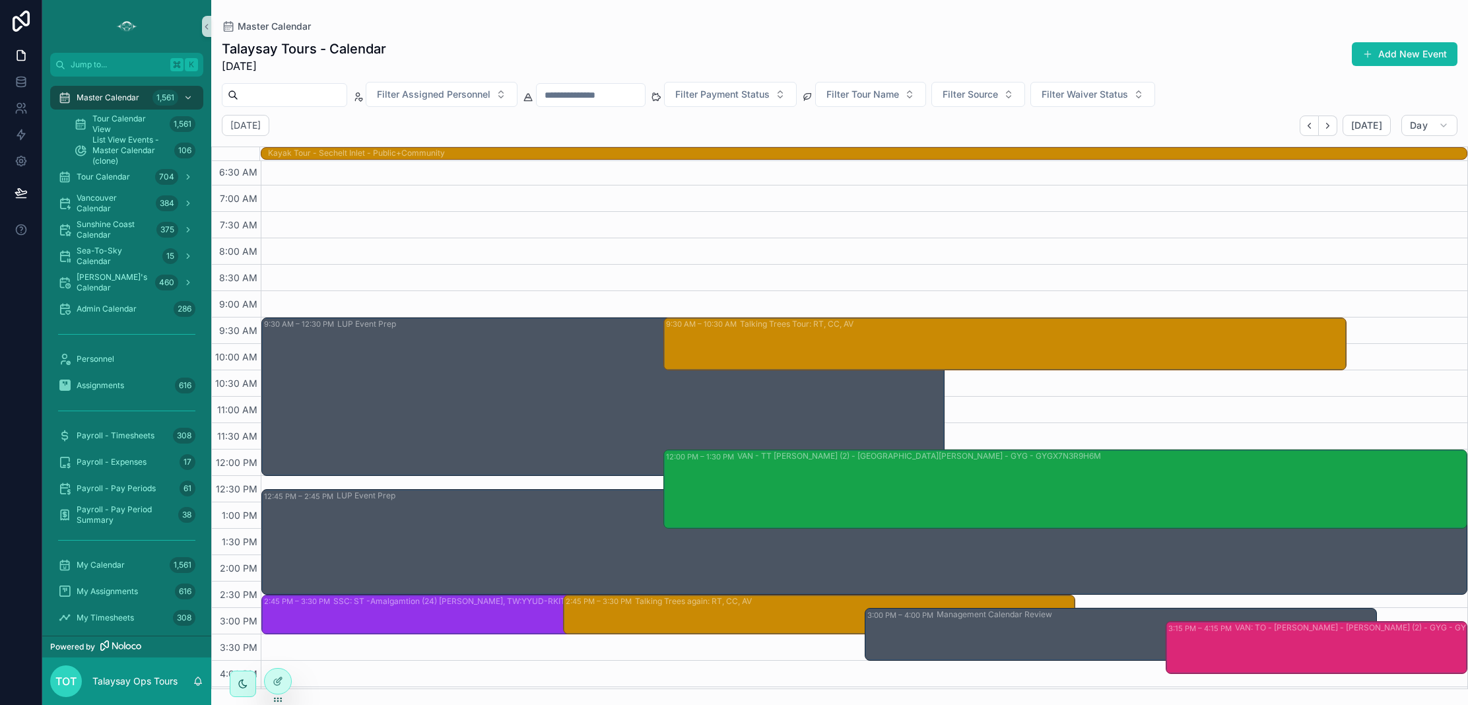
click at [1143, 342] on div "SSC: TT - Early Bird Sunshine Coast (24) [PERSON_NAME] |[PERSON_NAME] Tours, TW…" at bounding box center [1331, 343] width 378 height 50
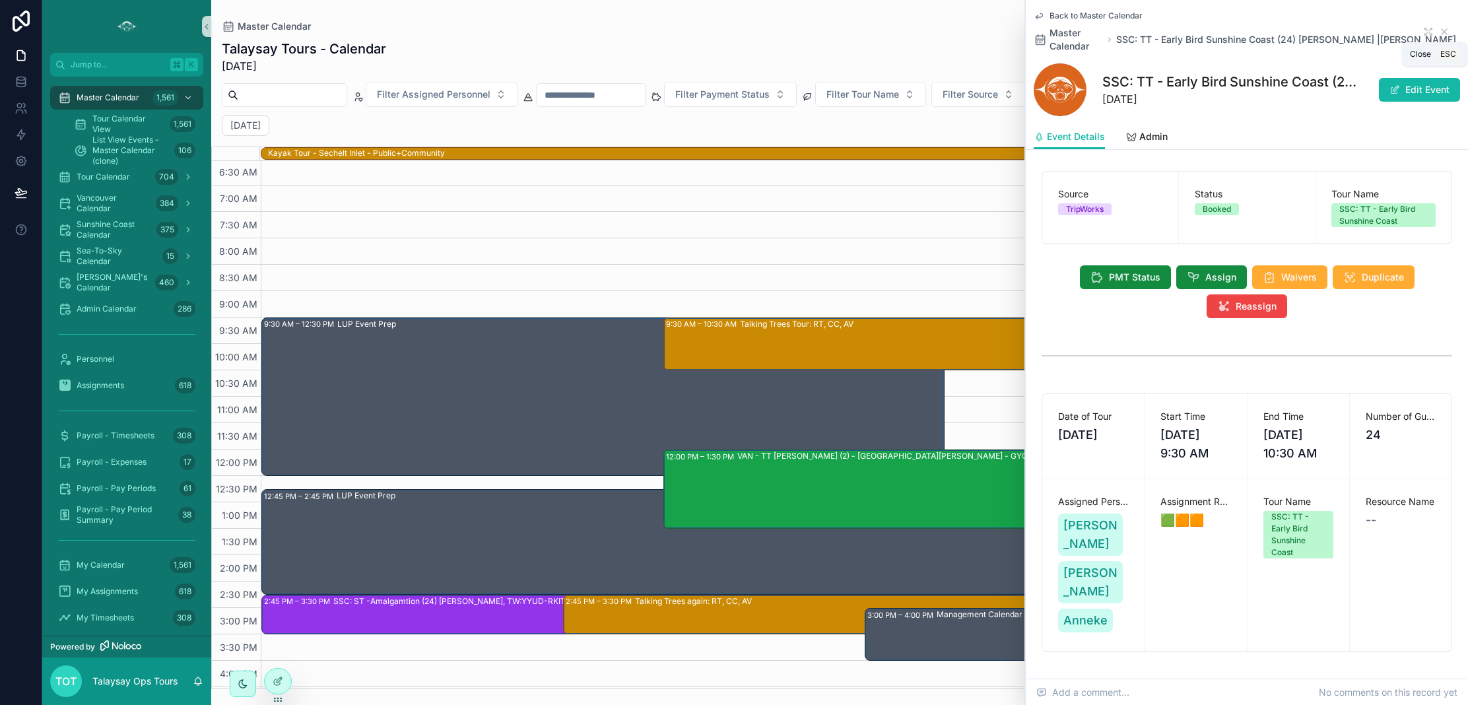
drag, startPoint x: 1445, startPoint y: 32, endPoint x: 1424, endPoint y: 42, distance: 23.7
click at [1445, 32] on icon "scrollable content" at bounding box center [1444, 31] width 5 height 5
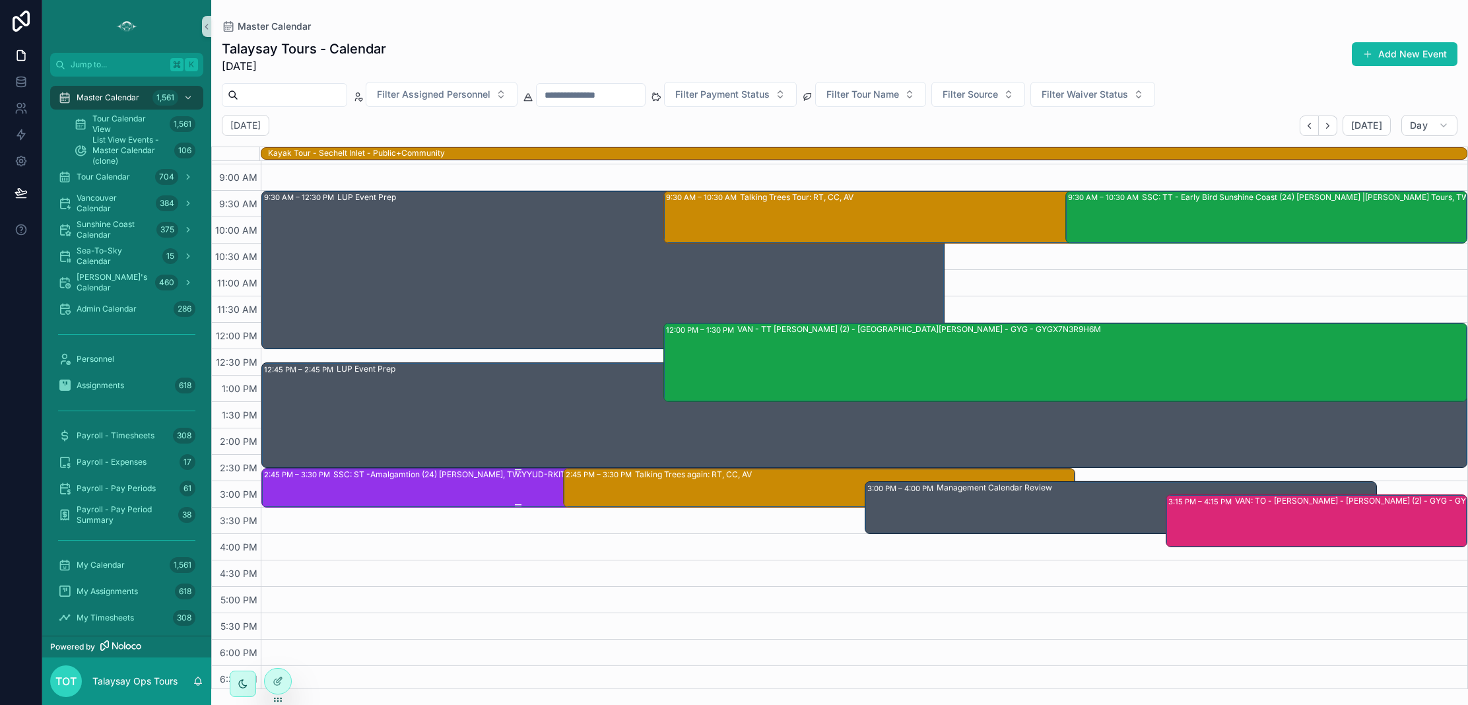
scroll to position [154, 0]
click at [450, 493] on div "SSC: ST -Amalgamtion (24) [PERSON_NAME], TW:YYUD-RKIT" at bounding box center [552, 487] width 439 height 37
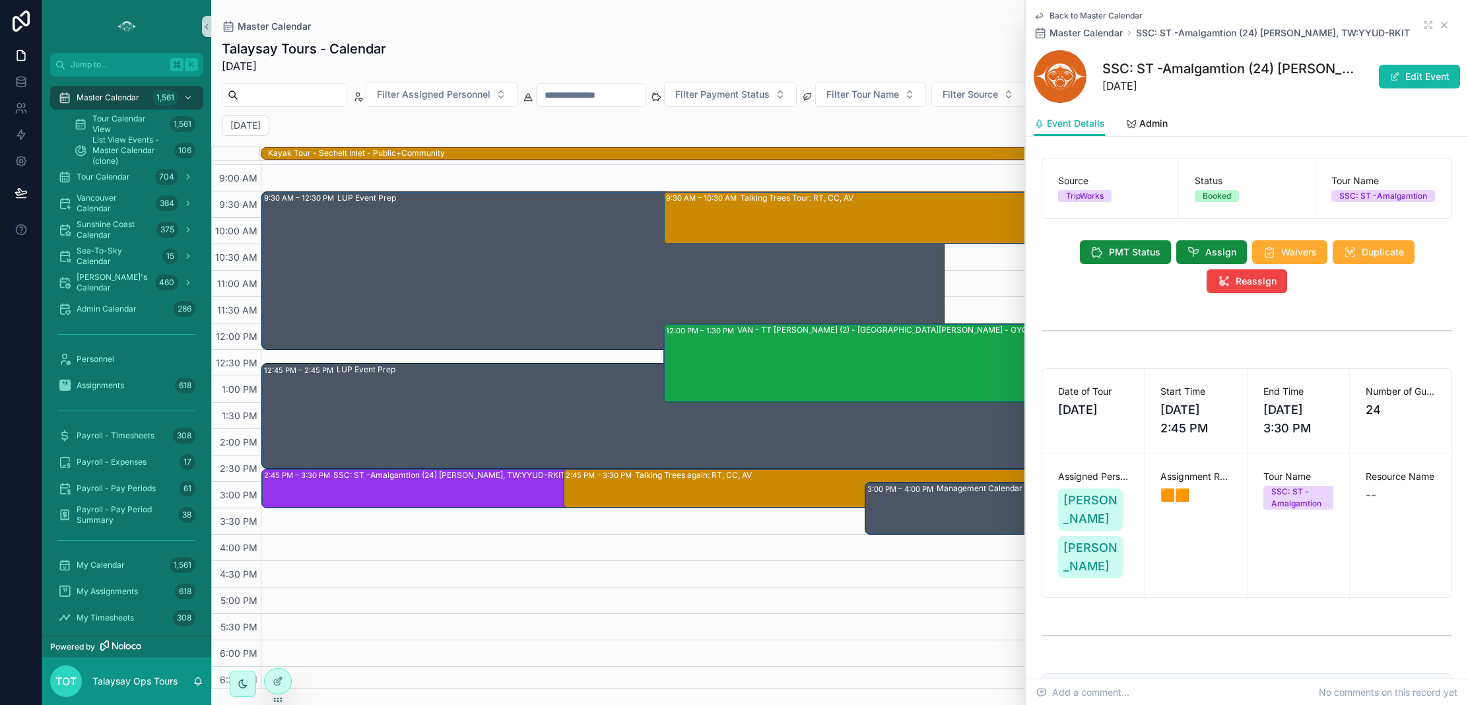
click at [1445, 24] on icon "scrollable content" at bounding box center [1444, 25] width 11 height 11
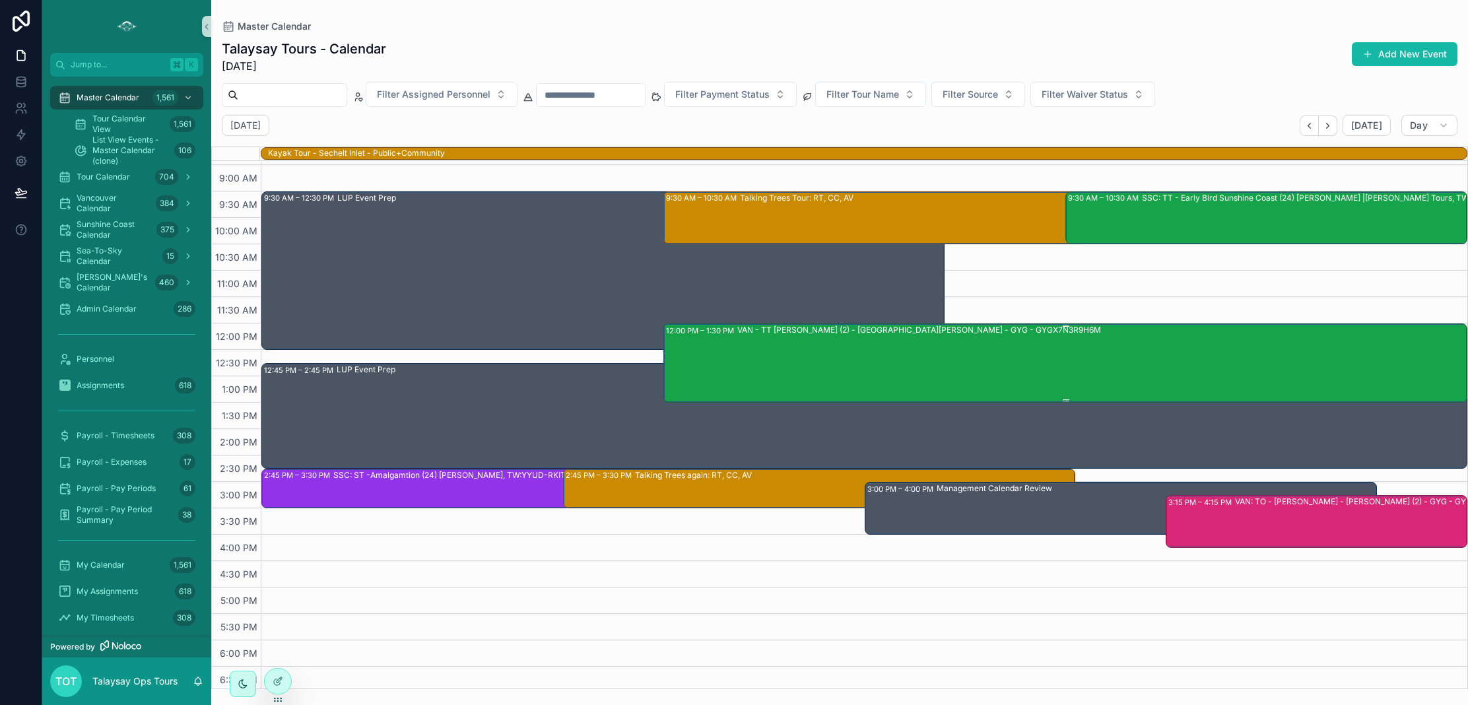
click at [1116, 376] on div "VAN - TT [PERSON_NAME] (2) - [GEOGRAPHIC_DATA][PERSON_NAME] - GYG - GYGX7N3R9H6M" at bounding box center [1101, 362] width 729 height 77
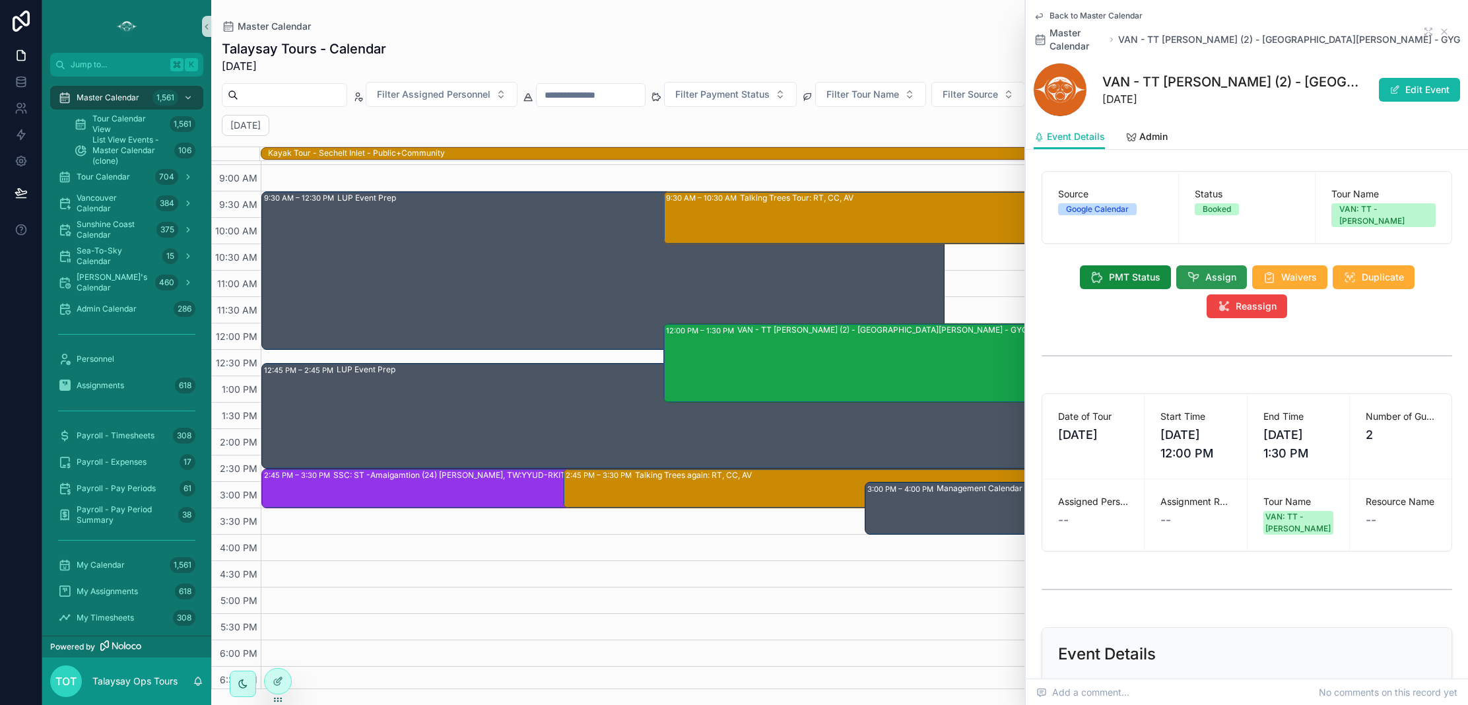
click at [1194, 271] on icon "scrollable content" at bounding box center [1193, 277] width 13 height 13
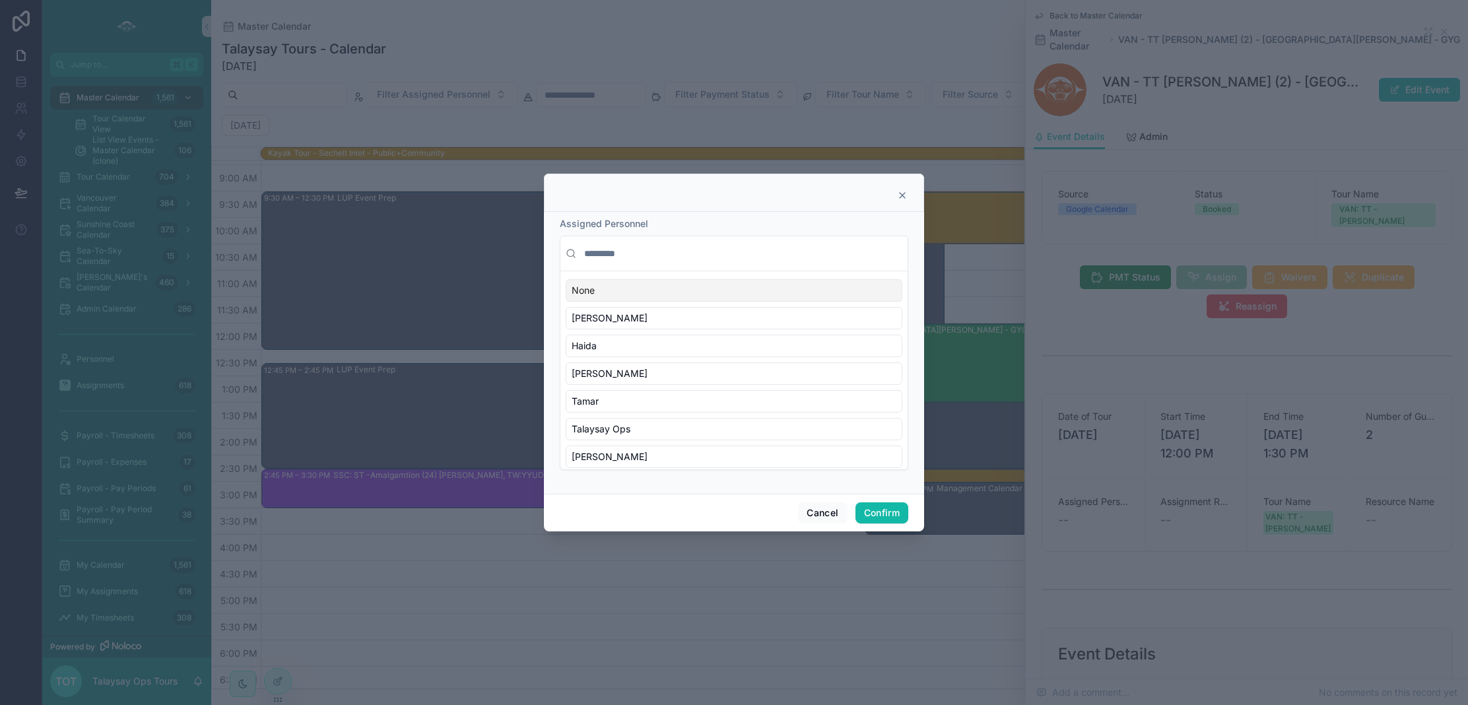
click at [653, 253] on input "text" at bounding box center [742, 254] width 321 height 24
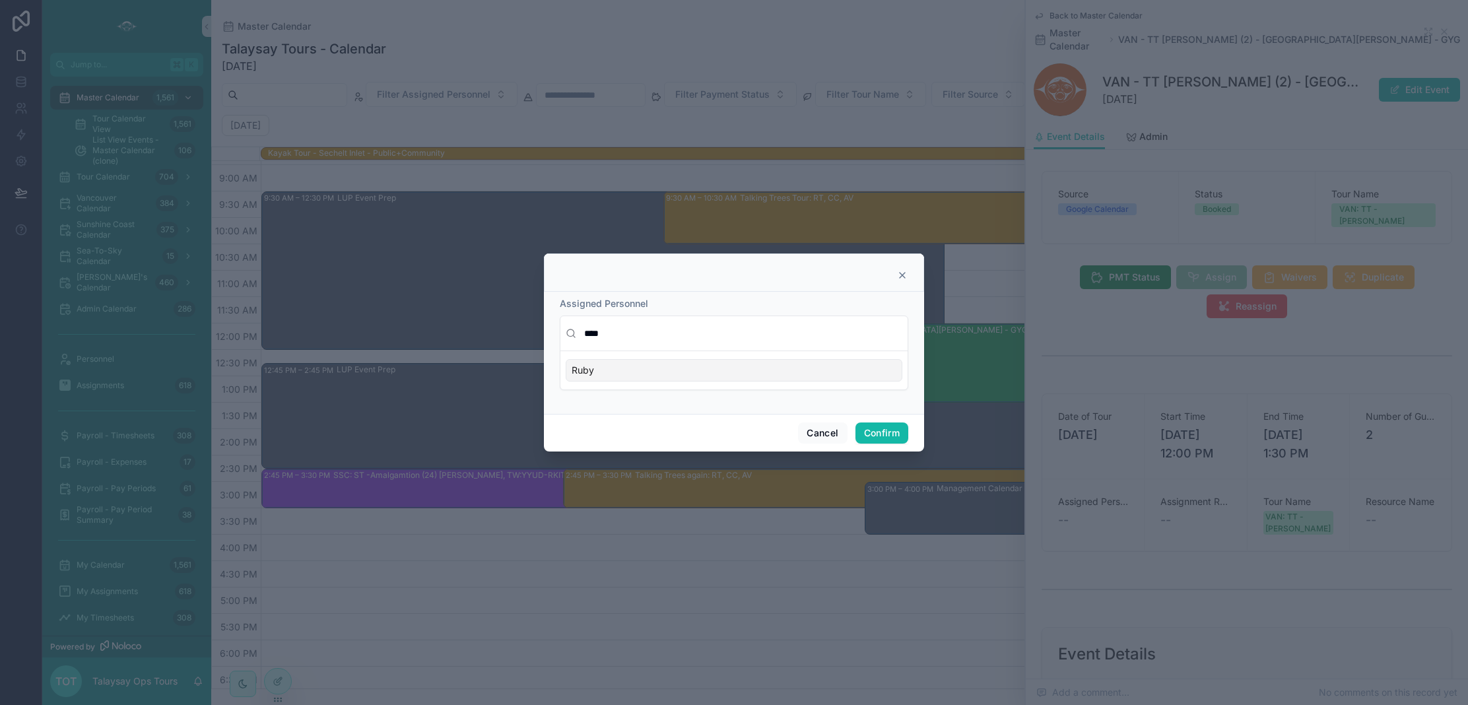
type input "****"
click at [729, 371] on div "Ruby" at bounding box center [734, 370] width 337 height 22
click at [872, 430] on button "Confirm" at bounding box center [881, 432] width 53 height 21
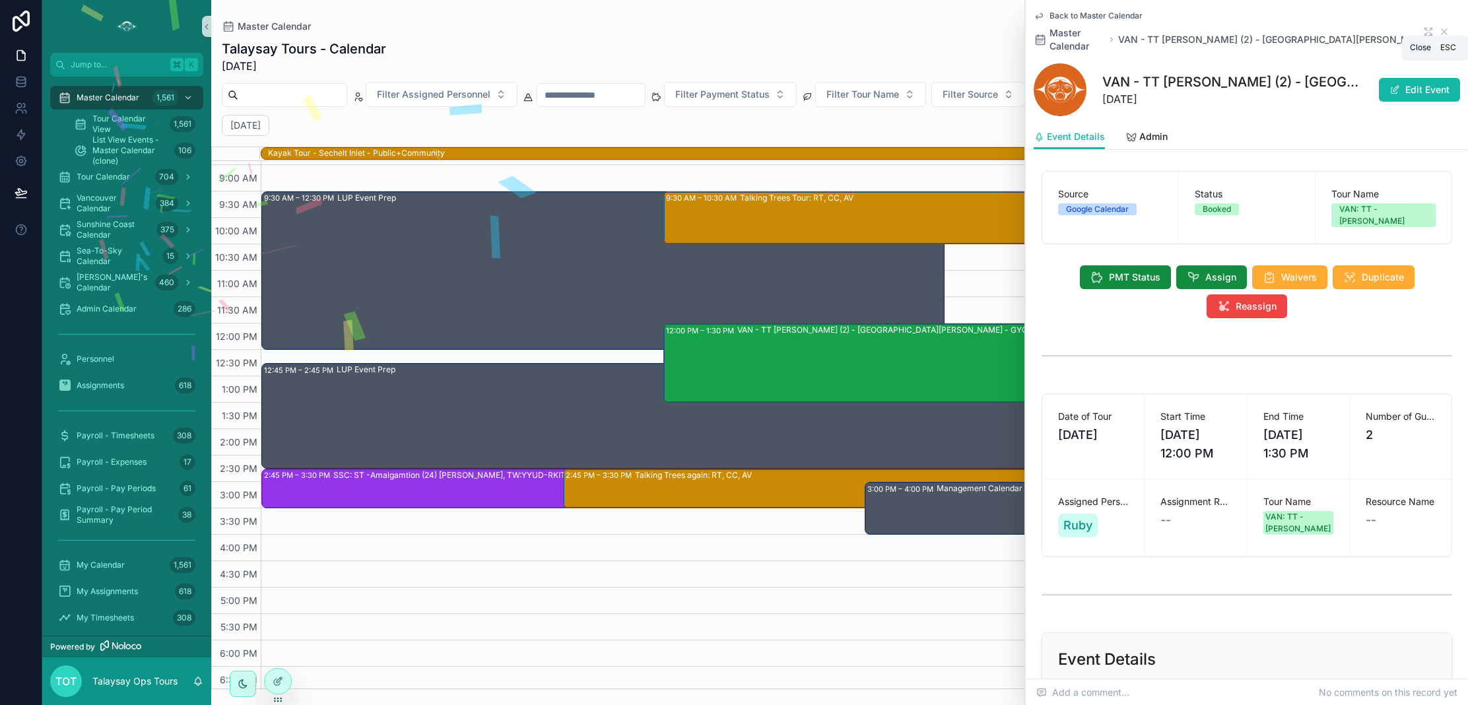
click at [1444, 29] on icon "scrollable content" at bounding box center [1444, 31] width 5 height 5
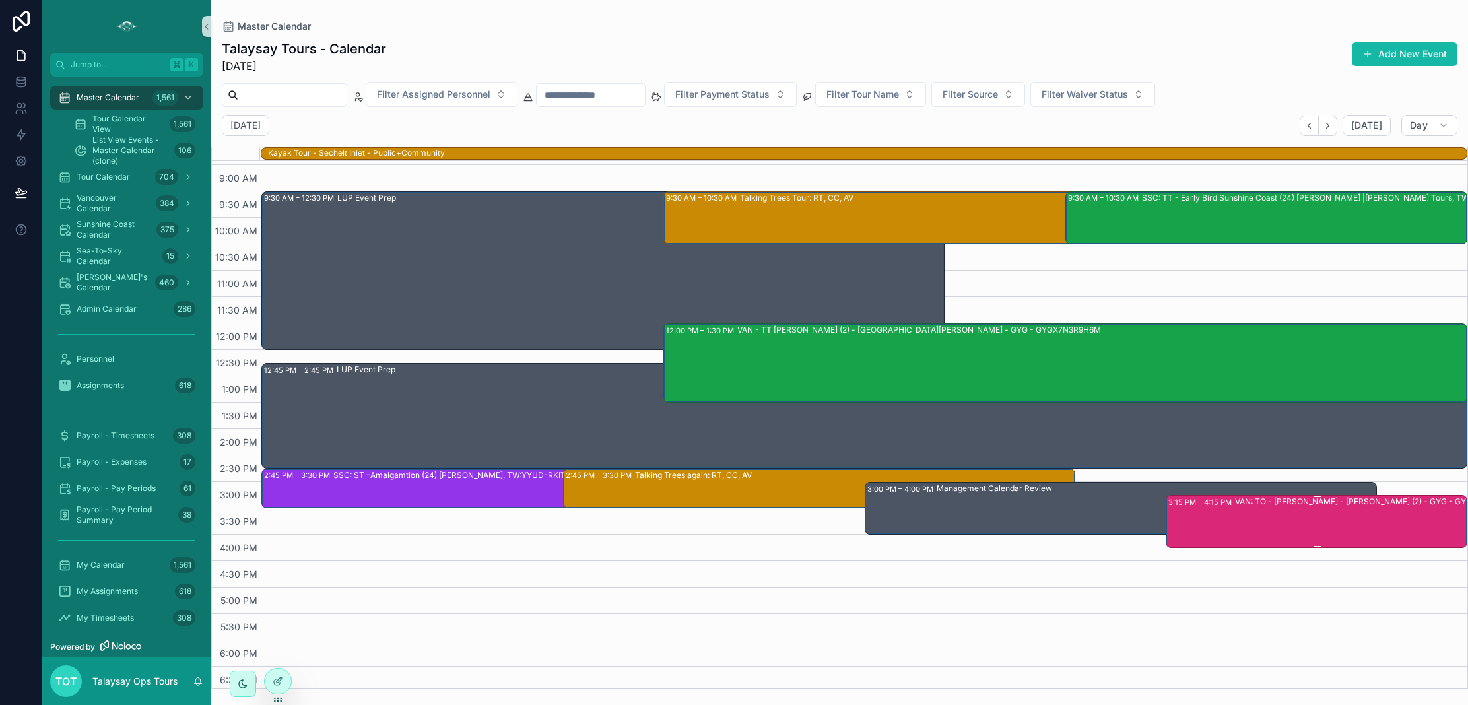
click at [1255, 514] on div "VAN: TO - [PERSON_NAME] - [PERSON_NAME] (2) - GYG - GYGWZBGXV6MV" at bounding box center [1379, 521] width 289 height 50
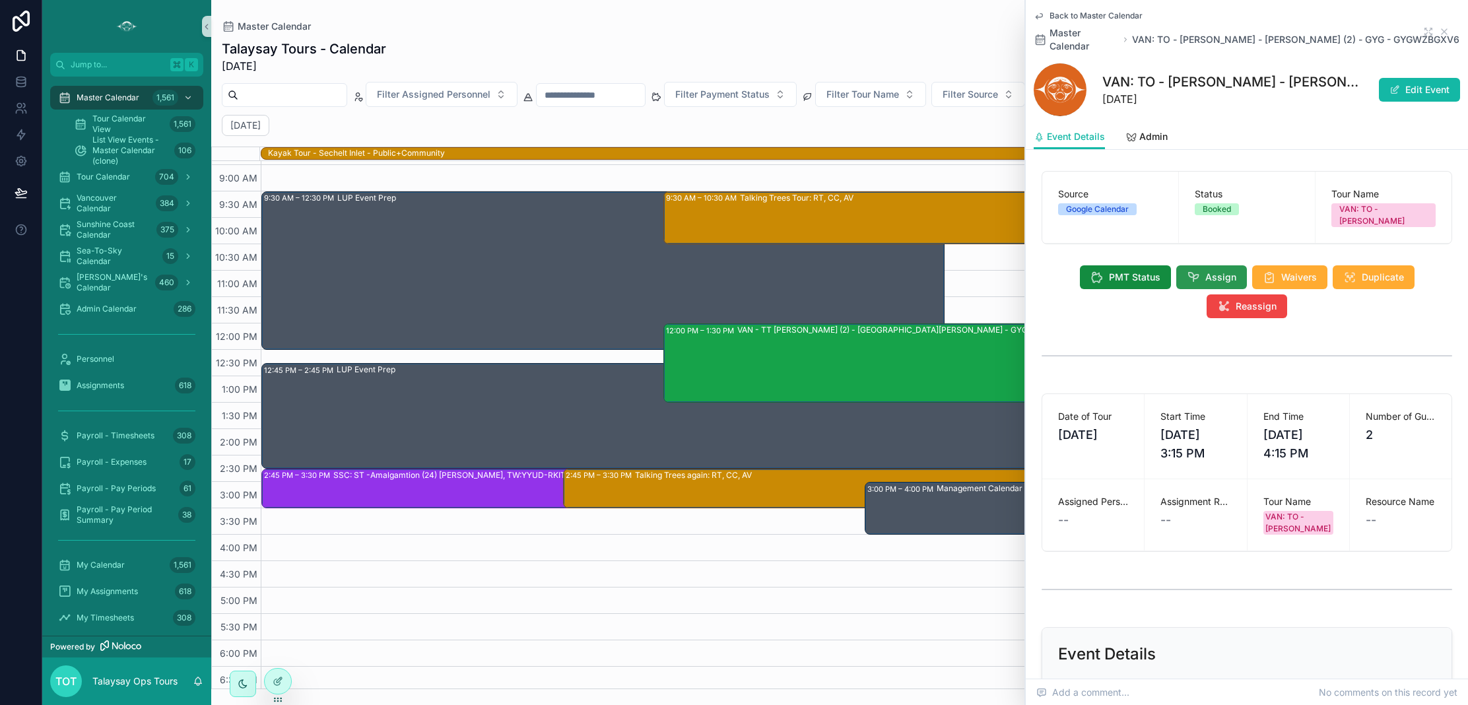
click at [1195, 271] on icon "scrollable content" at bounding box center [1193, 277] width 13 height 13
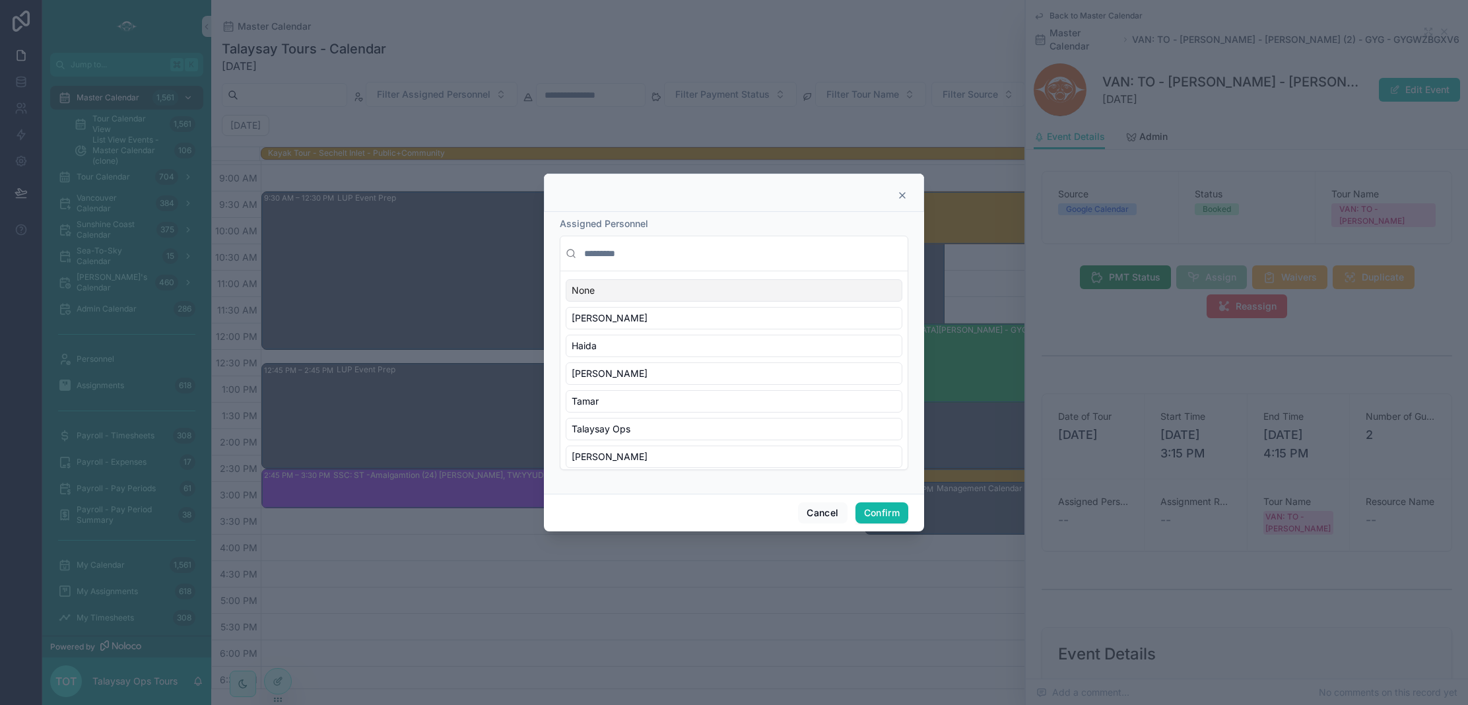
click at [640, 259] on input "text" at bounding box center [742, 254] width 321 height 24
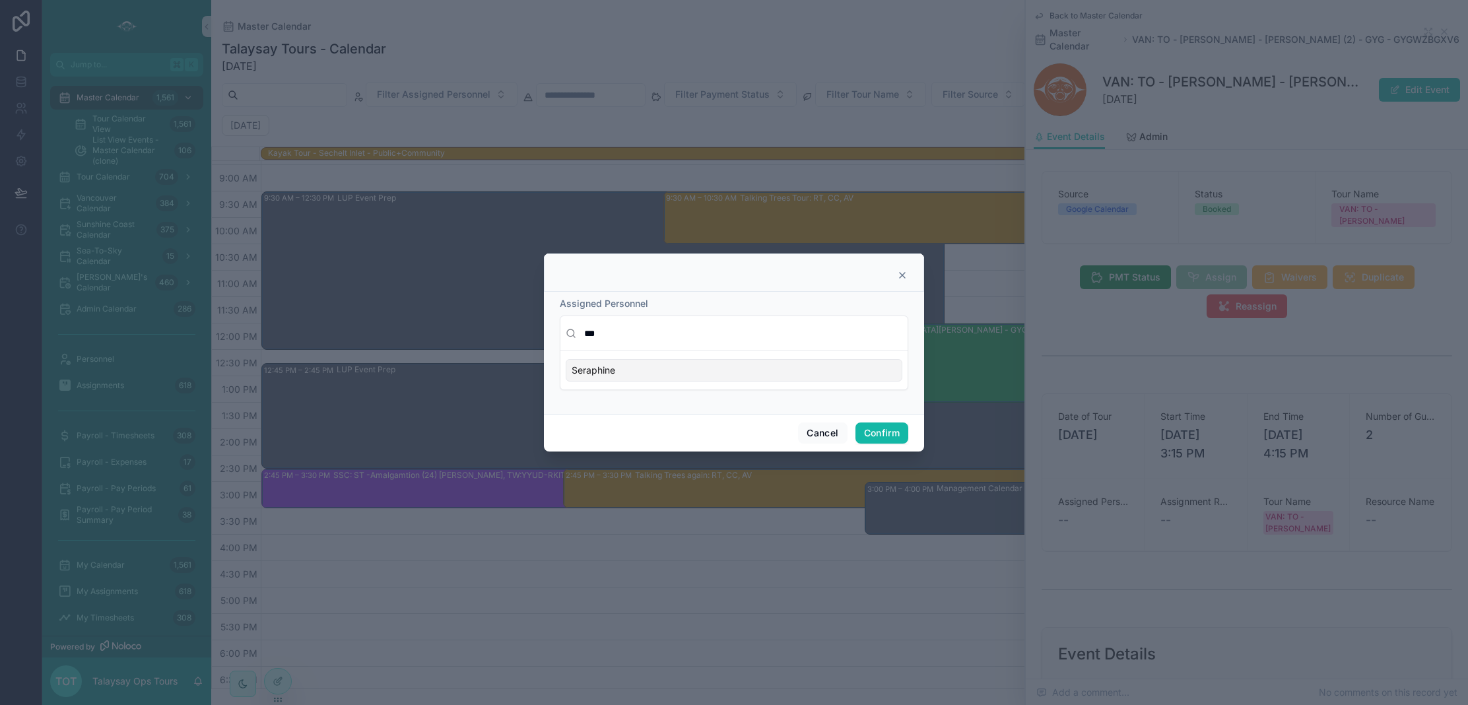
type input "***"
click at [661, 370] on div "Seraphine" at bounding box center [734, 370] width 337 height 22
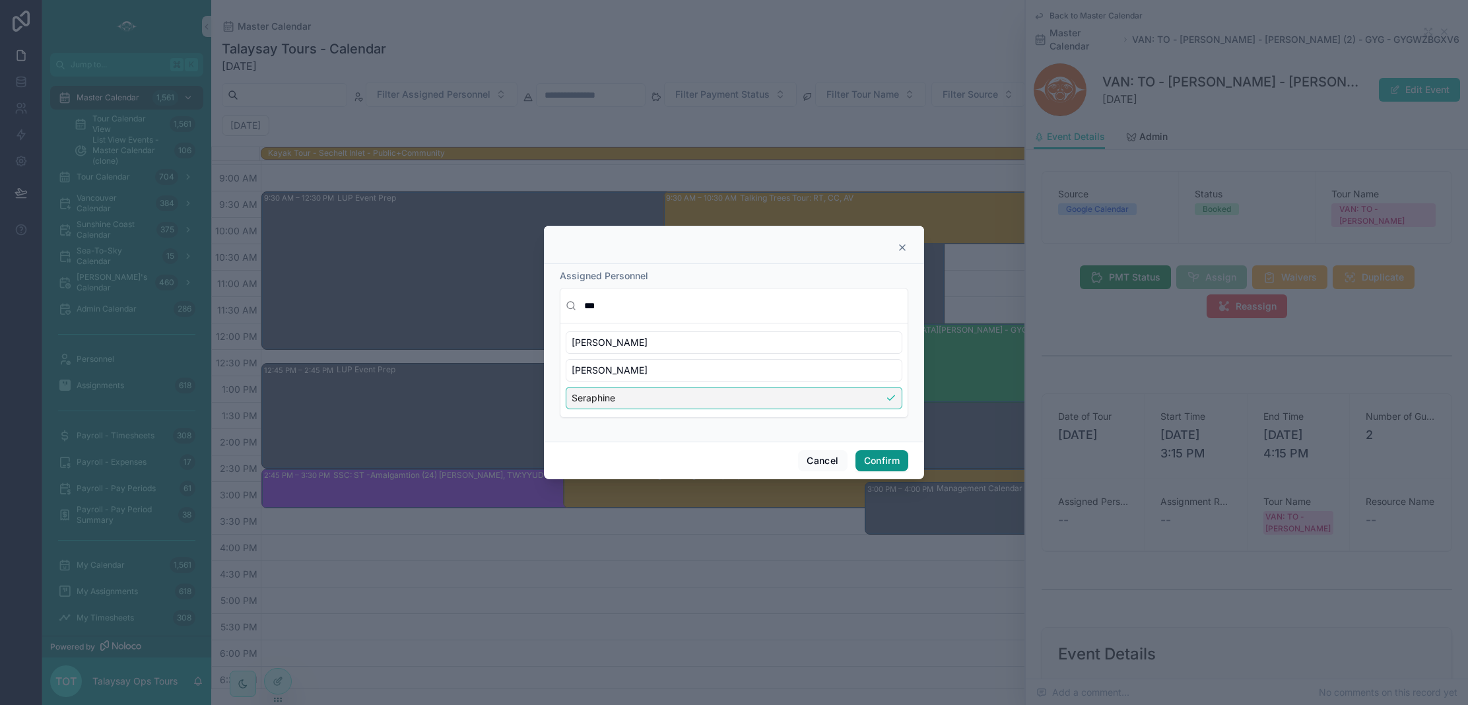
click at [879, 465] on button "Confirm" at bounding box center [881, 460] width 53 height 21
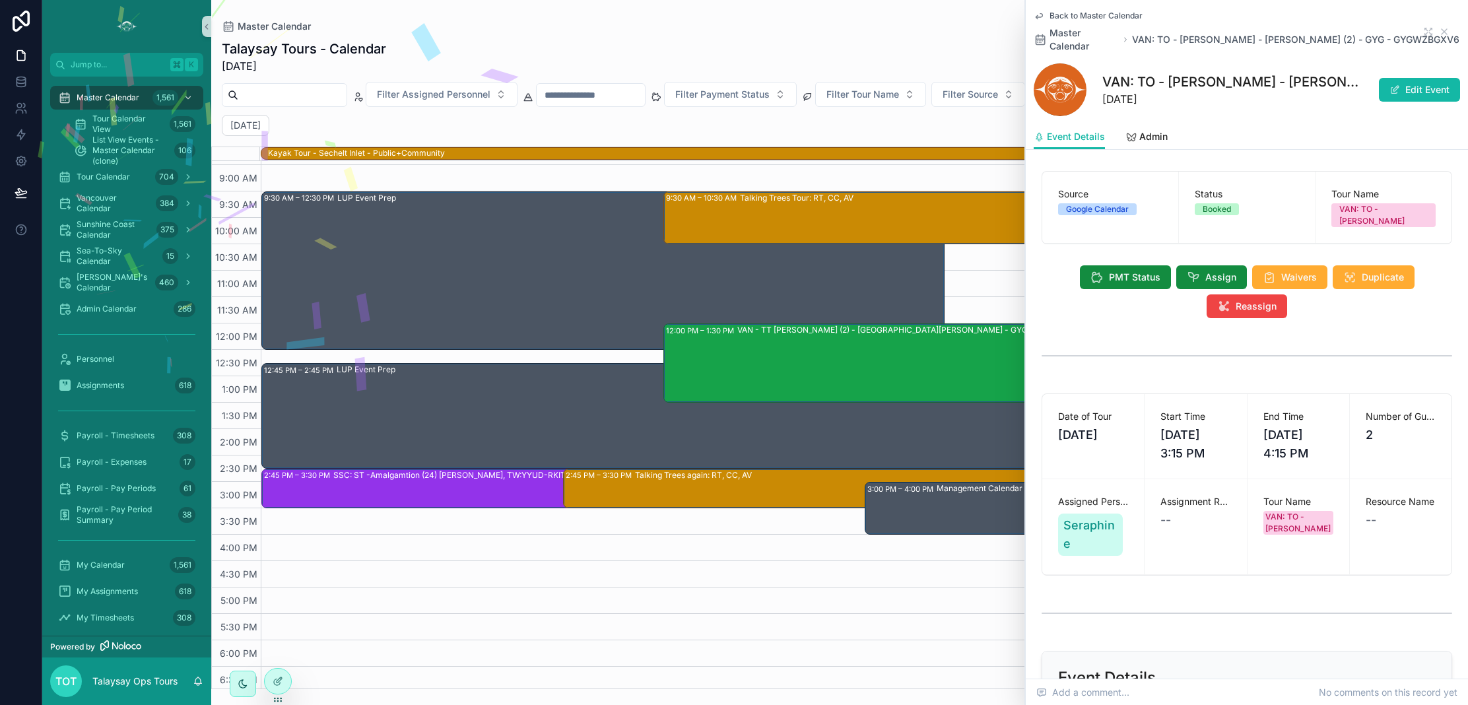
click at [1055, 15] on span "Back to Master Calendar" at bounding box center [1095, 16] width 93 height 11
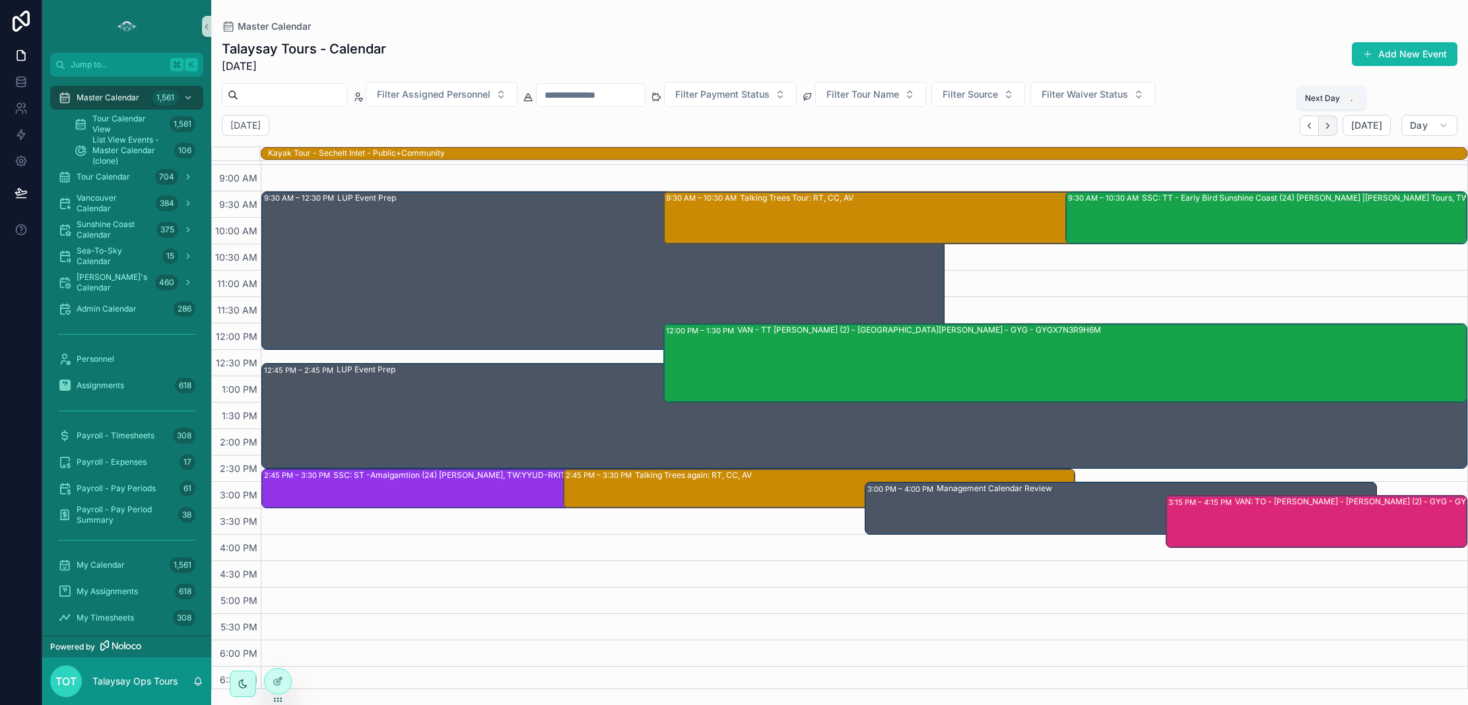
click at [1331, 123] on icon "Next" at bounding box center [1328, 126] width 10 height 10
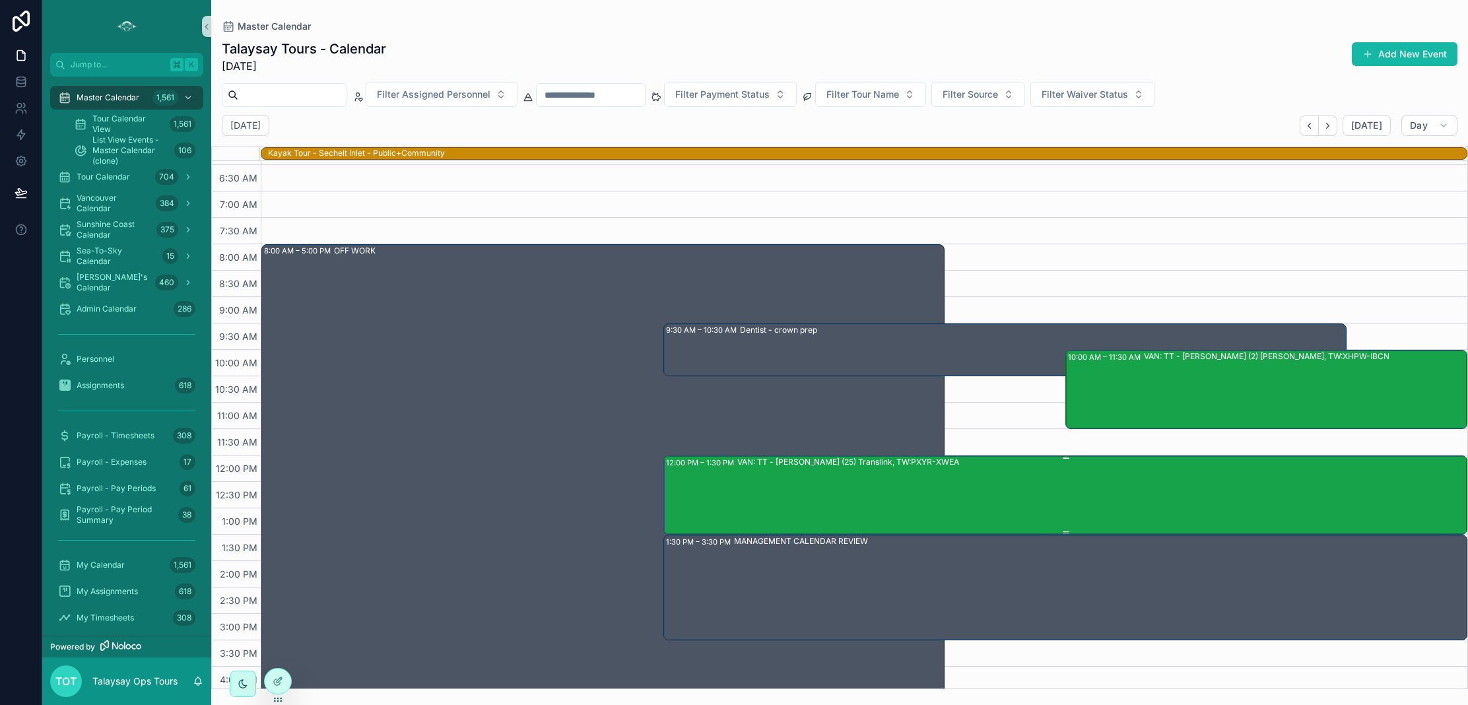
scroll to position [20, 0]
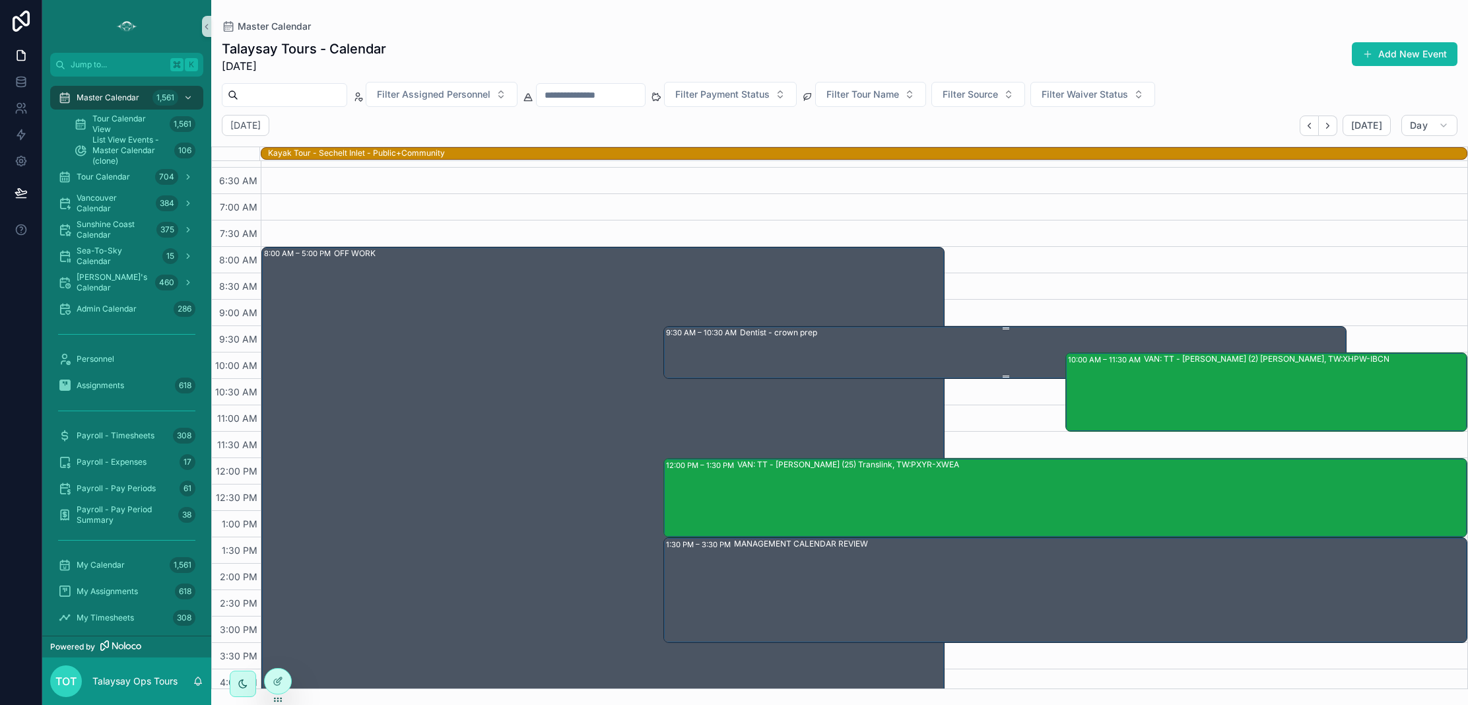
click at [760, 352] on div "Dentist - crown prep" at bounding box center [1042, 352] width 605 height 50
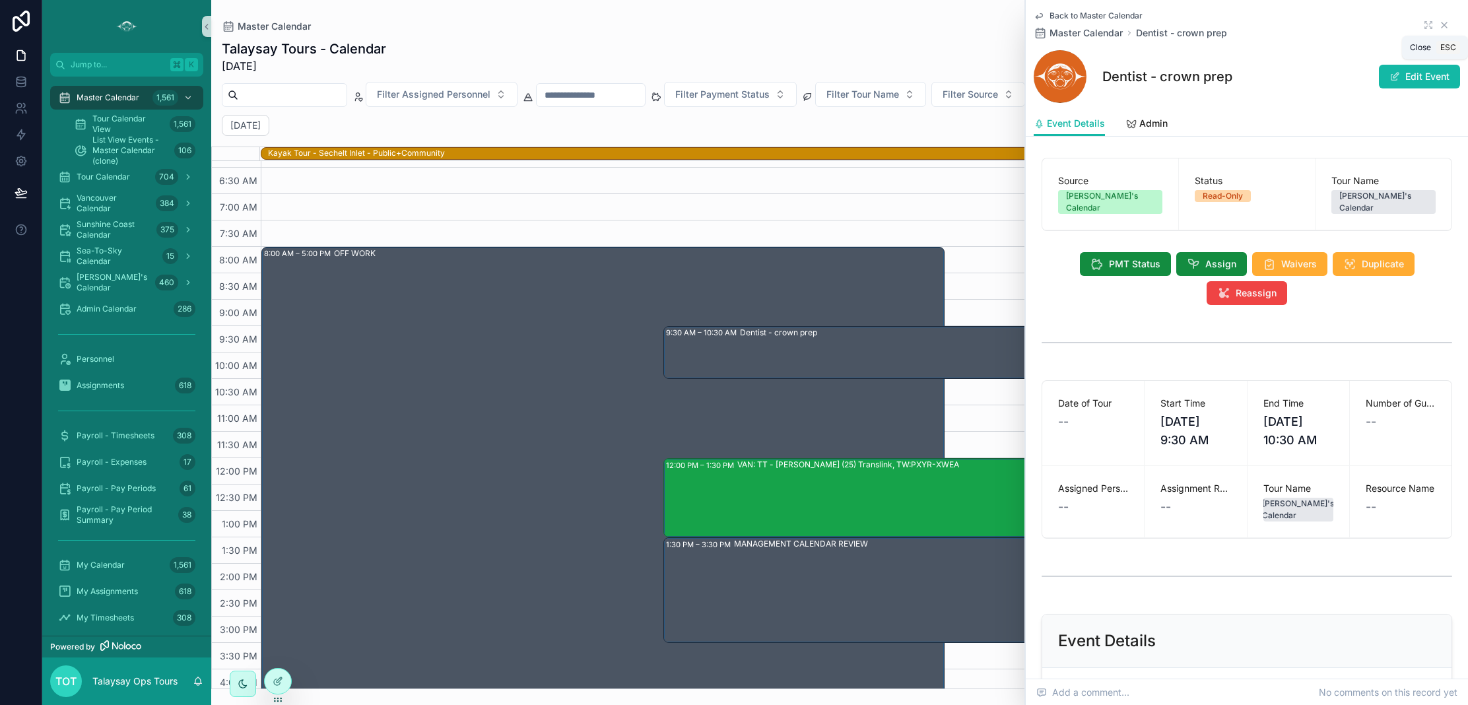
click at [1447, 25] on icon "scrollable content" at bounding box center [1444, 25] width 11 height 11
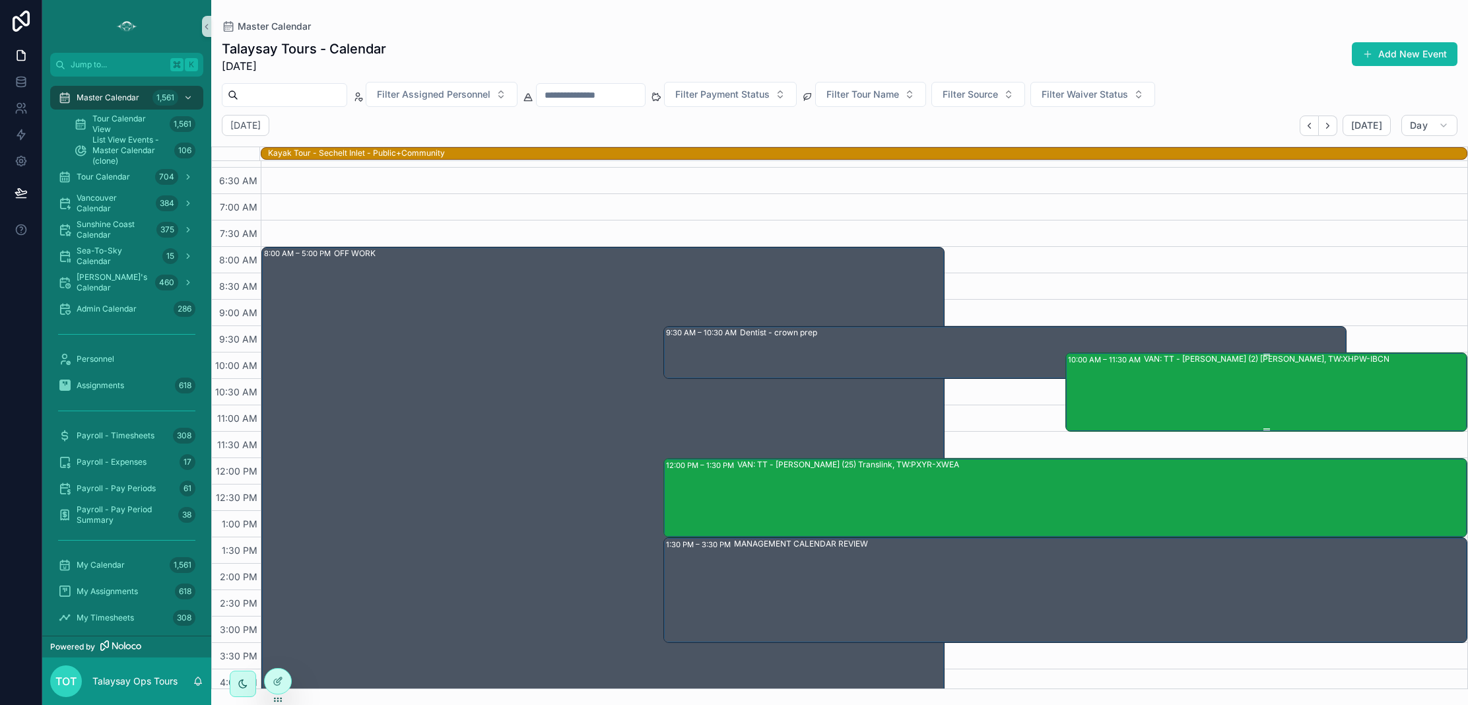
click at [1145, 401] on div "VAN: TT - [PERSON_NAME] (2) [PERSON_NAME], TW:XHPW-IBCN" at bounding box center [1305, 391] width 322 height 77
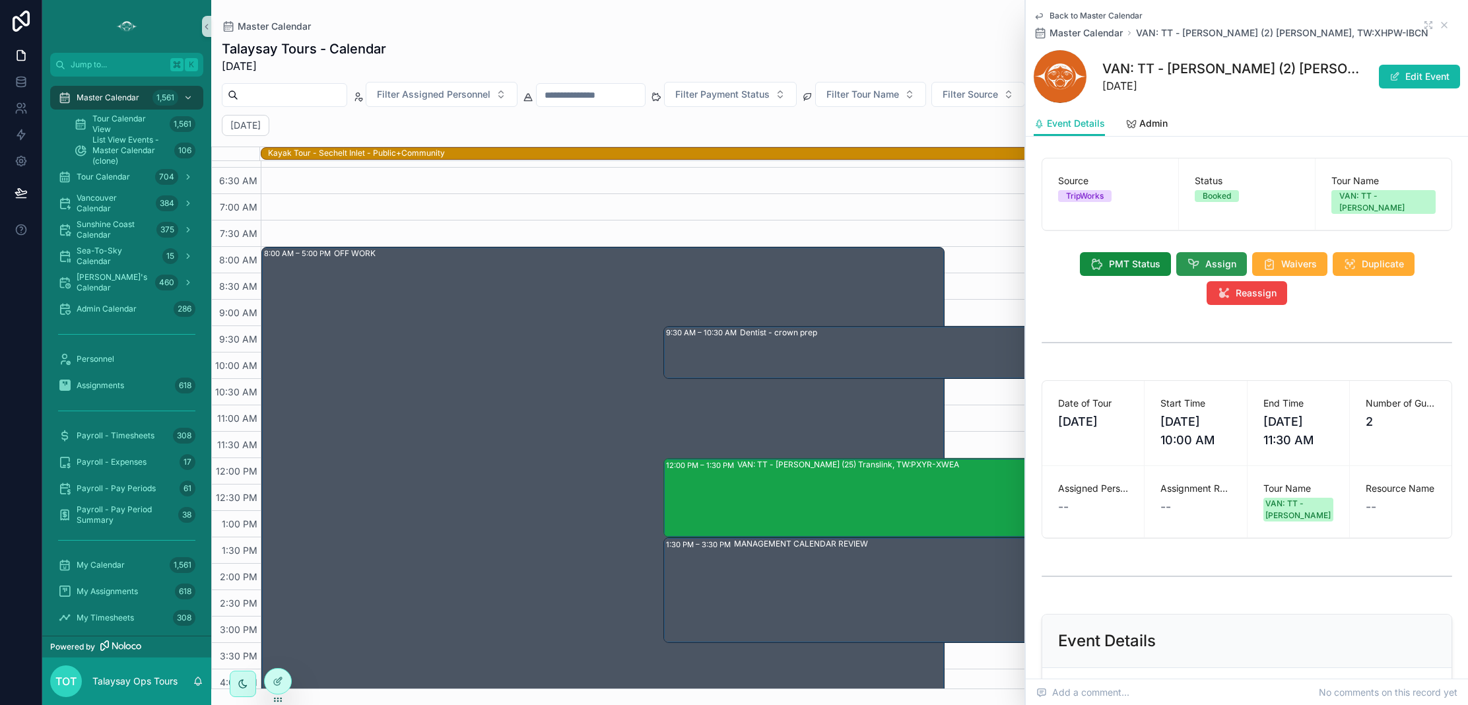
click at [1220, 257] on span "Assign" at bounding box center [1220, 263] width 31 height 13
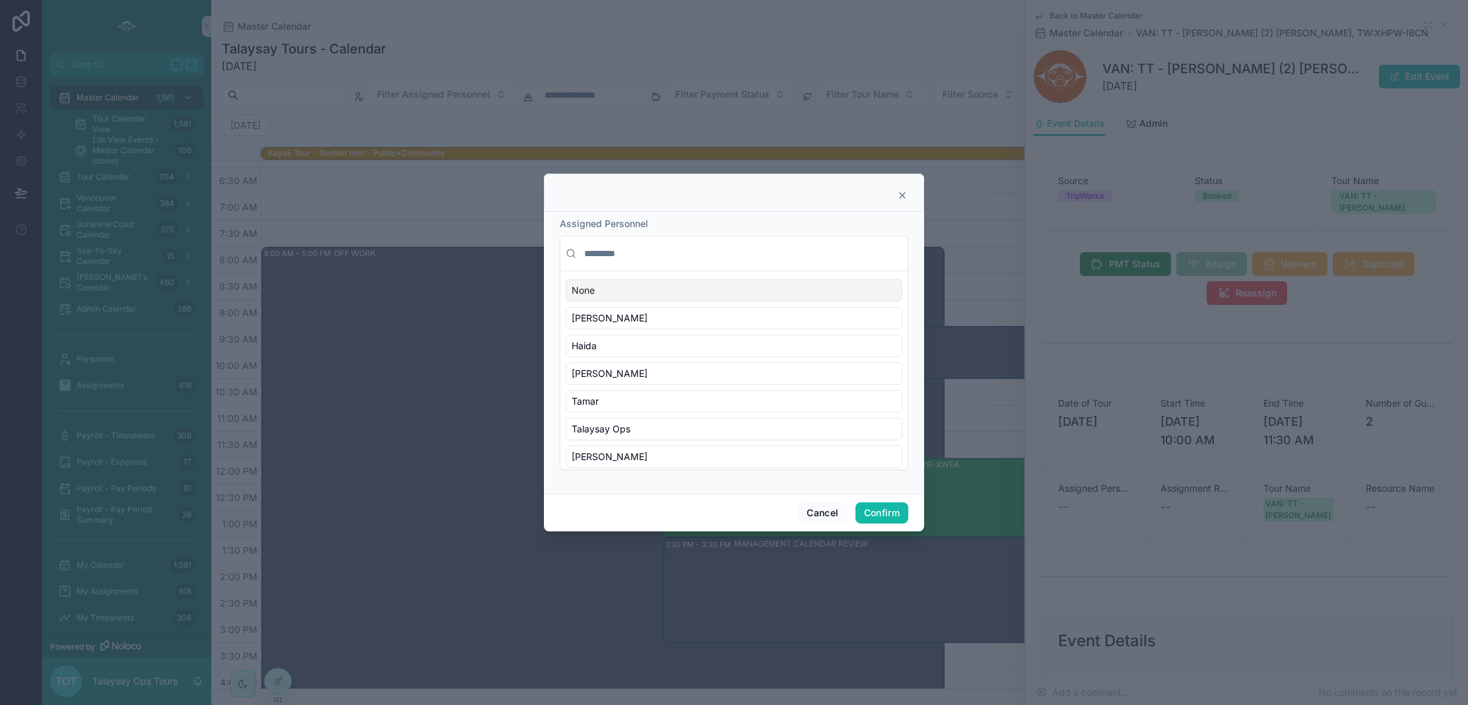
click at [600, 252] on input "text" at bounding box center [742, 254] width 321 height 24
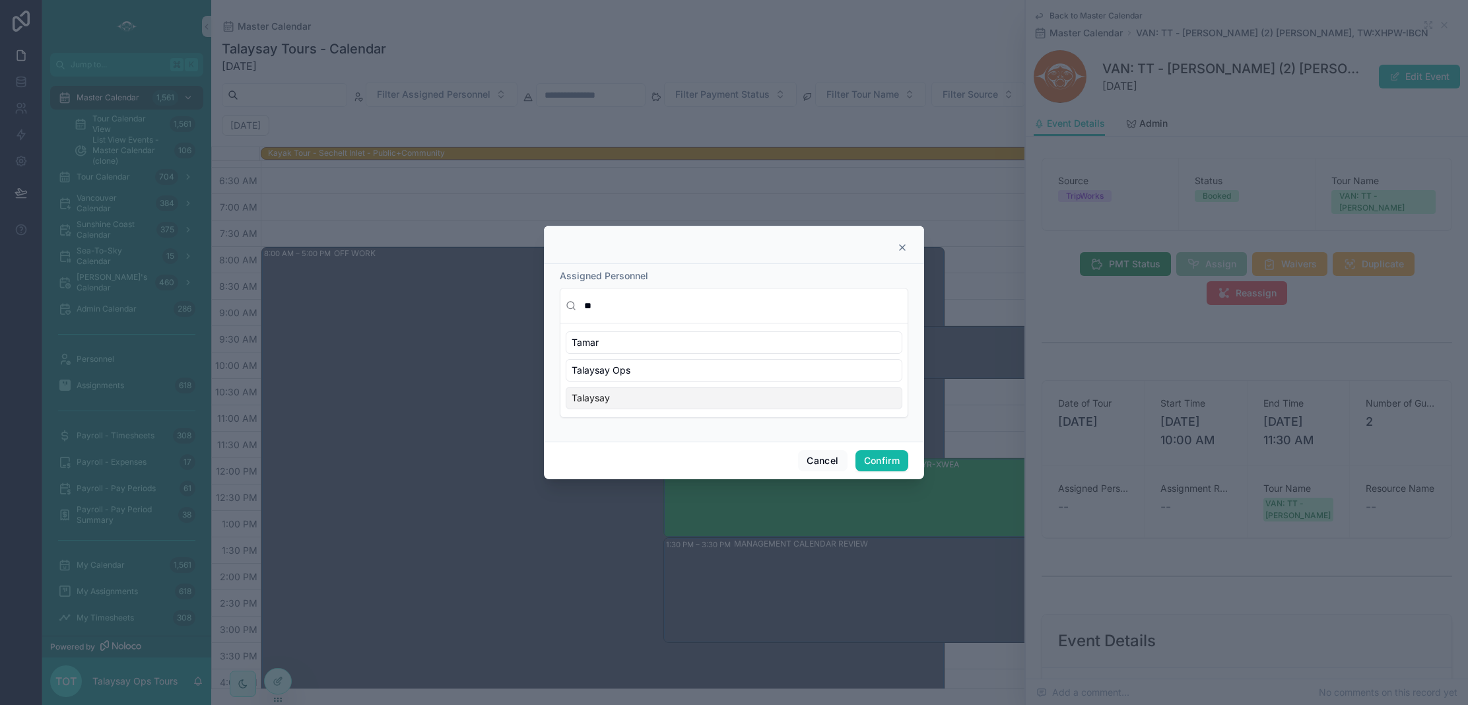
type input "**"
click at [623, 399] on div "Talaysay" at bounding box center [734, 398] width 337 height 22
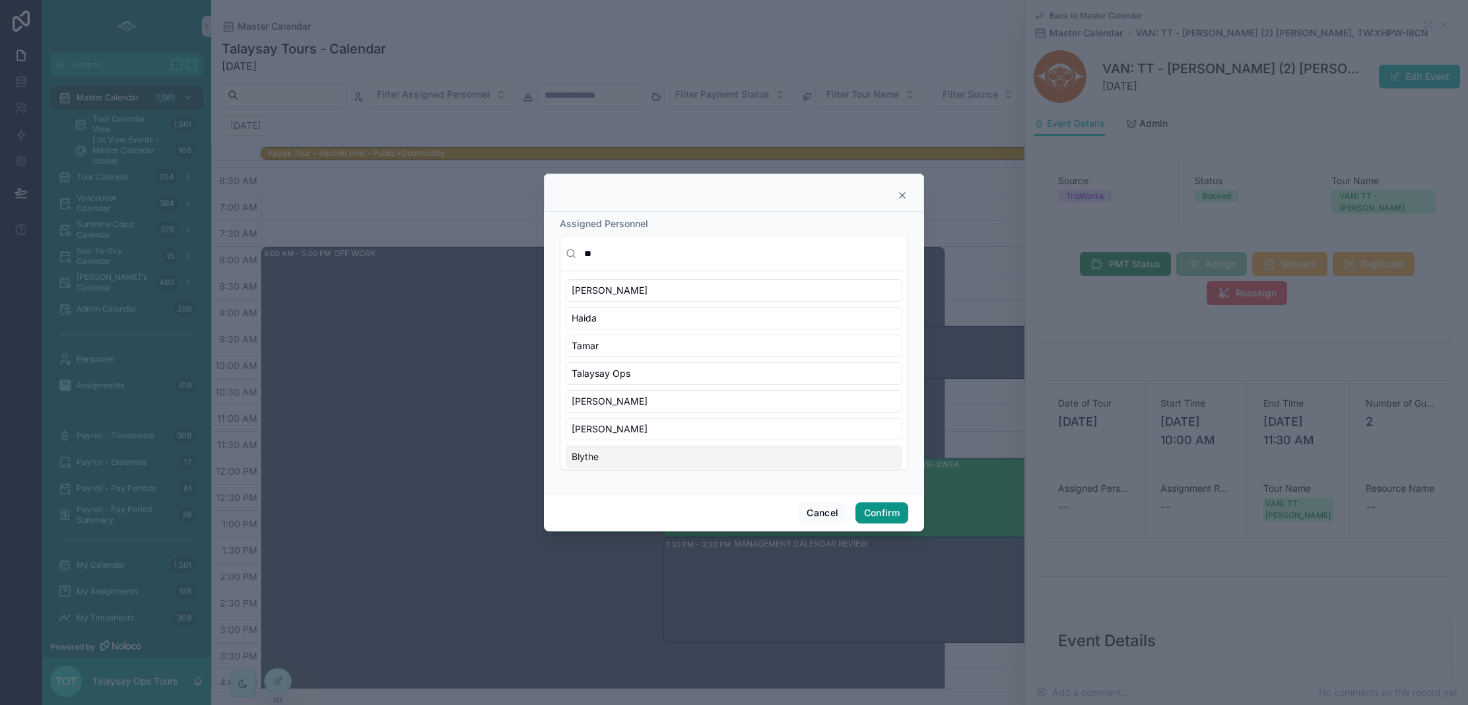
click at [870, 510] on button "Confirm" at bounding box center [881, 512] width 53 height 21
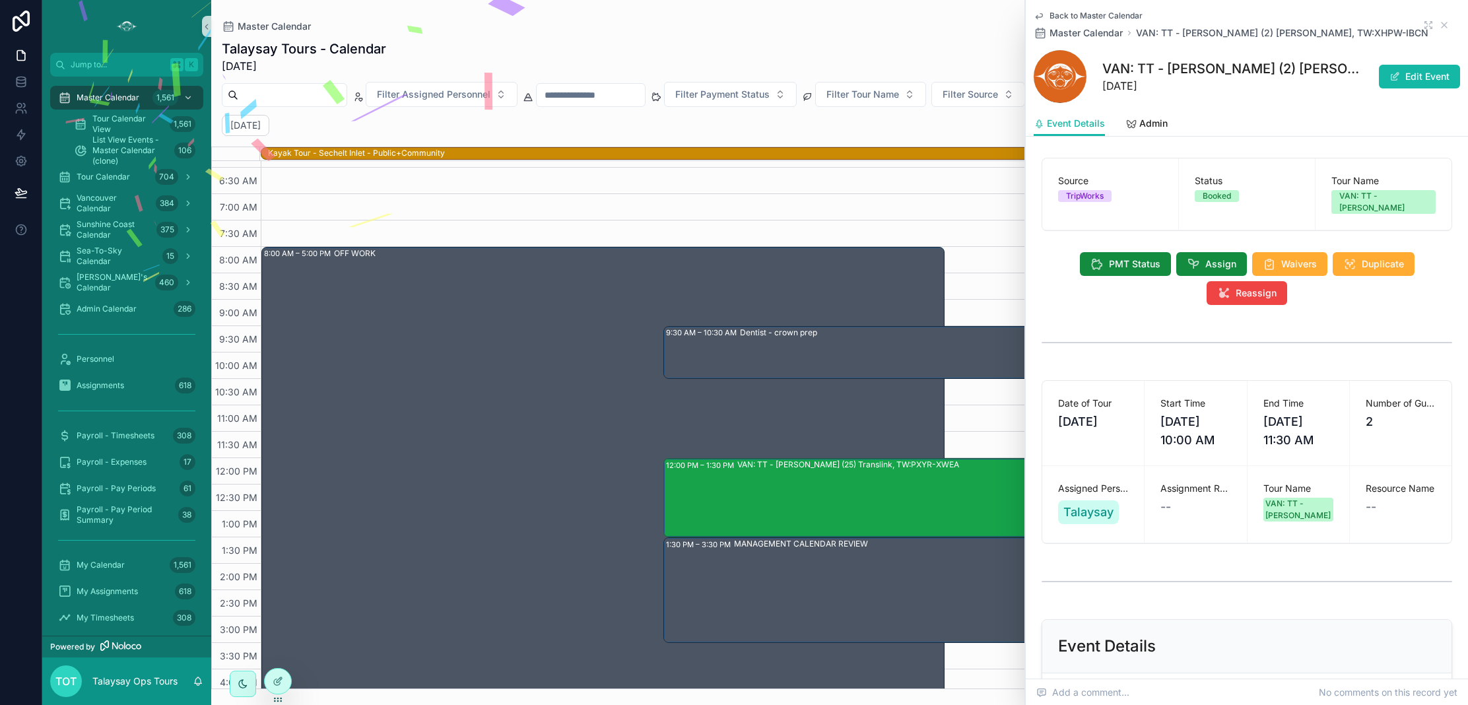
click at [872, 494] on div "VAN: TT - [PERSON_NAME] (25) Translink, TW:PXYR-XWEA" at bounding box center [1101, 497] width 729 height 77
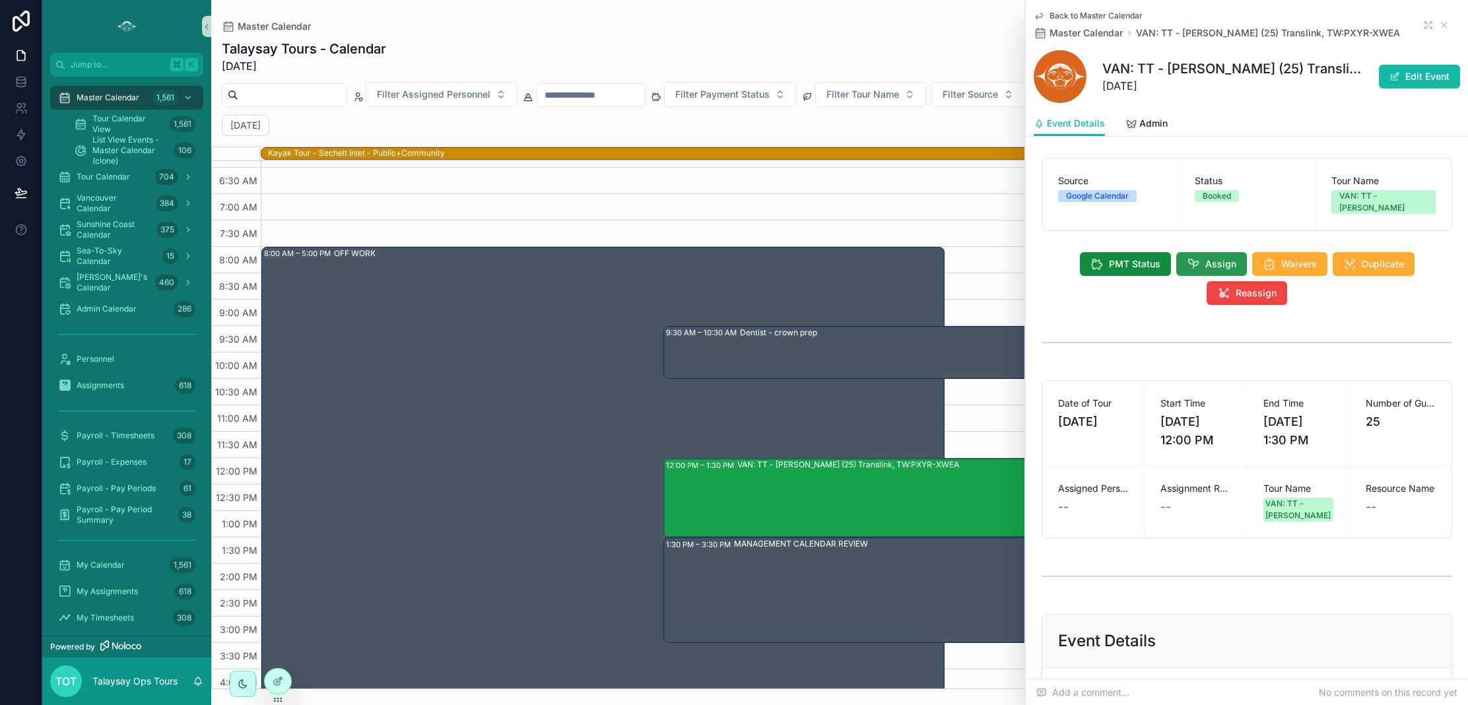
click at [1199, 257] on icon "scrollable content" at bounding box center [1193, 263] width 13 height 13
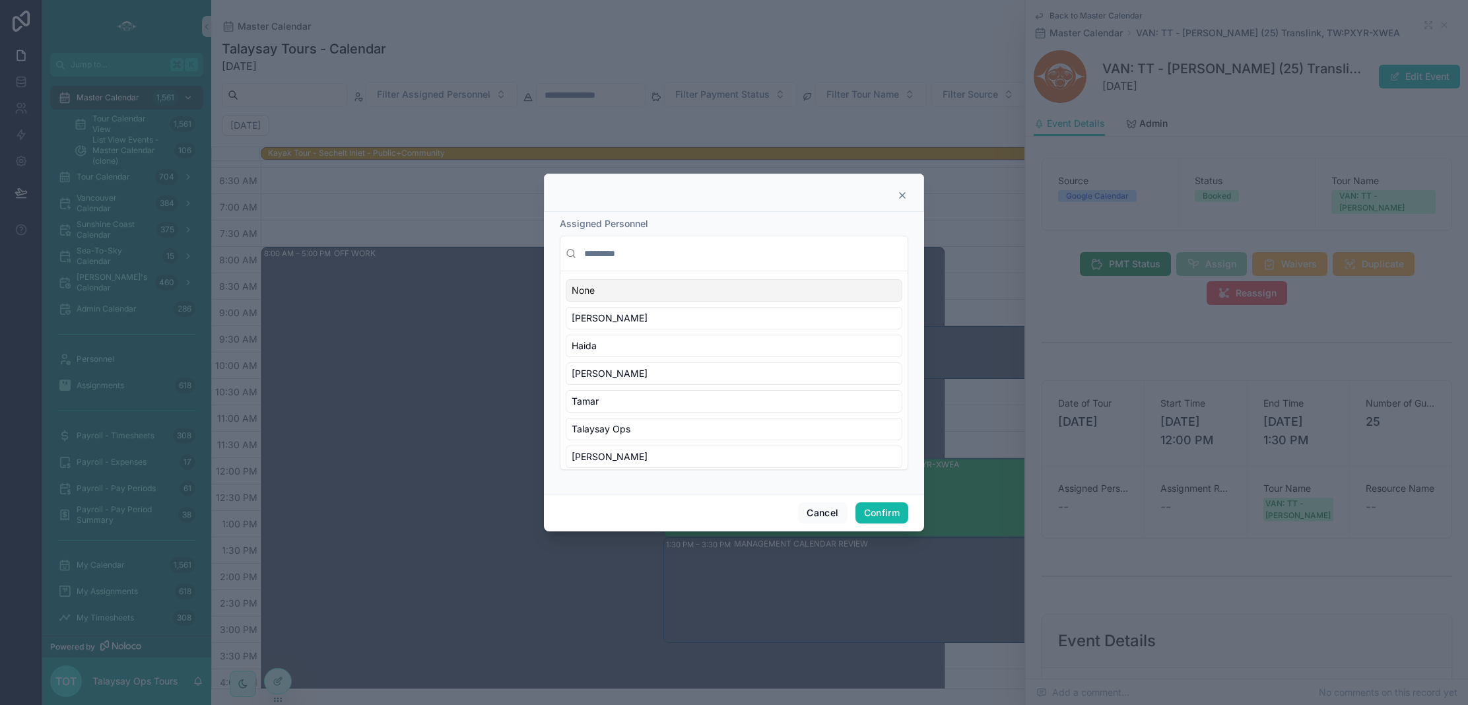
click at [611, 254] on input "text" at bounding box center [742, 254] width 321 height 24
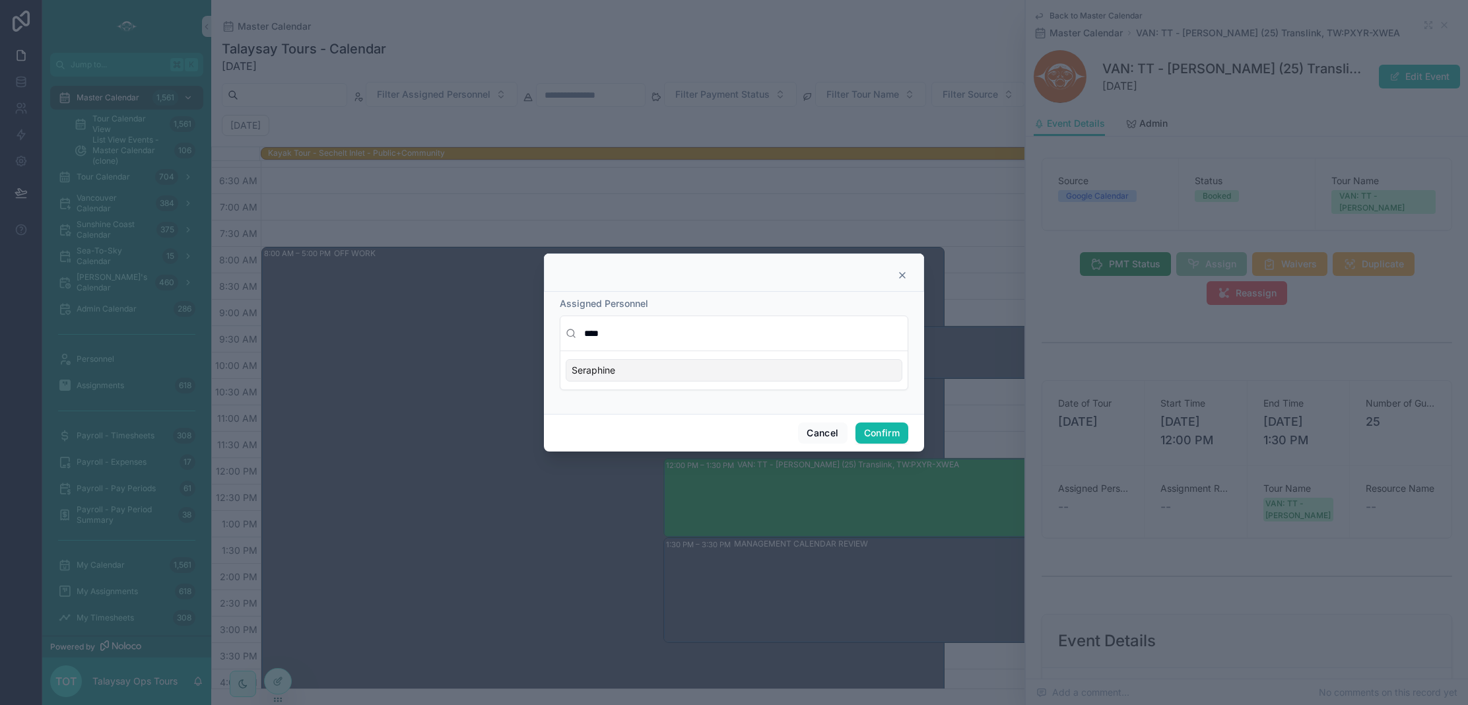
type input "****"
click at [618, 370] on div "Seraphine" at bounding box center [734, 370] width 337 height 22
click at [883, 438] on button "Confirm" at bounding box center [881, 432] width 53 height 21
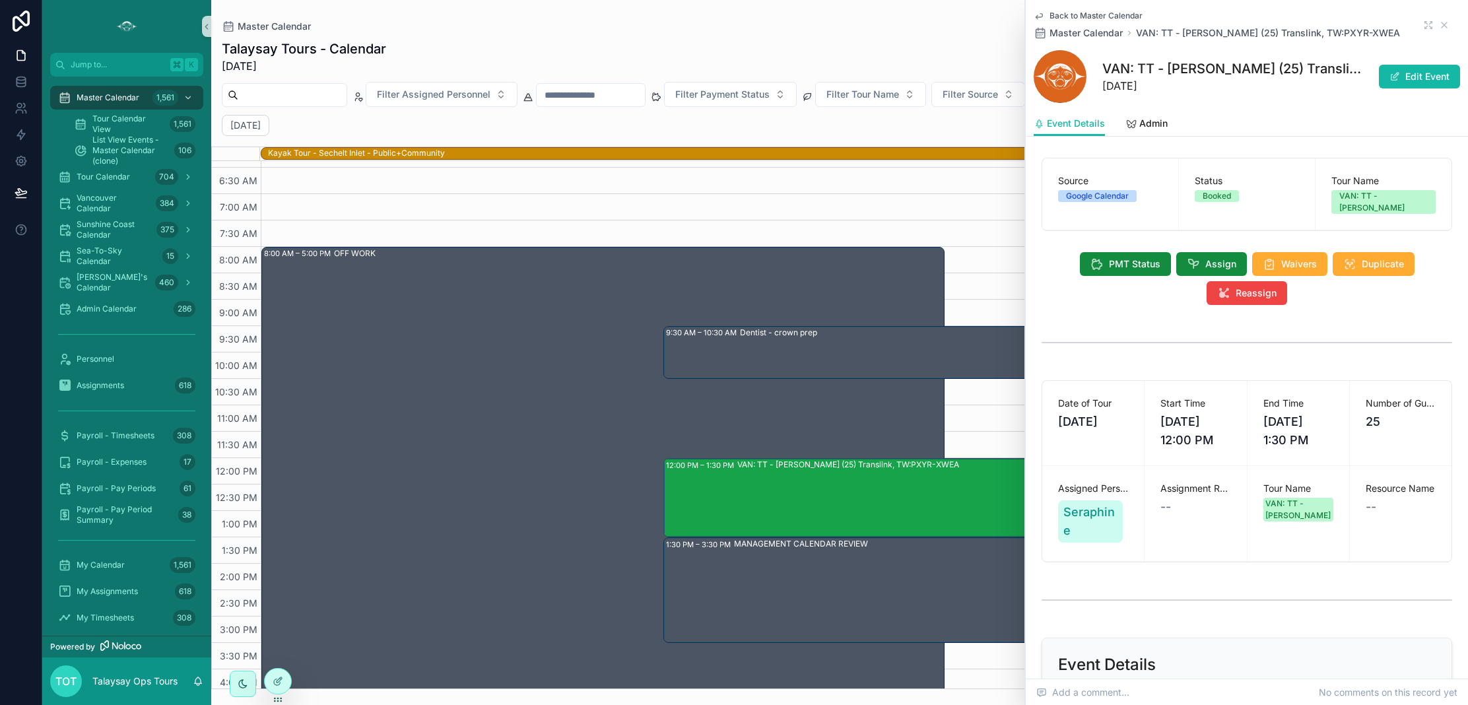
click at [1104, 16] on span "Back to Master Calendar" at bounding box center [1095, 16] width 93 height 11
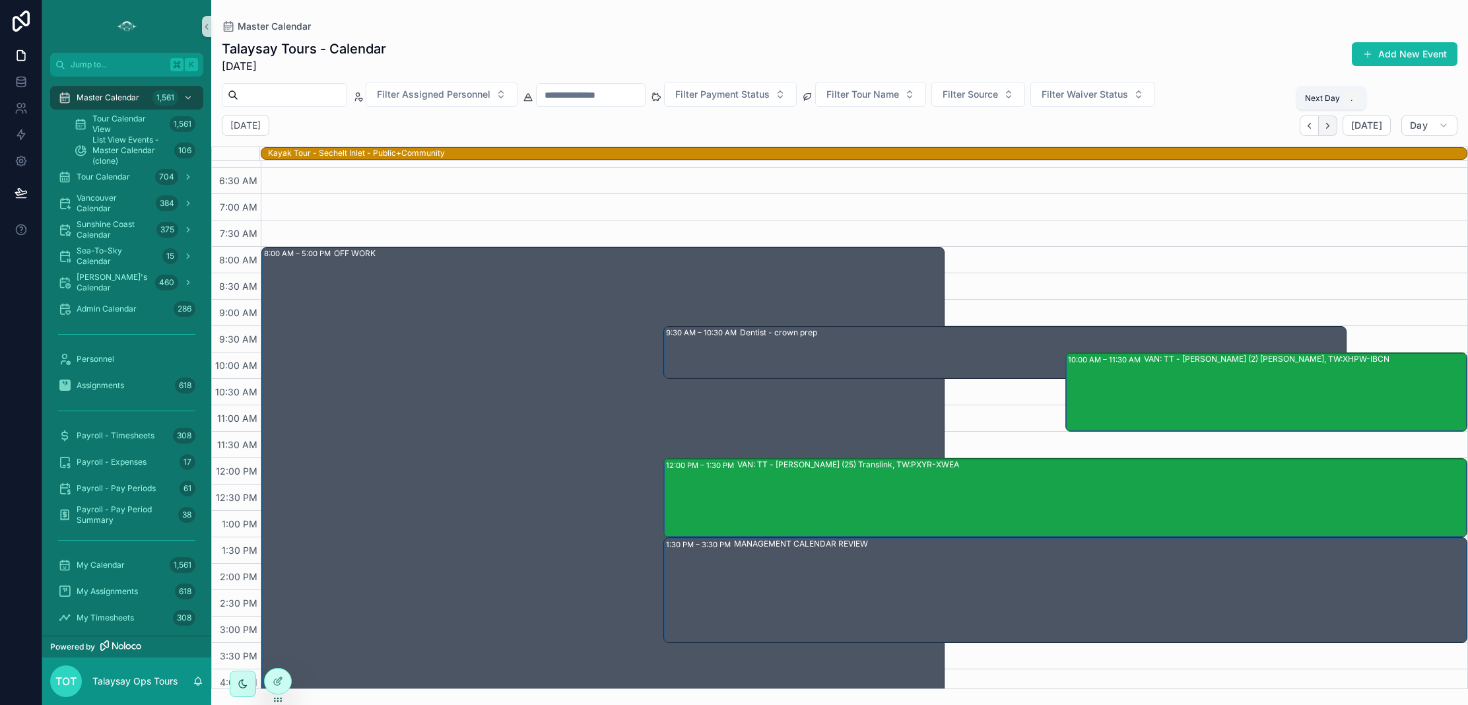
click at [1333, 126] on icon "Next" at bounding box center [1328, 126] width 10 height 10
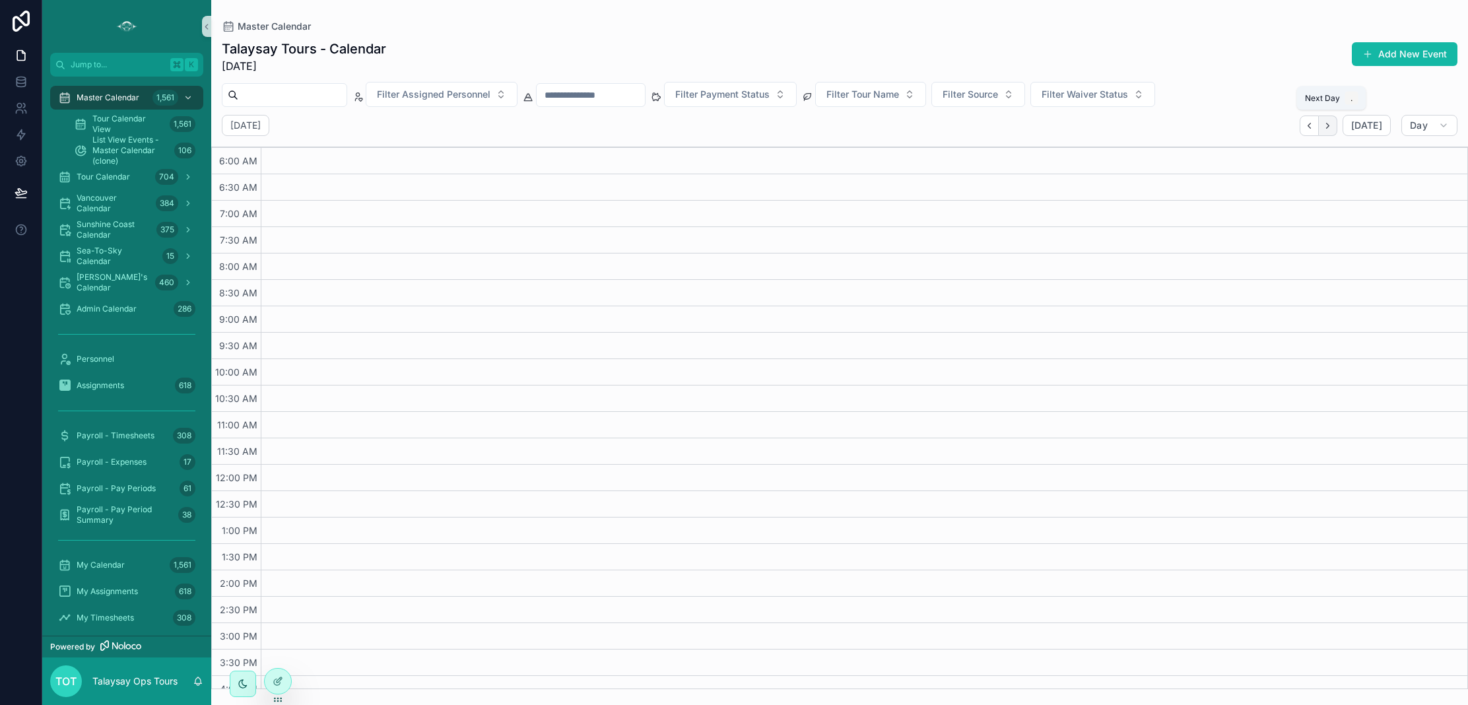
click at [1330, 129] on icon "Next" at bounding box center [1328, 126] width 10 height 10
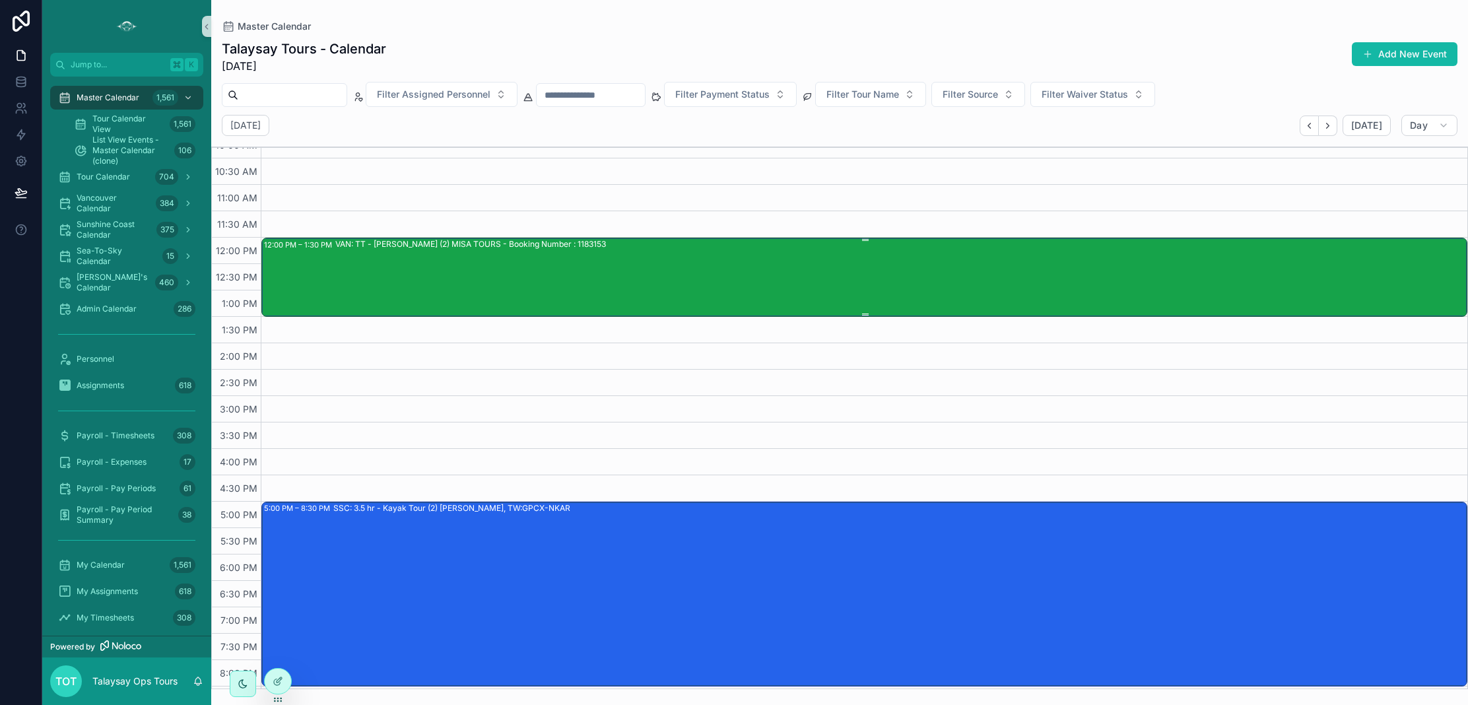
scroll to position [251, 0]
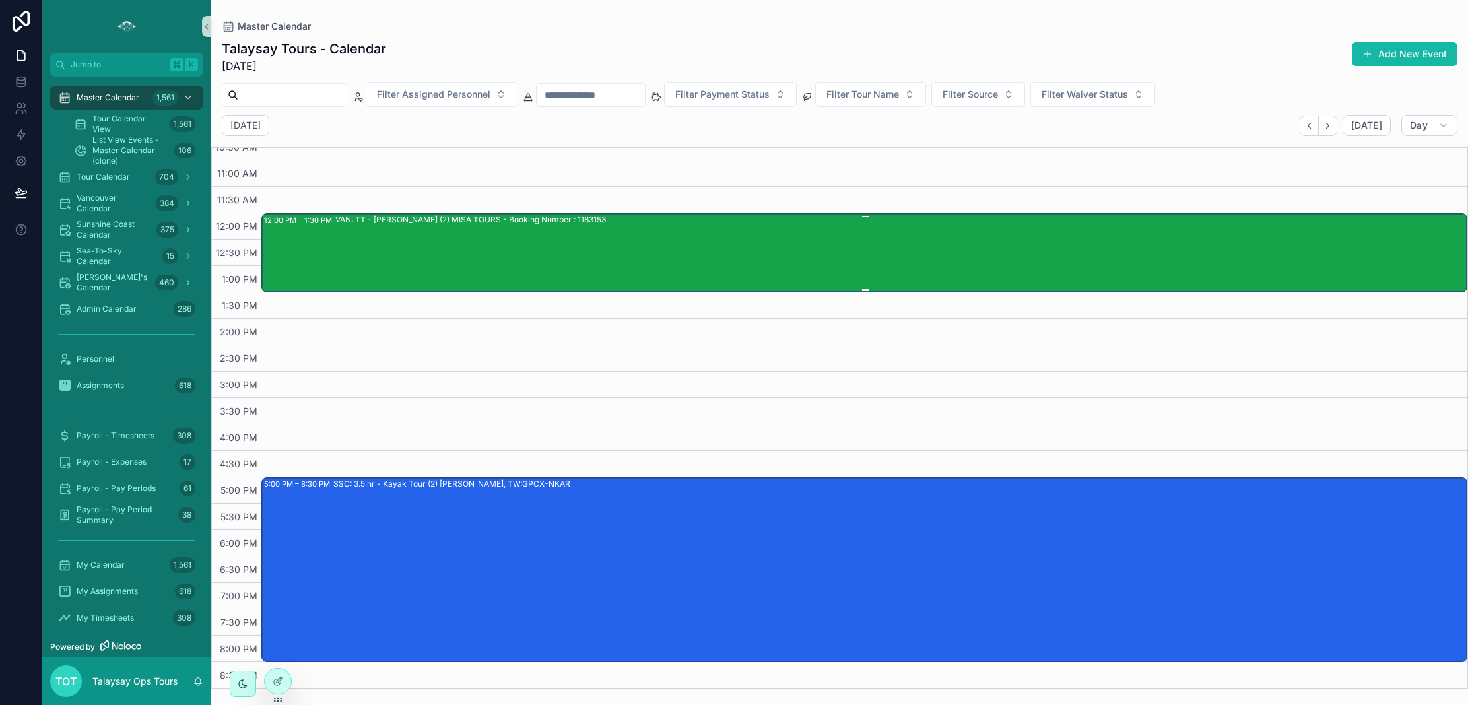
click at [642, 256] on div "VAN: TT - [PERSON_NAME] (2) MISA TOURS - Booking Number : 1183153" at bounding box center [900, 252] width 1131 height 77
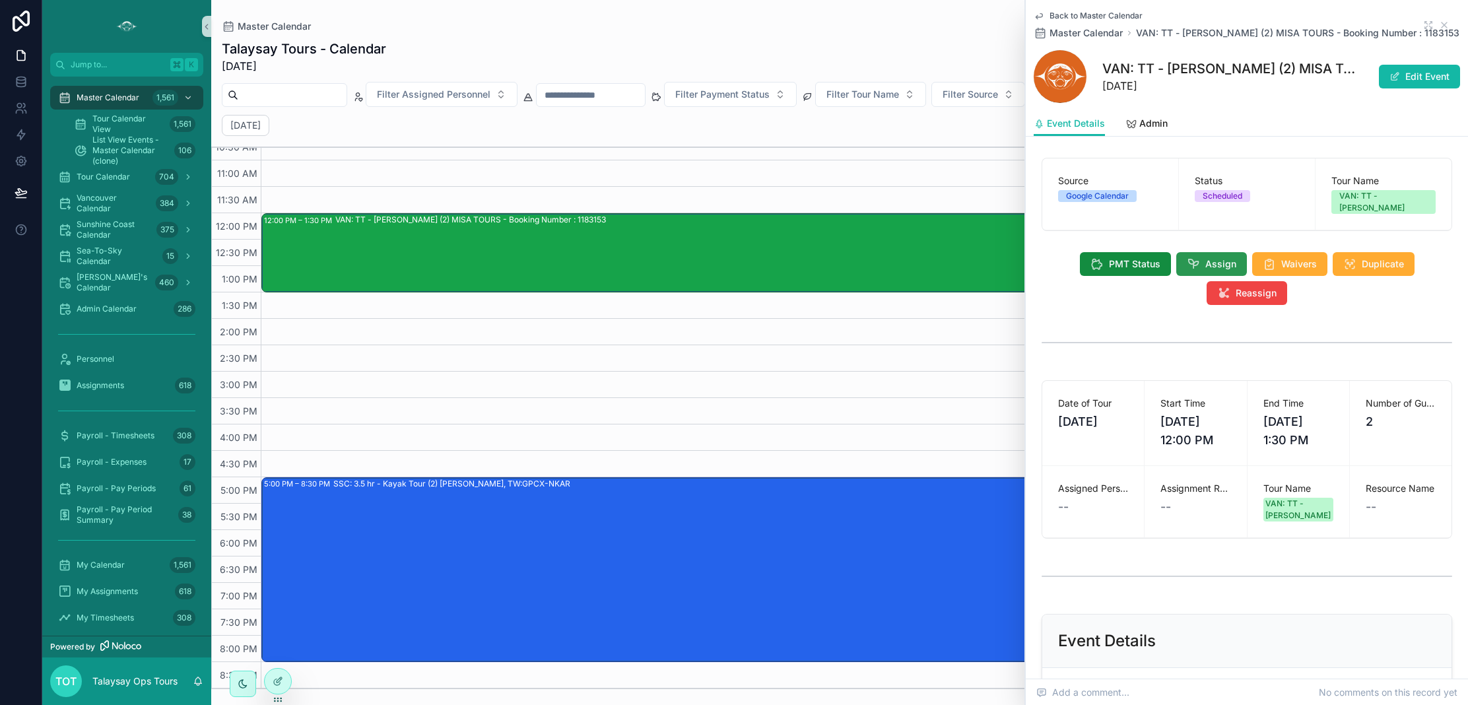
click at [1201, 255] on button "Assign" at bounding box center [1211, 264] width 71 height 24
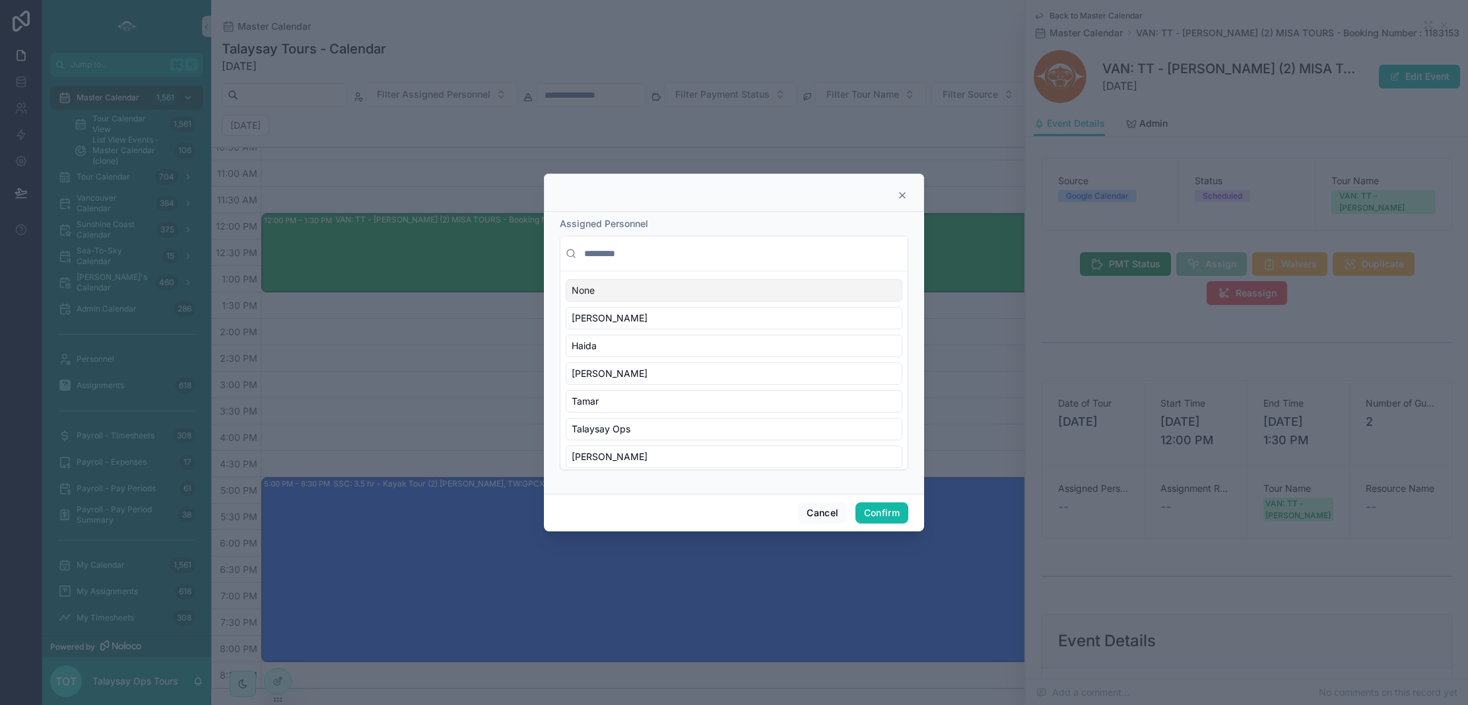
click at [629, 256] on input "text" at bounding box center [742, 254] width 321 height 24
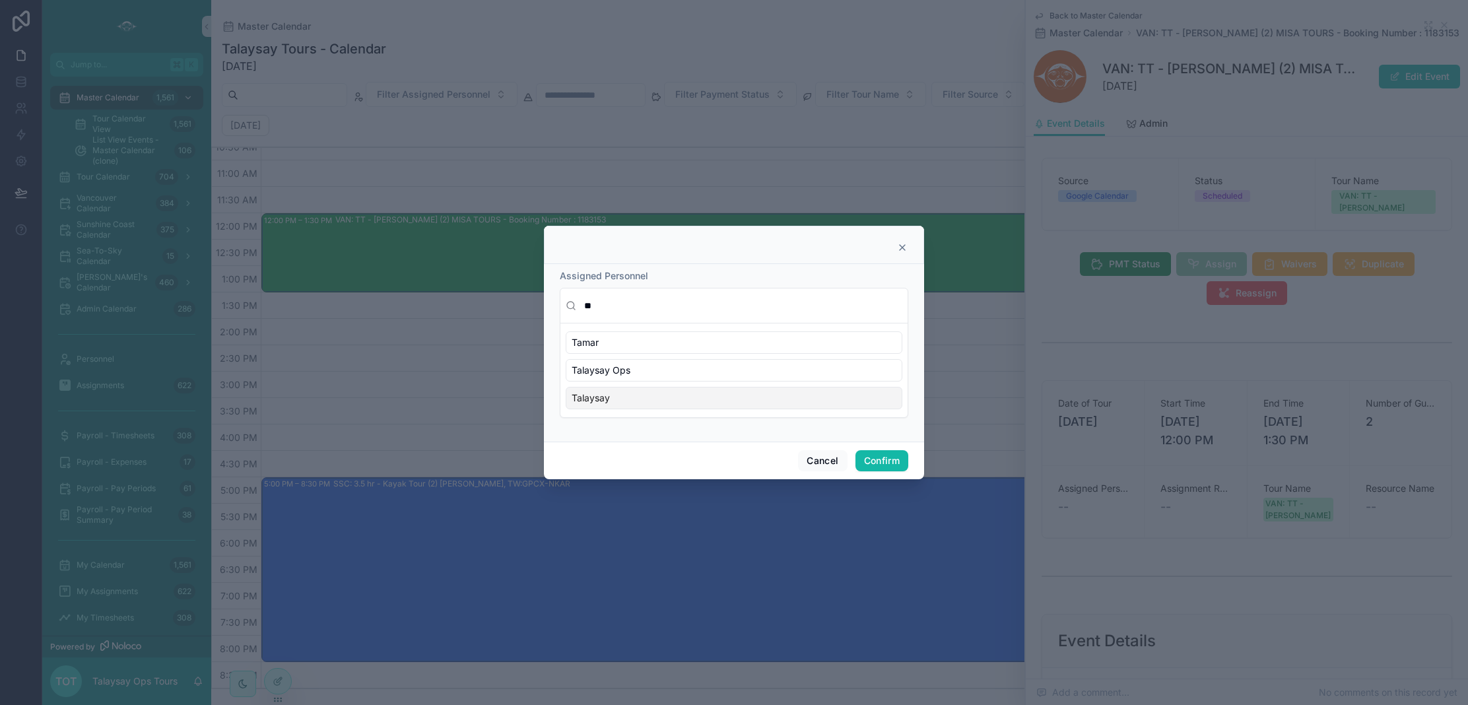
type input "**"
click at [646, 397] on div "Talaysay" at bounding box center [734, 398] width 337 height 22
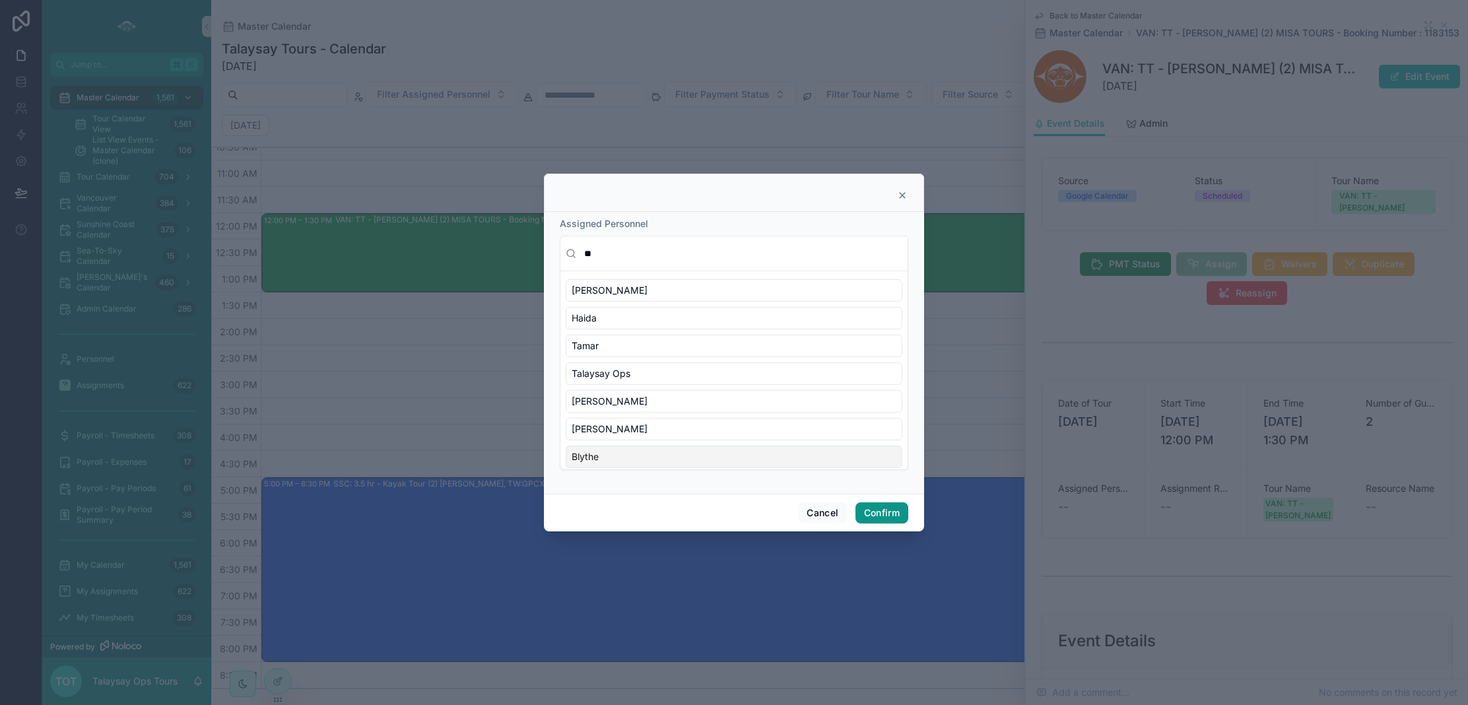
click at [881, 517] on button "Confirm" at bounding box center [881, 512] width 53 height 21
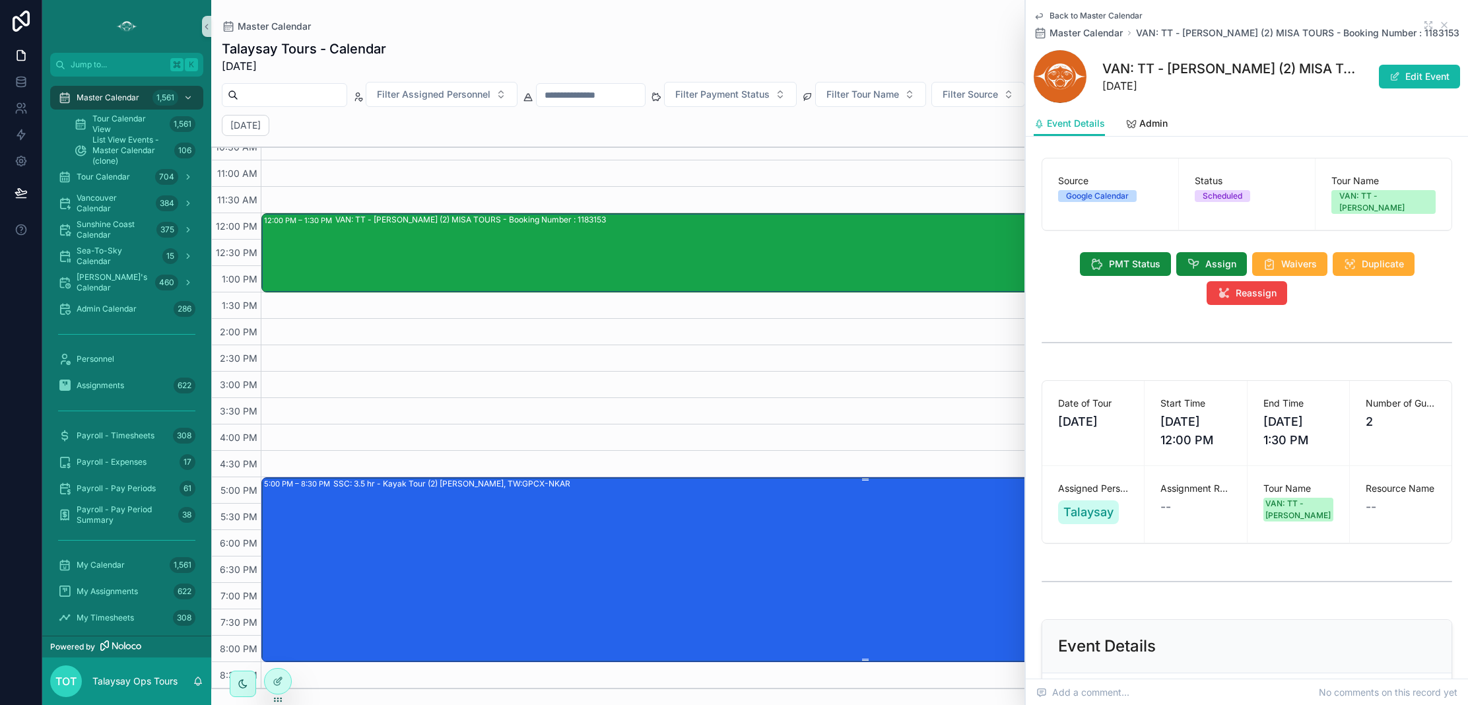
click at [867, 541] on div "SSC: 3.5 hr - Kayak Tour (2) [PERSON_NAME], TW:GPCX-NKAR" at bounding box center [899, 569] width 1133 height 182
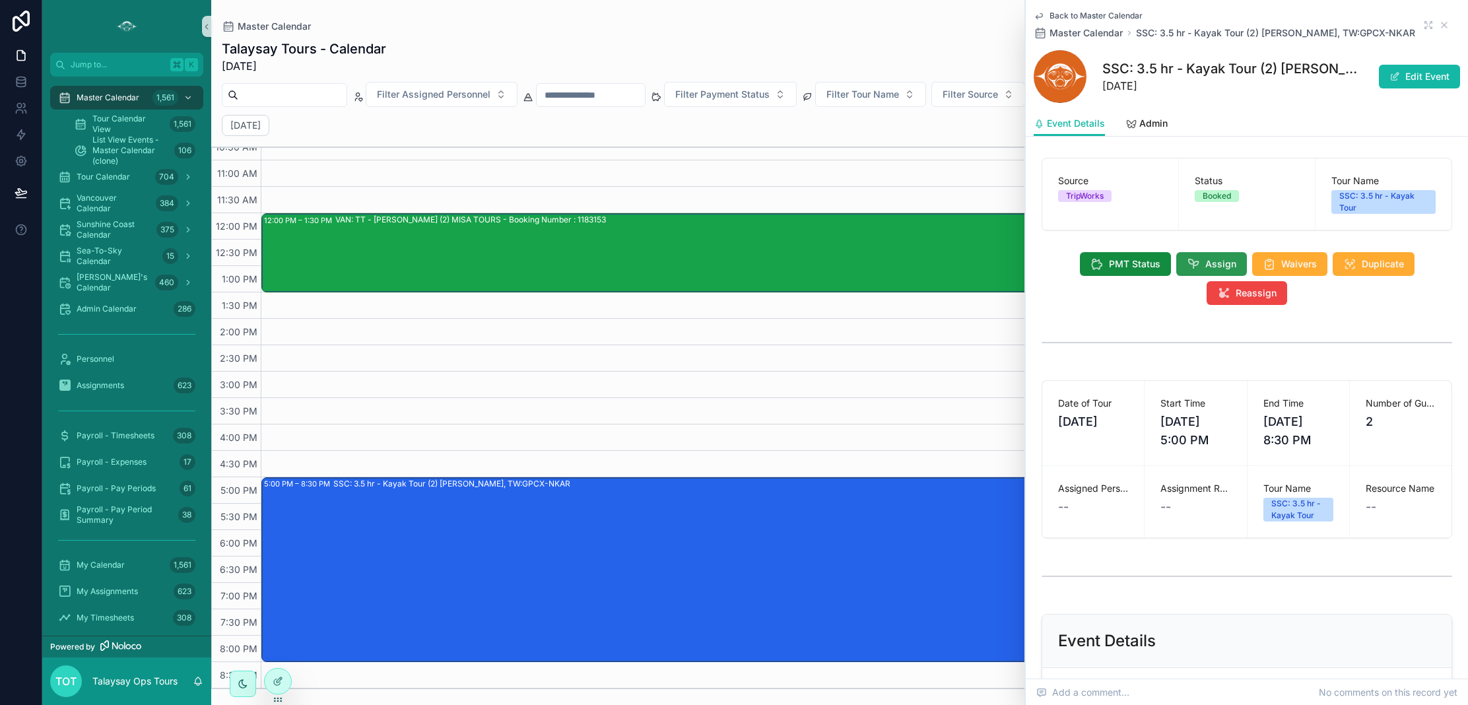
click at [1195, 268] on icon "scrollable content" at bounding box center [1193, 263] width 13 height 13
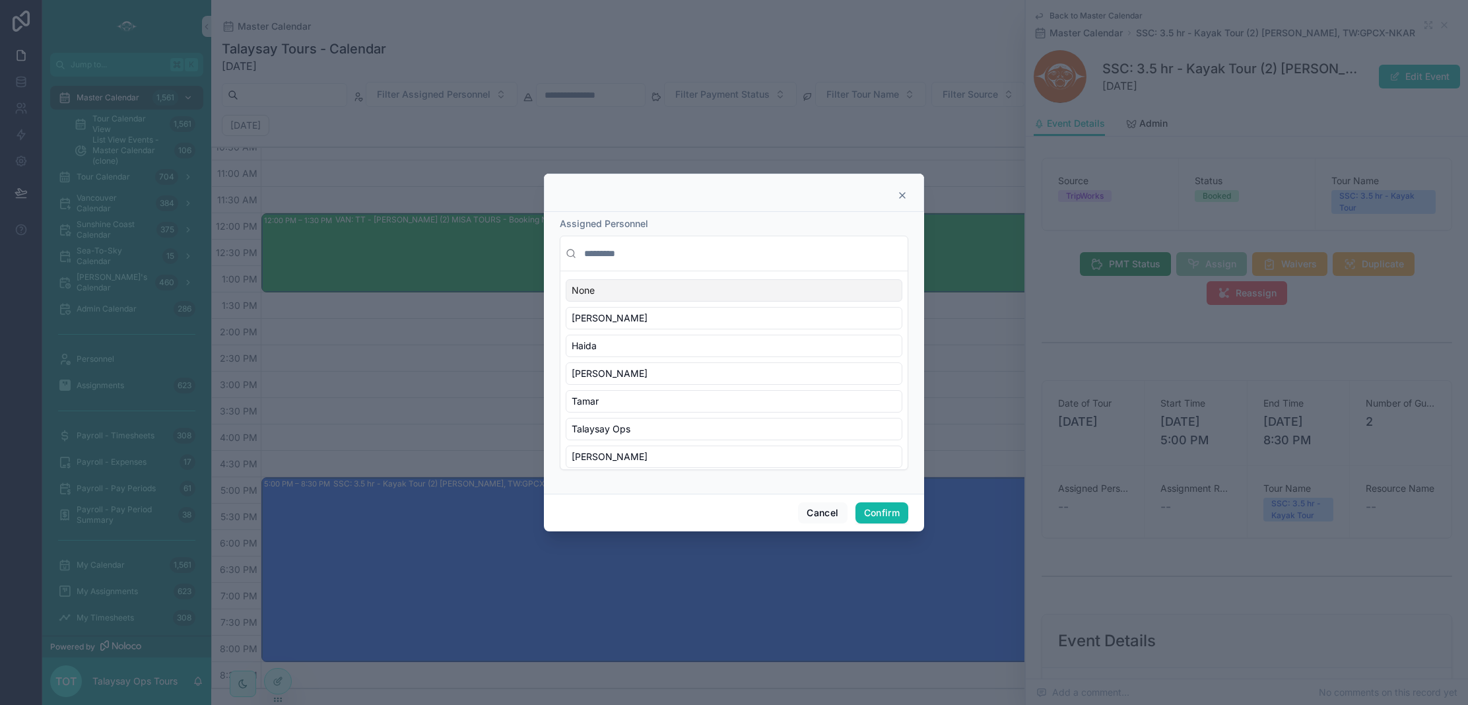
click at [630, 251] on input "text" at bounding box center [742, 254] width 321 height 24
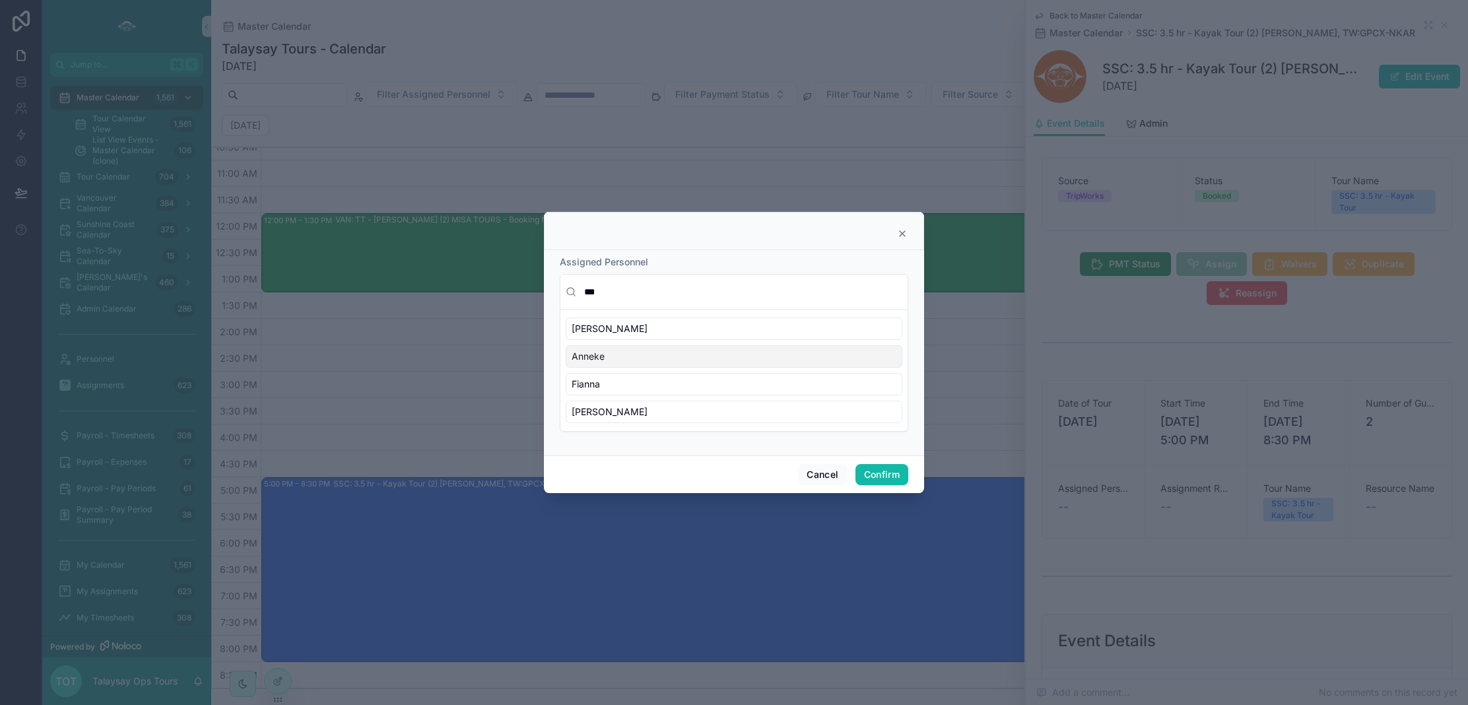
type input "***"
click at [640, 356] on div "Anneke" at bounding box center [734, 356] width 337 height 22
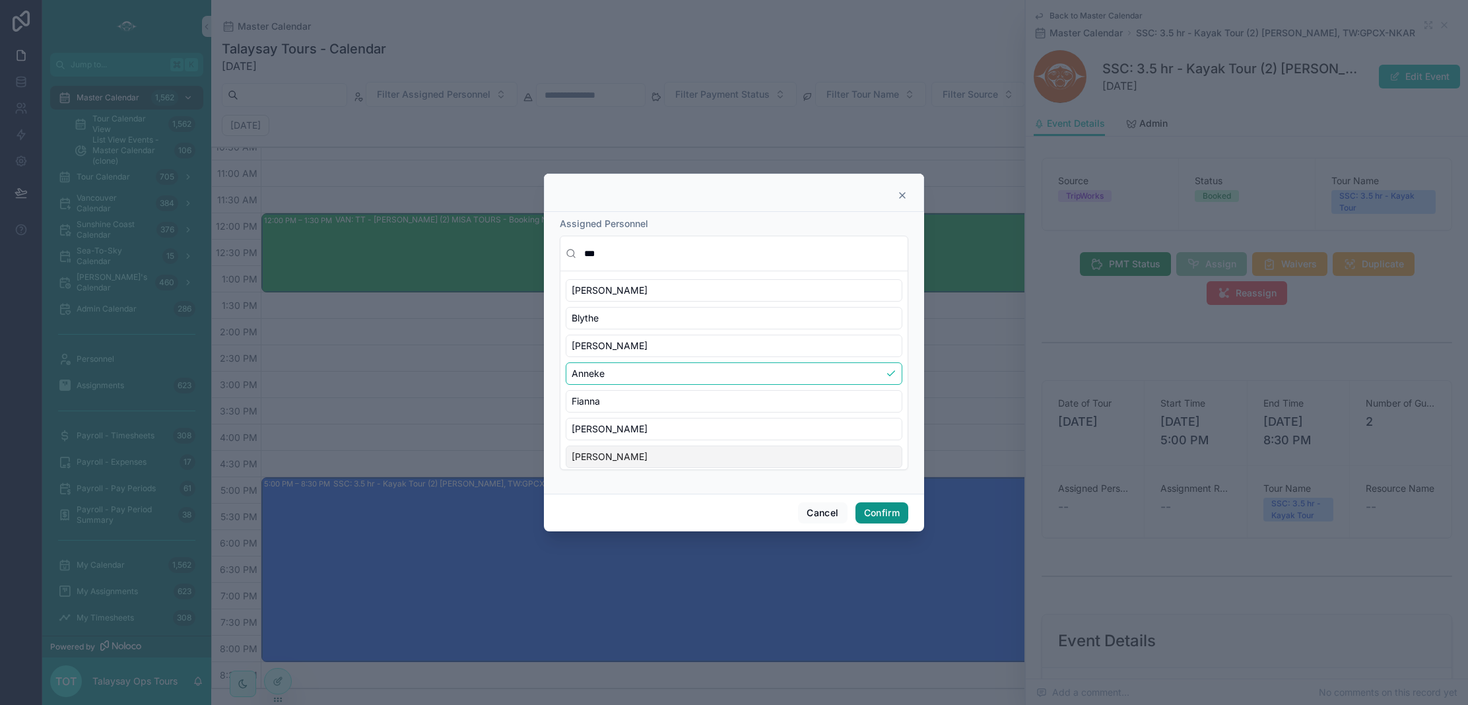
click at [894, 519] on button "Confirm" at bounding box center [881, 512] width 53 height 21
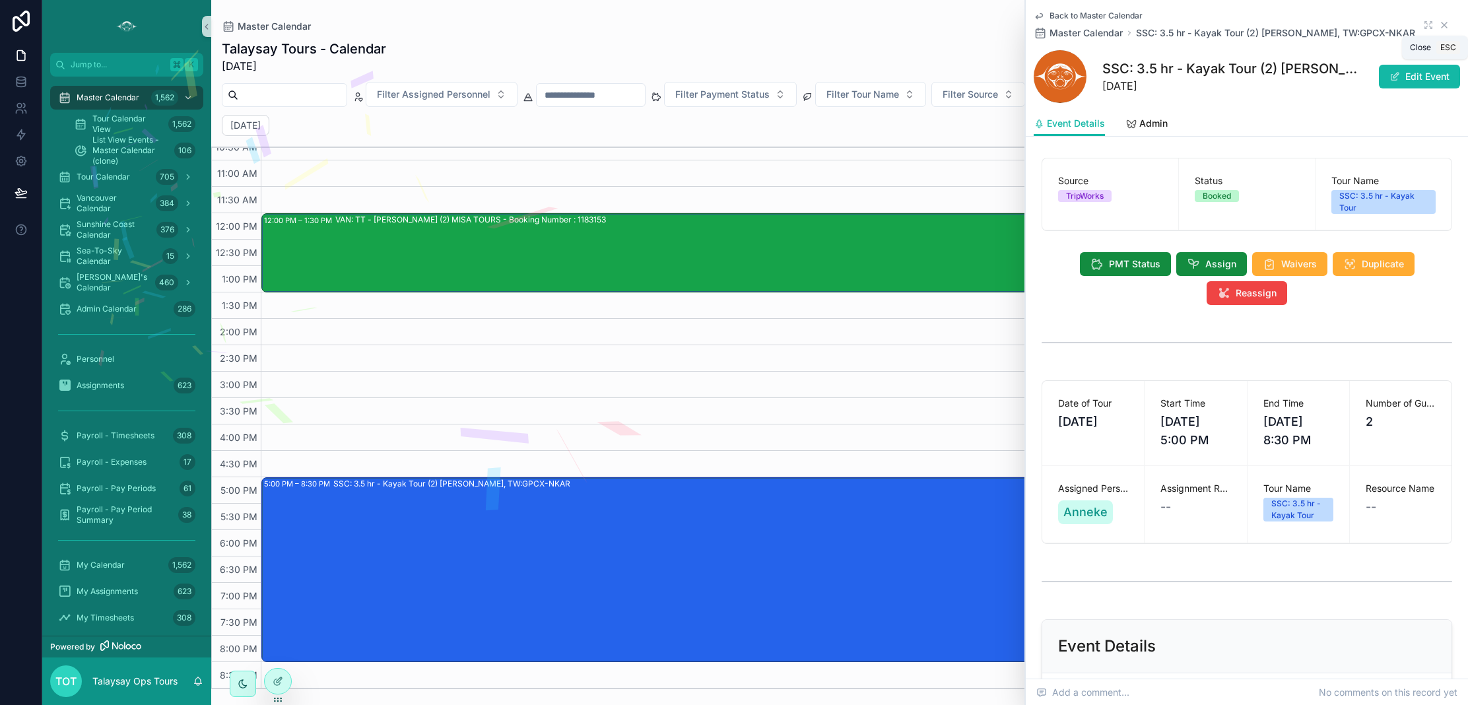
click at [1444, 26] on icon "scrollable content" at bounding box center [1444, 24] width 5 height 5
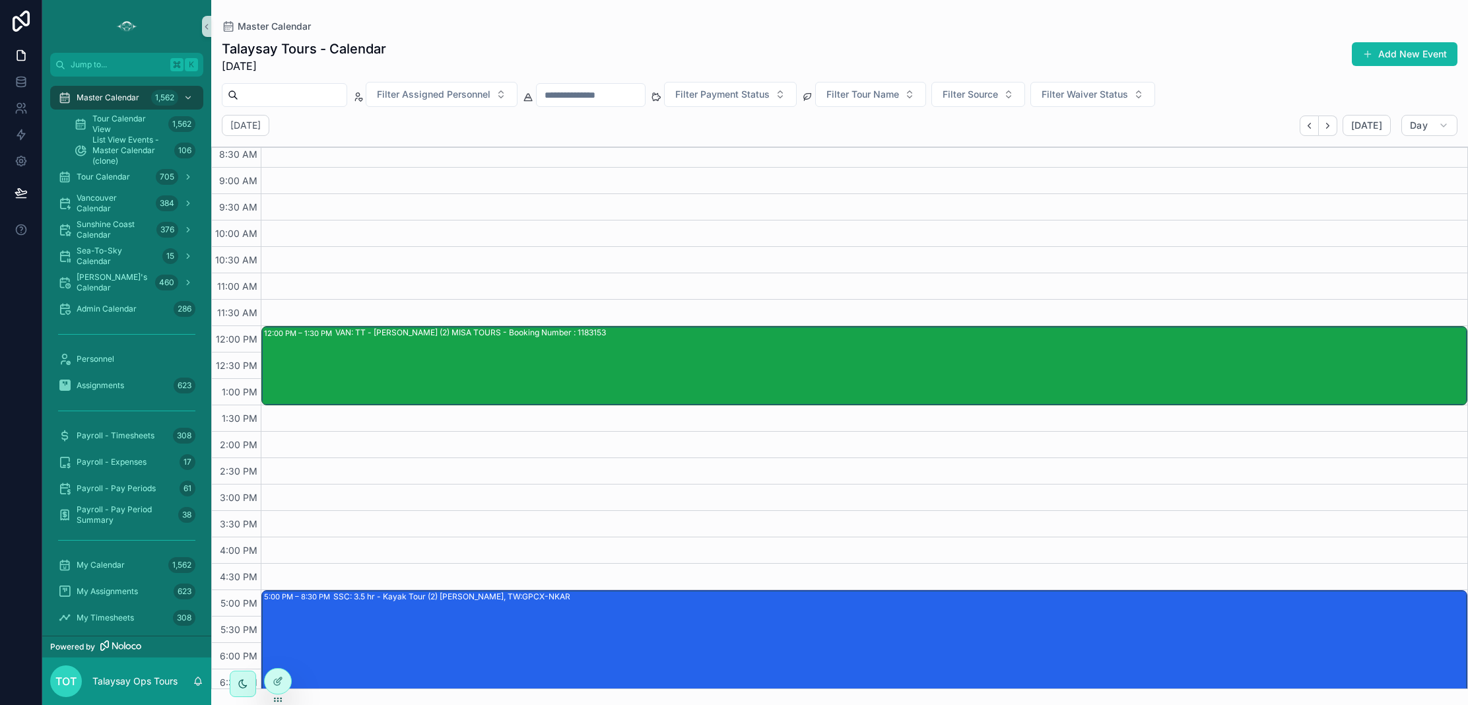
scroll to position [133, 0]
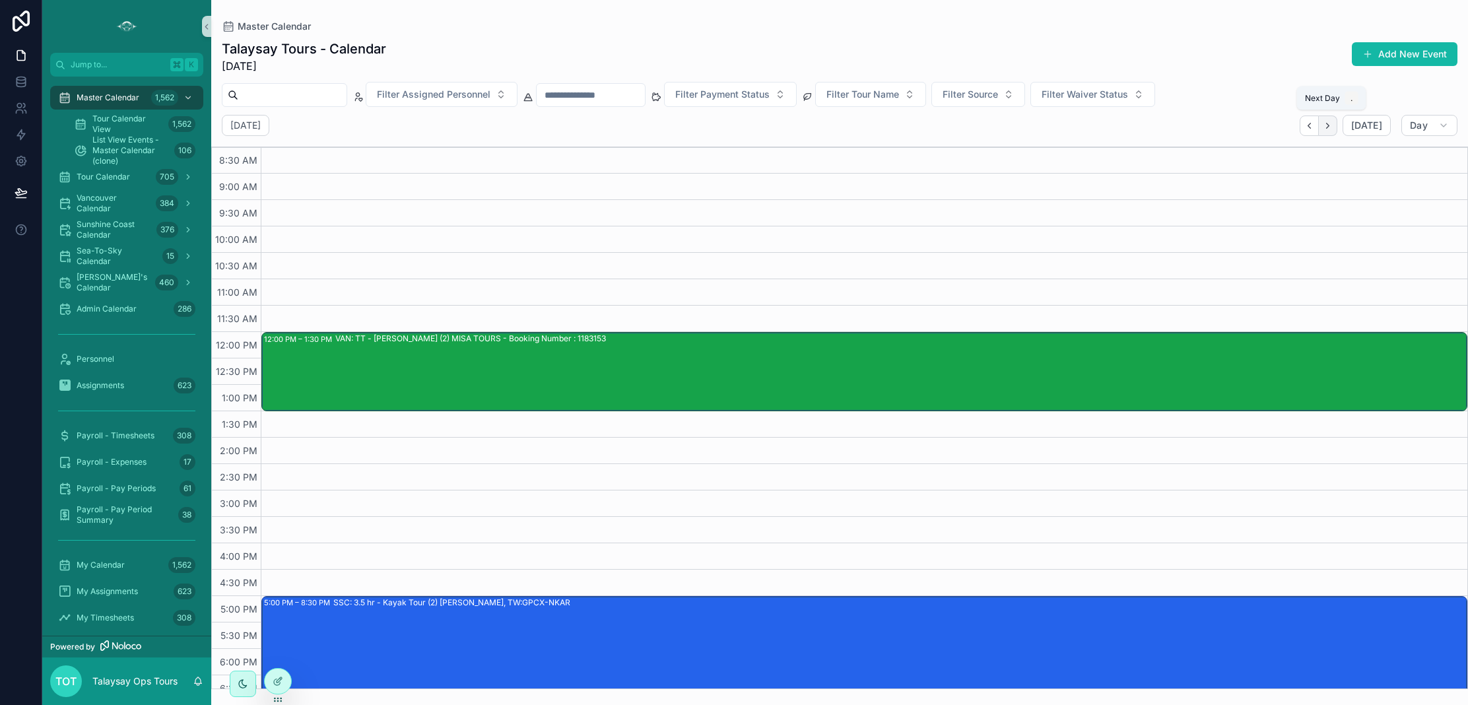
click at [1333, 131] on button "Next" at bounding box center [1328, 126] width 18 height 20
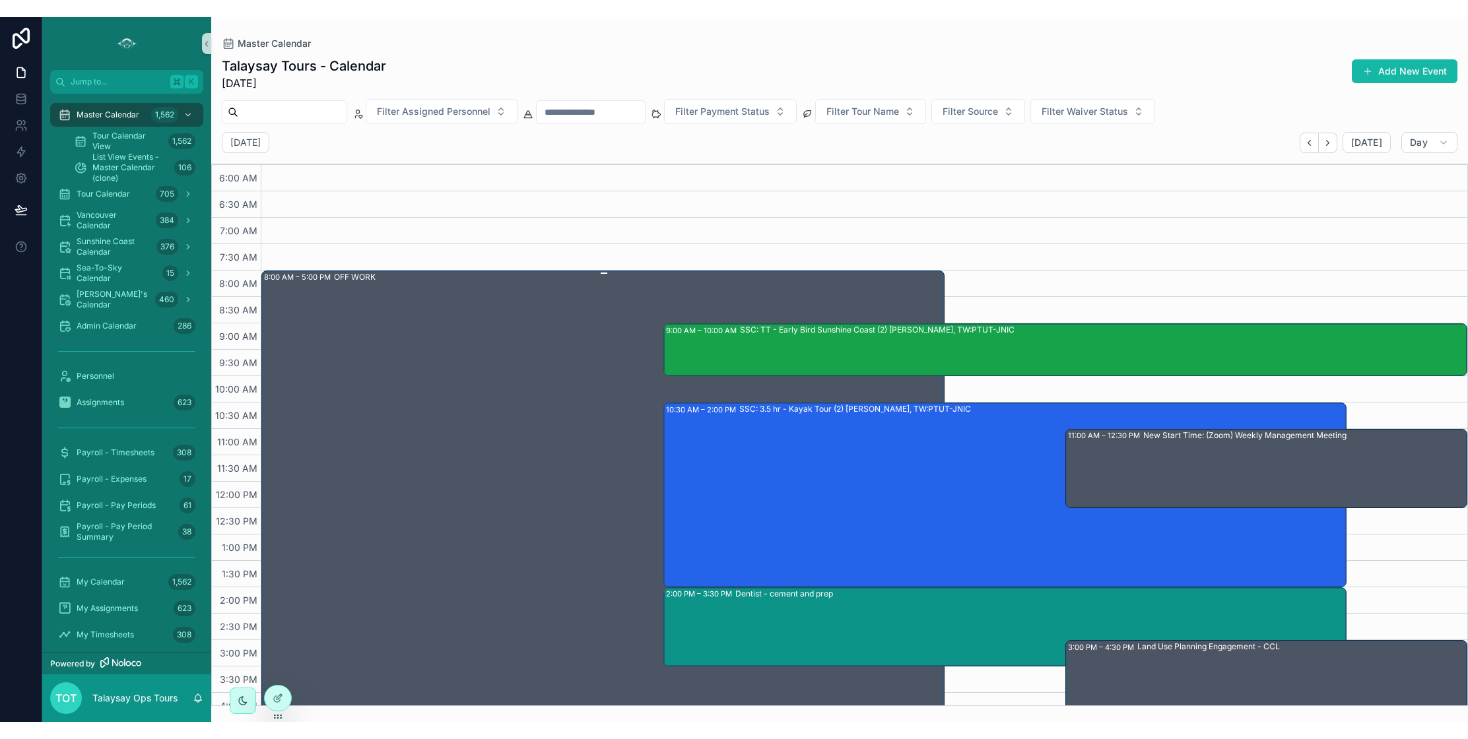
scroll to position [1, 0]
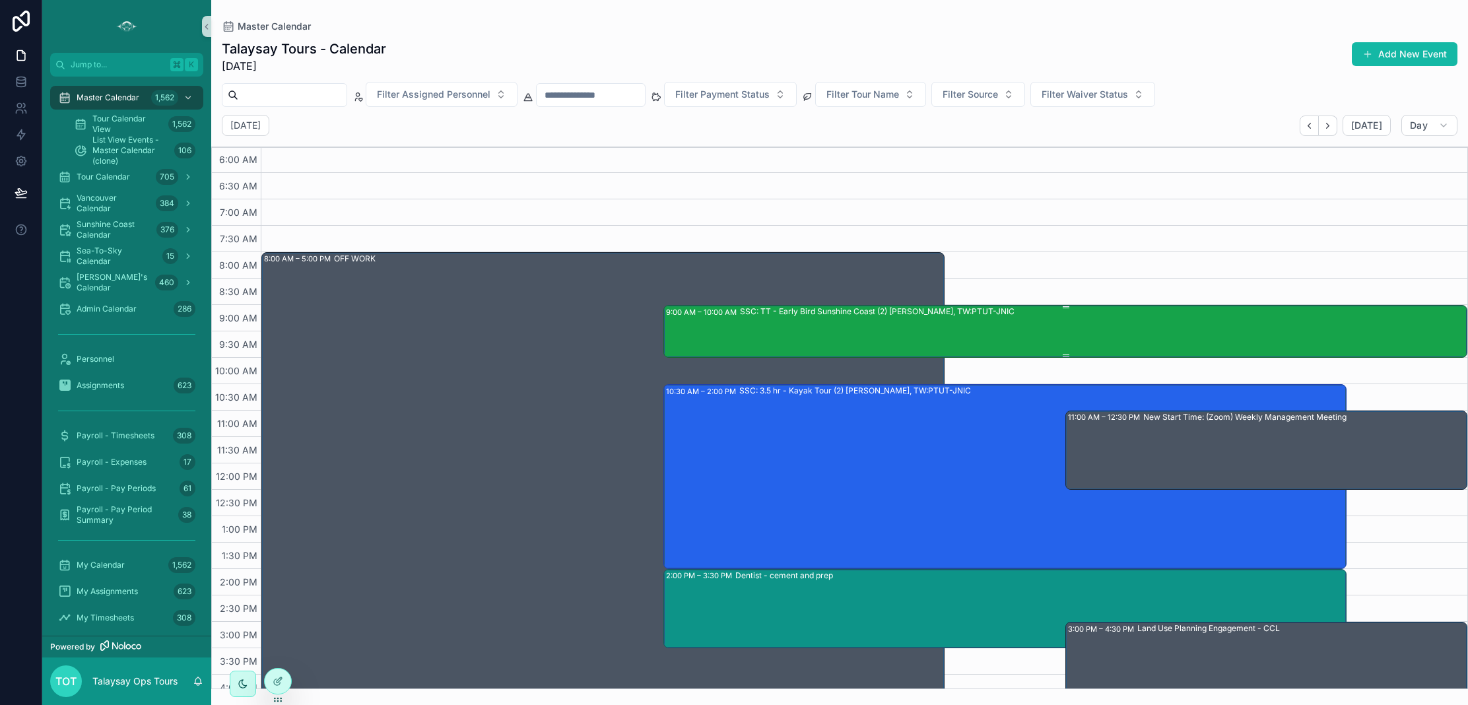
click at [819, 345] on div "SSC: TT - Early Bird Sunshine Coast (2) [PERSON_NAME], TW:PTUT-JNIC" at bounding box center [1103, 331] width 726 height 50
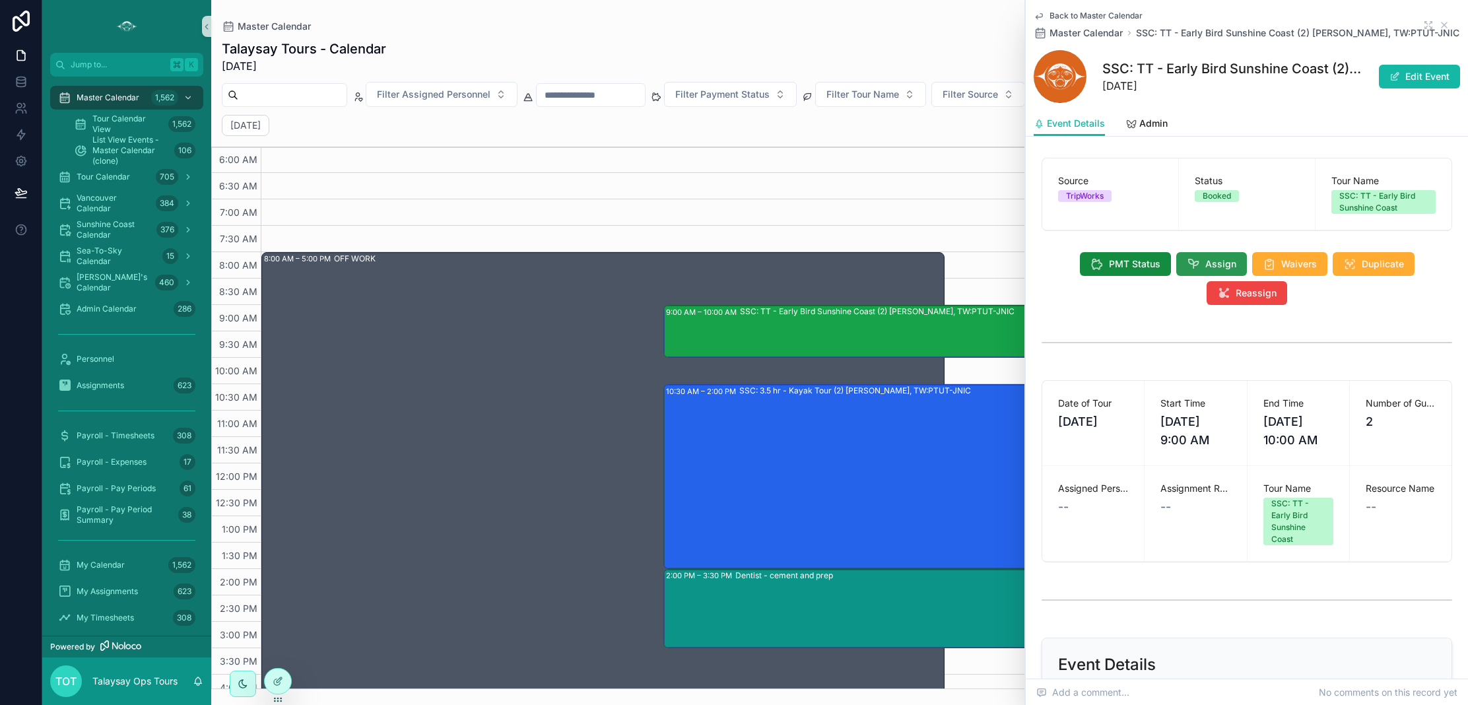
click at [1197, 261] on icon "scrollable content" at bounding box center [1193, 263] width 13 height 13
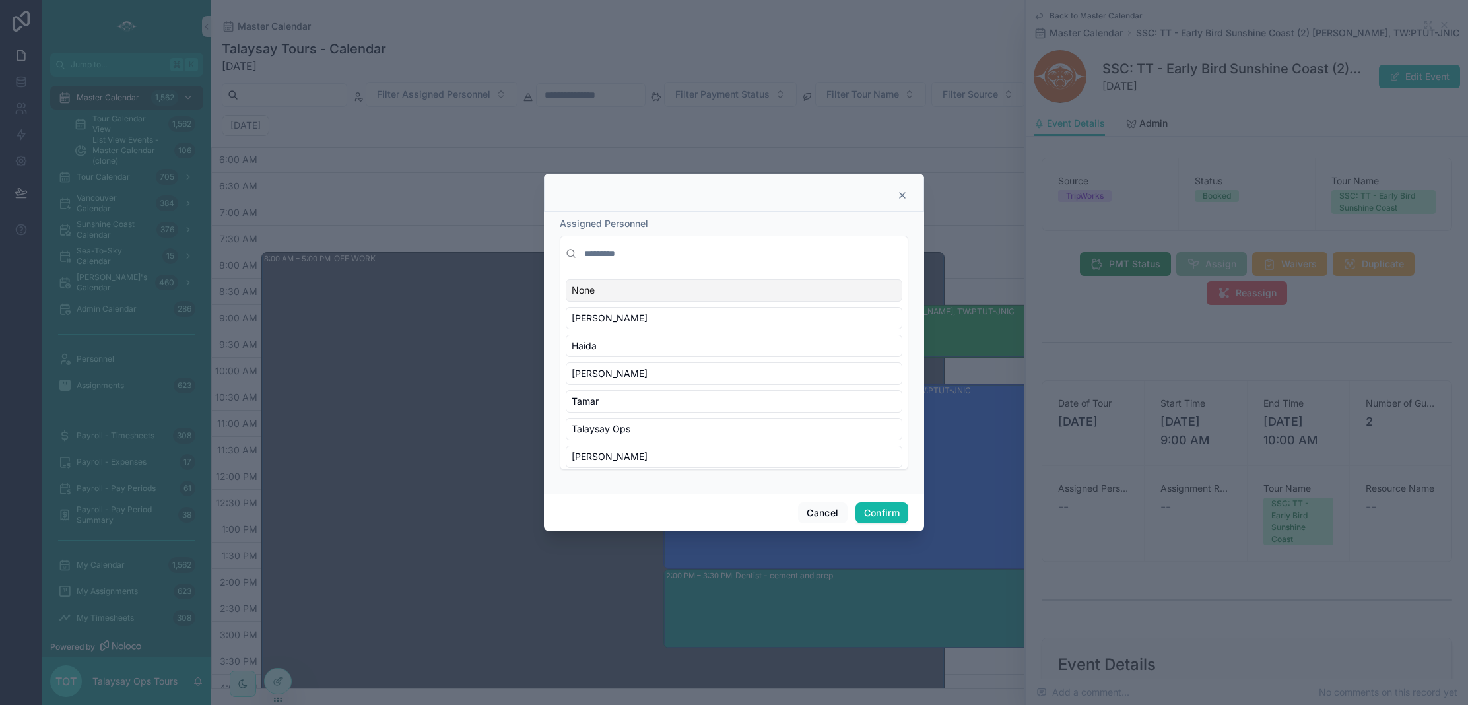
click at [614, 255] on input "text" at bounding box center [742, 254] width 321 height 24
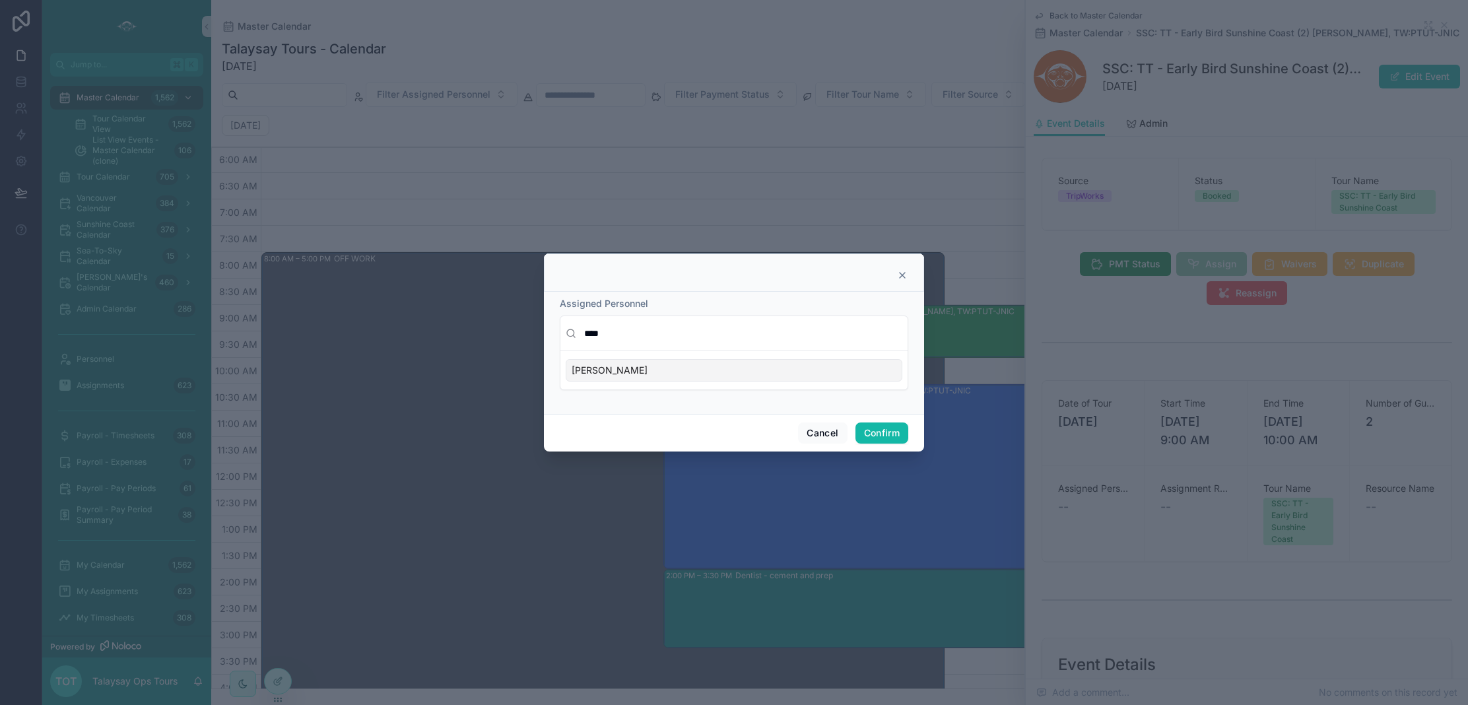
type input "****"
click at [622, 373] on div "[PERSON_NAME]" at bounding box center [734, 370] width 337 height 22
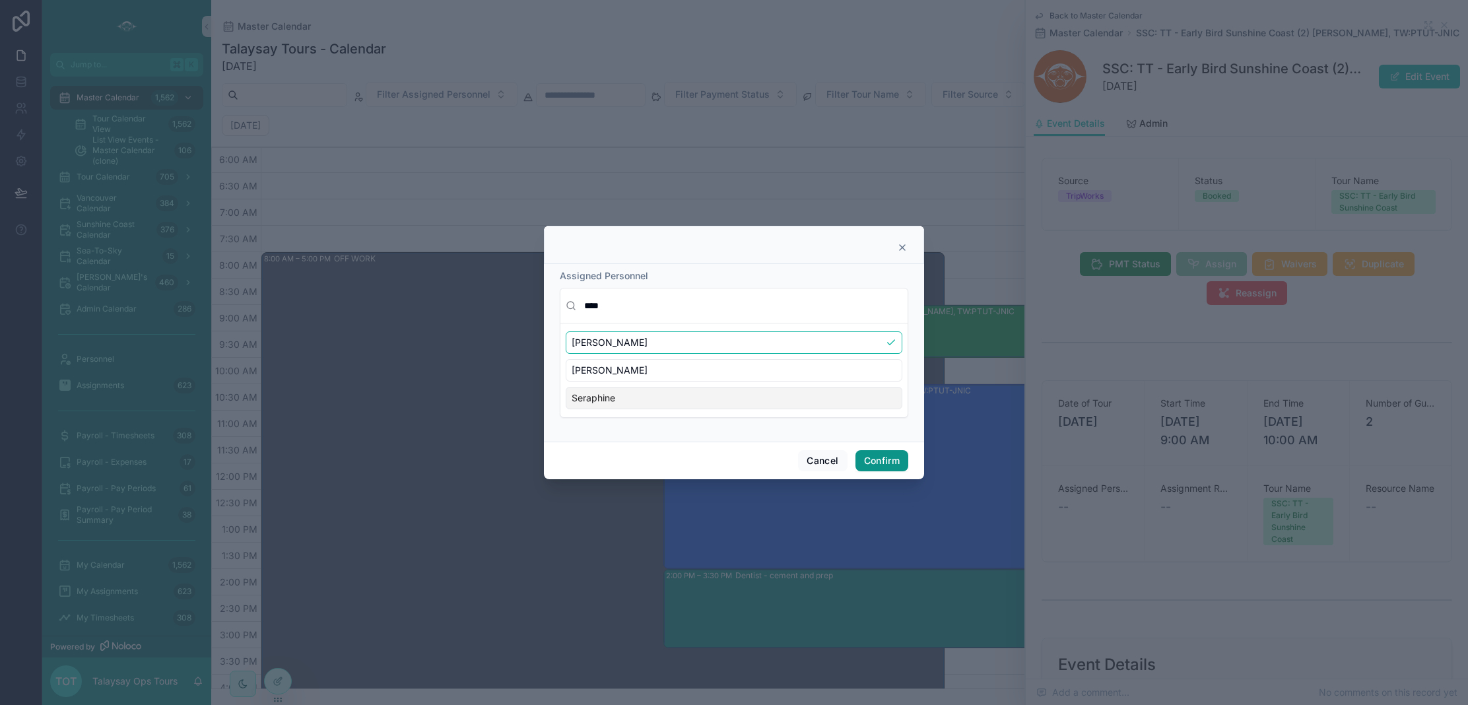
click at [870, 460] on button "Confirm" at bounding box center [881, 460] width 53 height 21
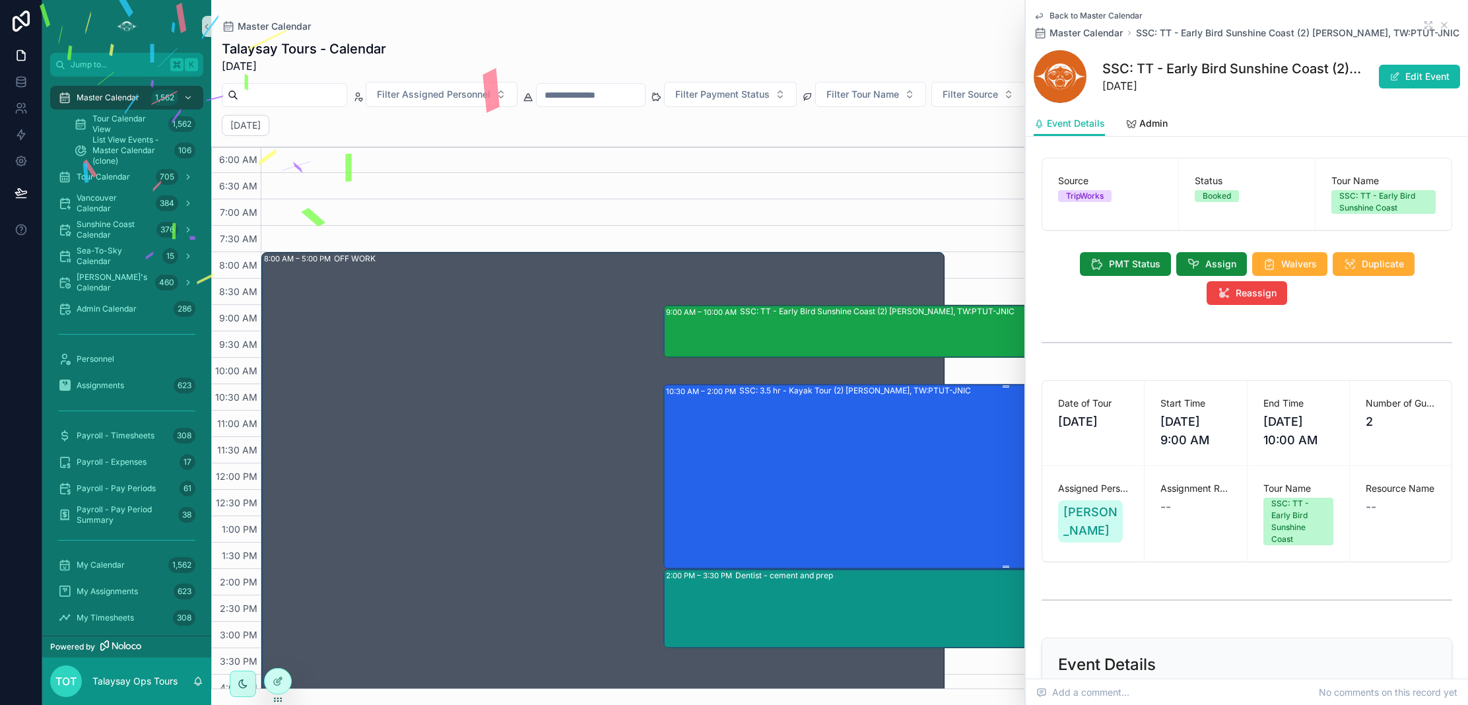
click at [851, 500] on div "SSC: 3.5 hr - Kayak Tour (2) [PERSON_NAME], TW:PTUT-JNIC" at bounding box center [1042, 476] width 606 height 182
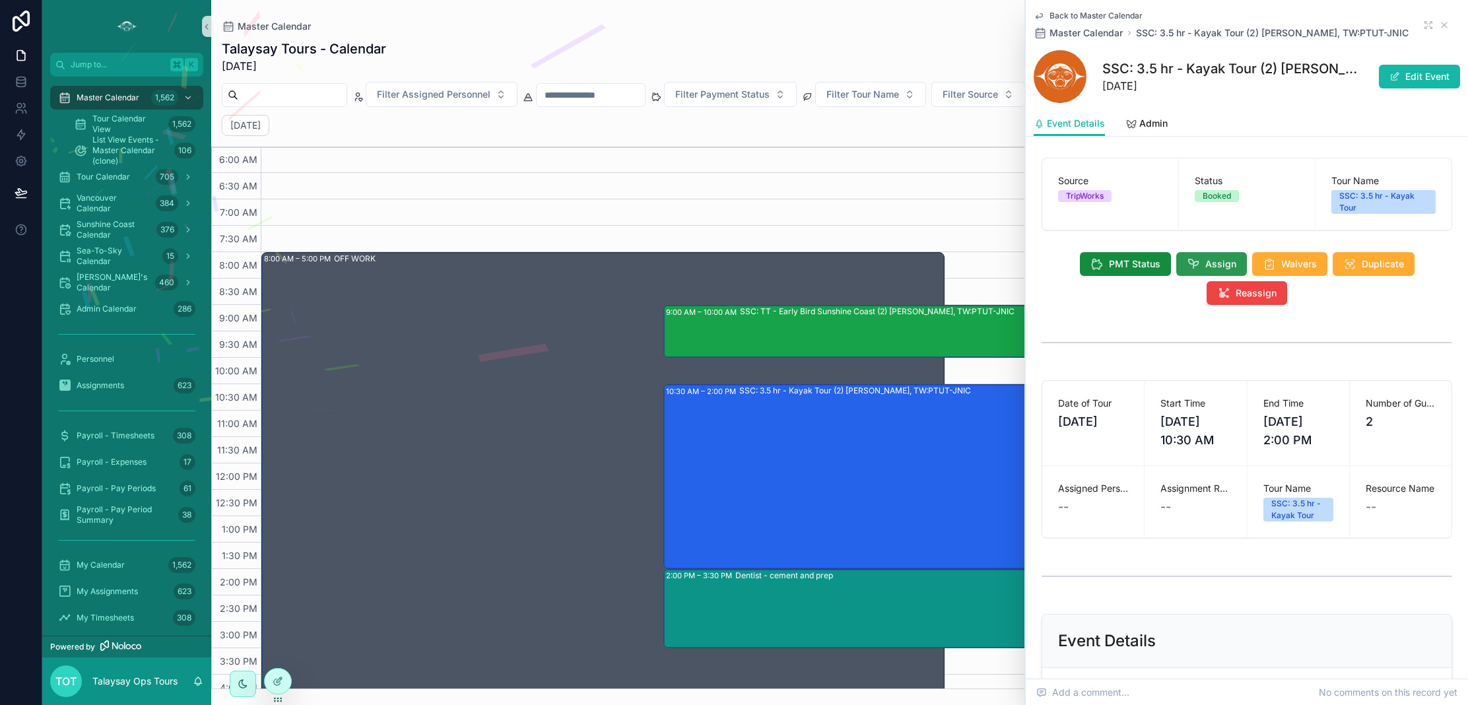
click at [1197, 263] on icon "scrollable content" at bounding box center [1193, 263] width 13 height 13
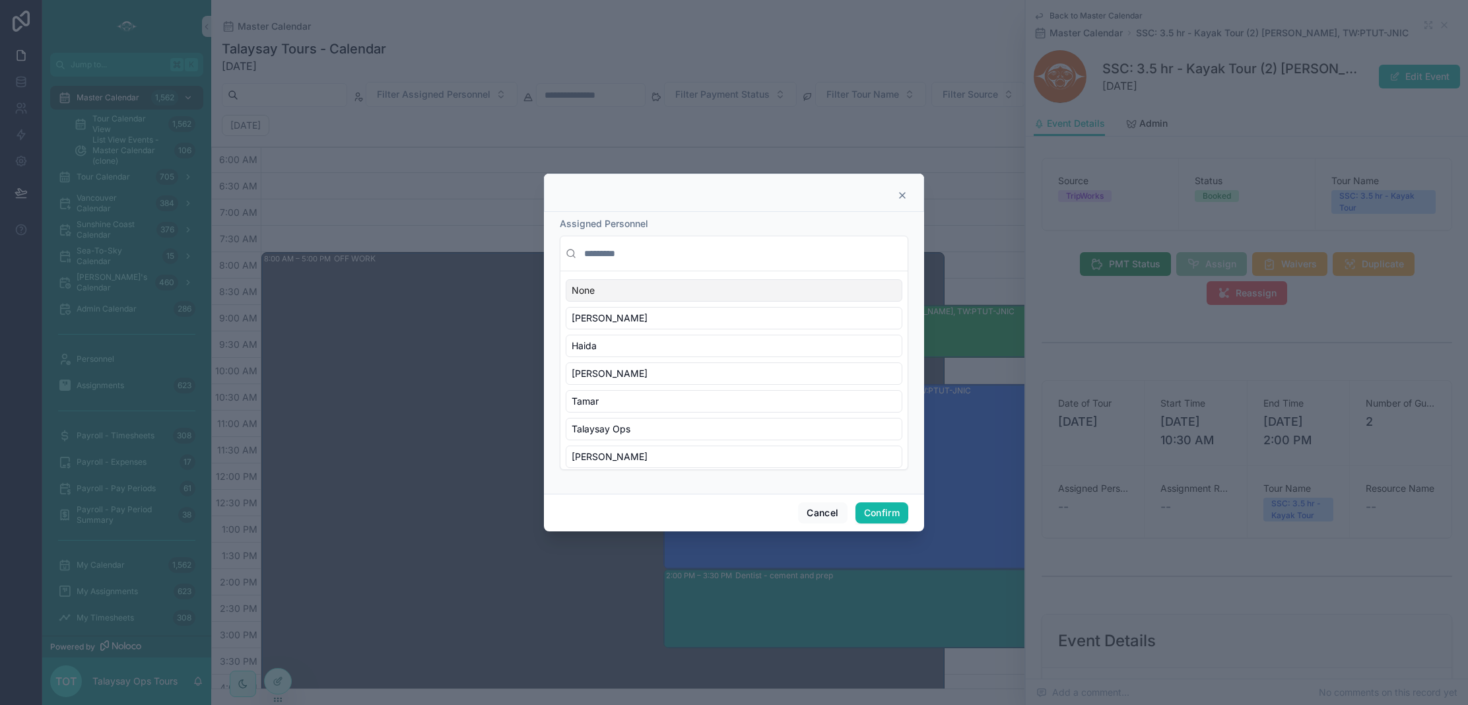
click at [635, 255] on input "text" at bounding box center [742, 254] width 321 height 24
click at [619, 317] on div "[PERSON_NAME]" at bounding box center [734, 318] width 337 height 22
click at [882, 511] on button "Confirm" at bounding box center [881, 512] width 53 height 21
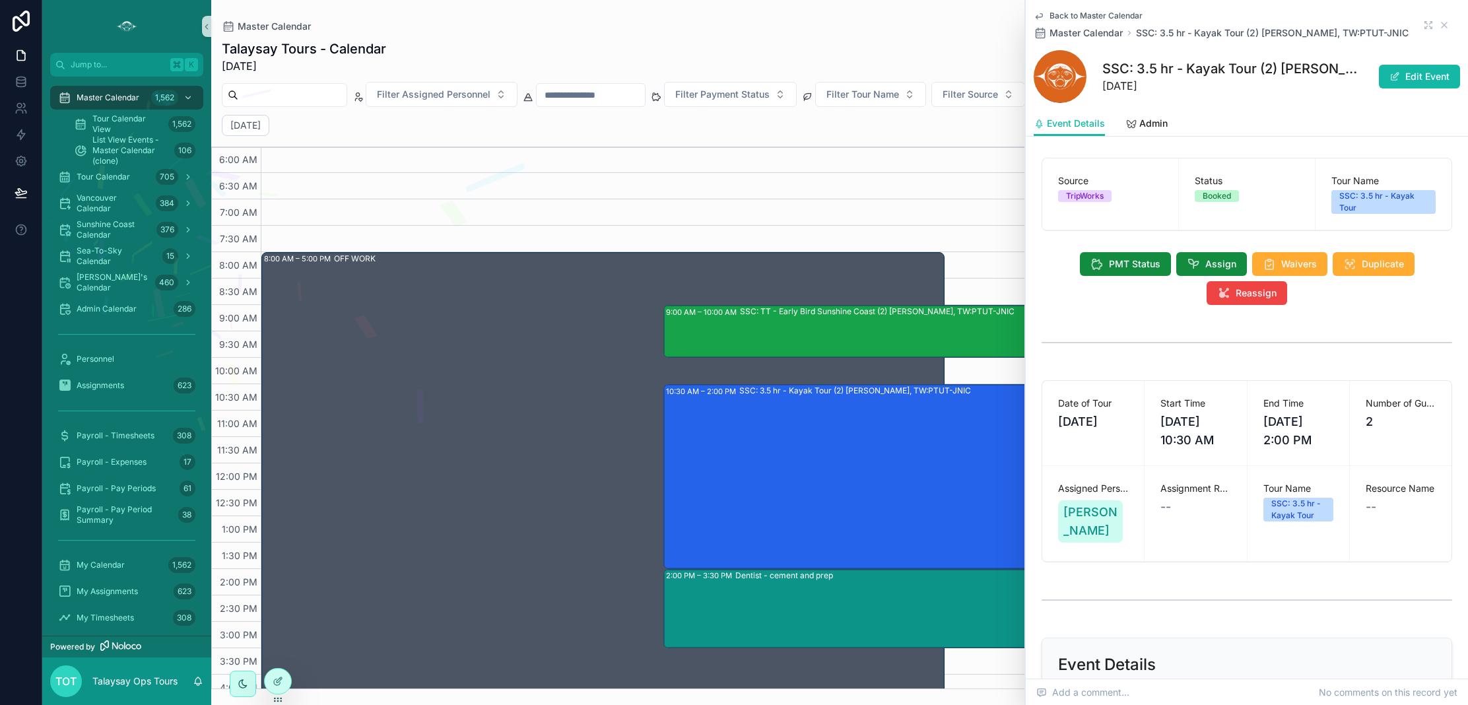
drag, startPoint x: 1444, startPoint y: 26, endPoint x: 1283, endPoint y: 44, distance: 161.5
click at [1444, 26] on icon "scrollable content" at bounding box center [1444, 25] width 11 height 11
